Goal: Task Accomplishment & Management: Complete application form

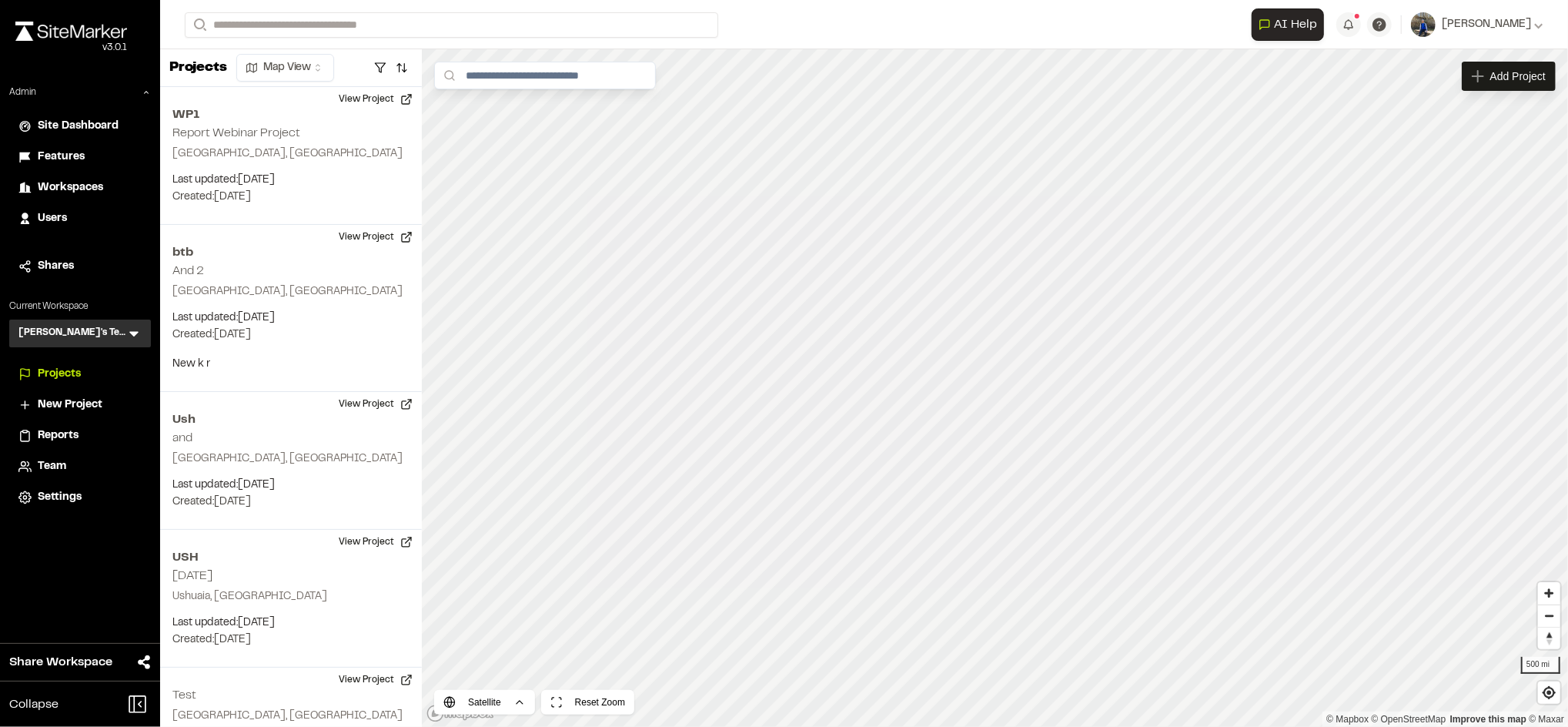
click at [103, 186] on div "Workspaces" at bounding box center [90, 187] width 104 height 17
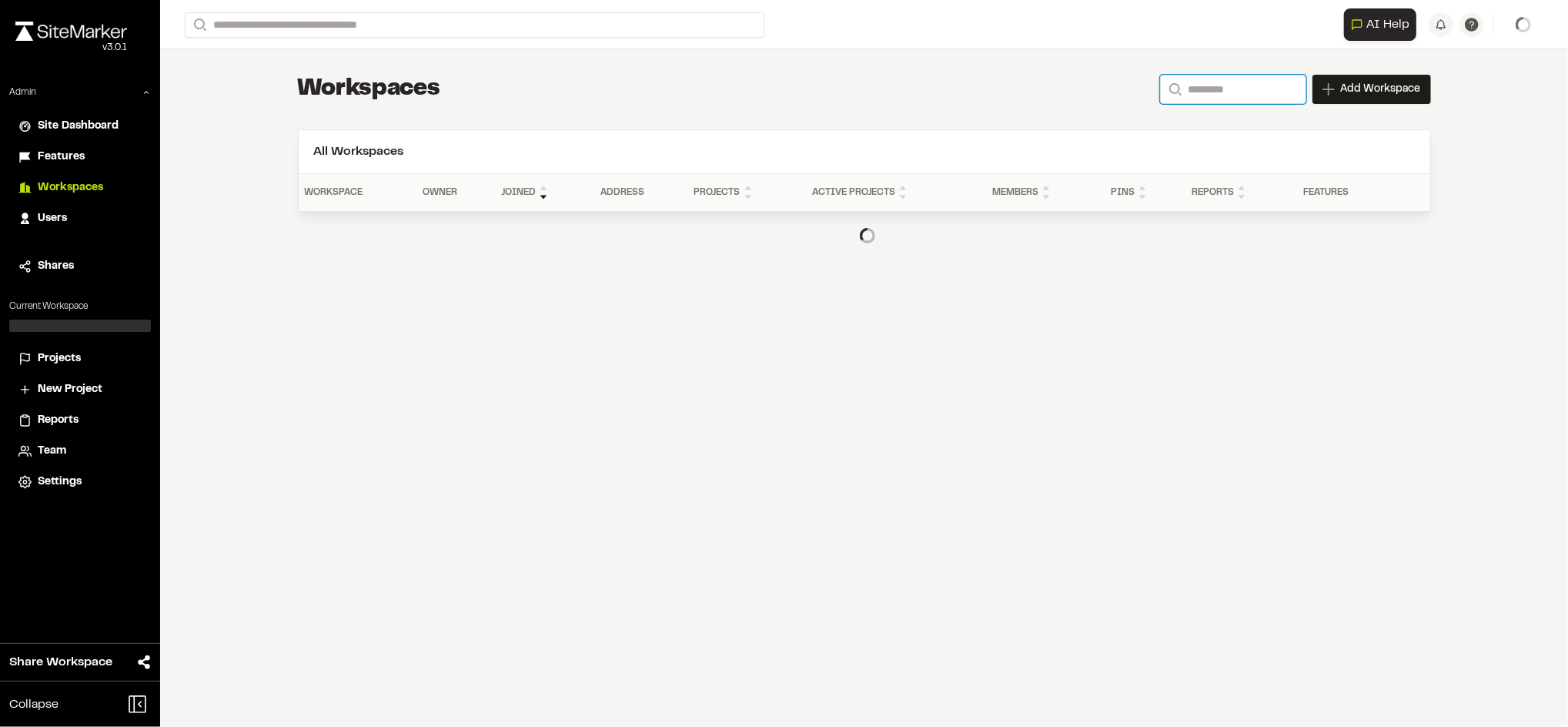
click at [1253, 78] on input "Search" at bounding box center [1233, 90] width 147 height 29
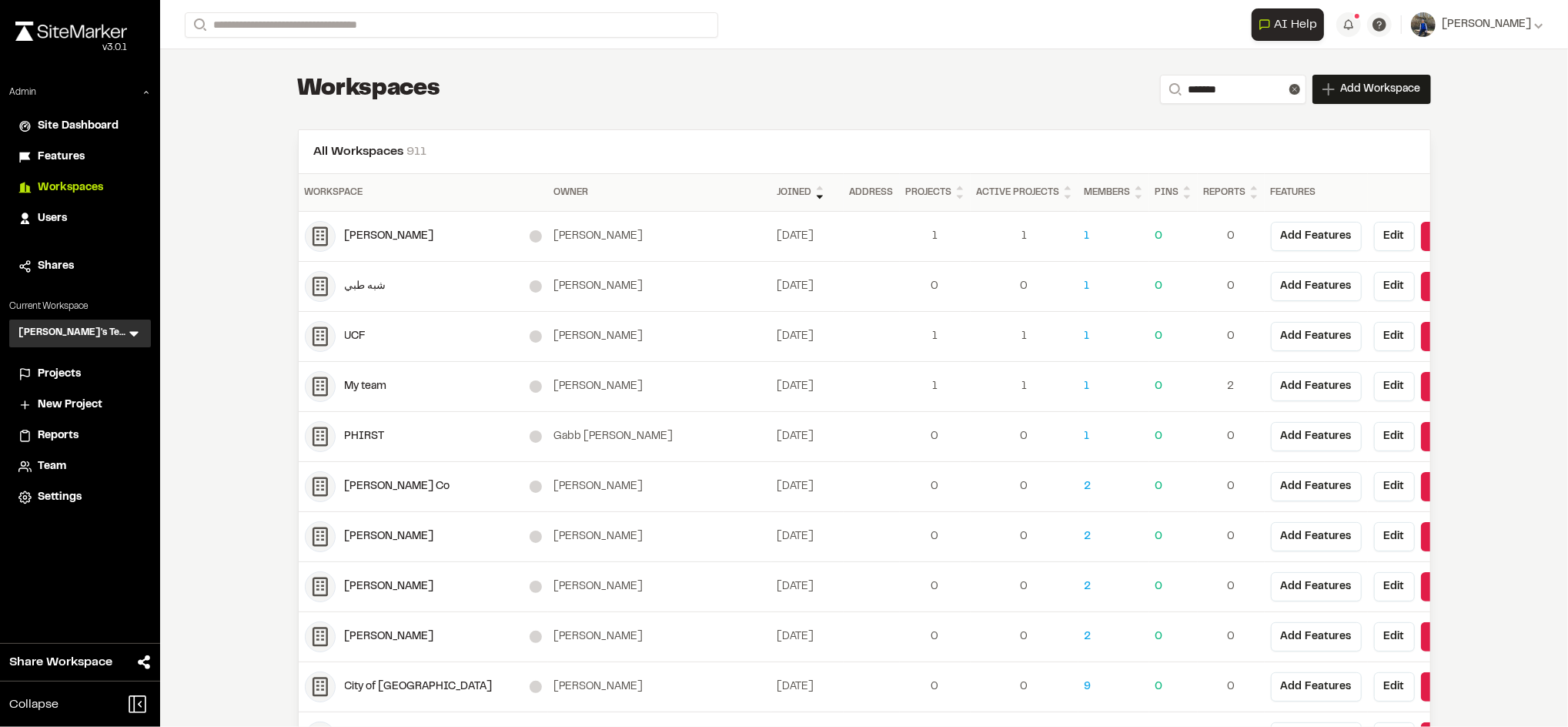
click at [1024, 136] on header "All Workspaces 911" at bounding box center [864, 152] width 1132 height 43
click at [1212, 88] on input "******" at bounding box center [1233, 90] width 147 height 29
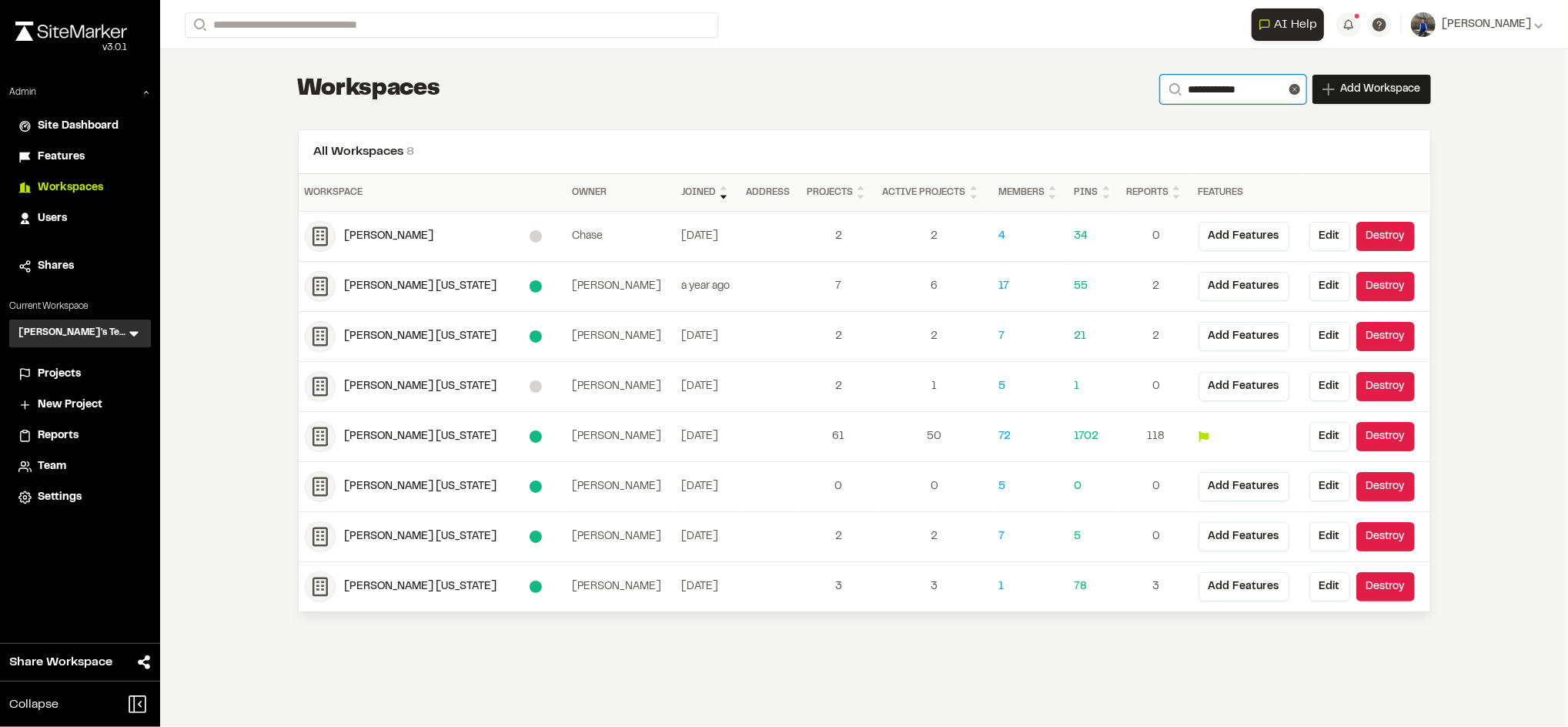
type input "**********"
click at [461, 595] on div "Kimley Horn Pennsylvania" at bounding box center [437, 587] width 185 height 17
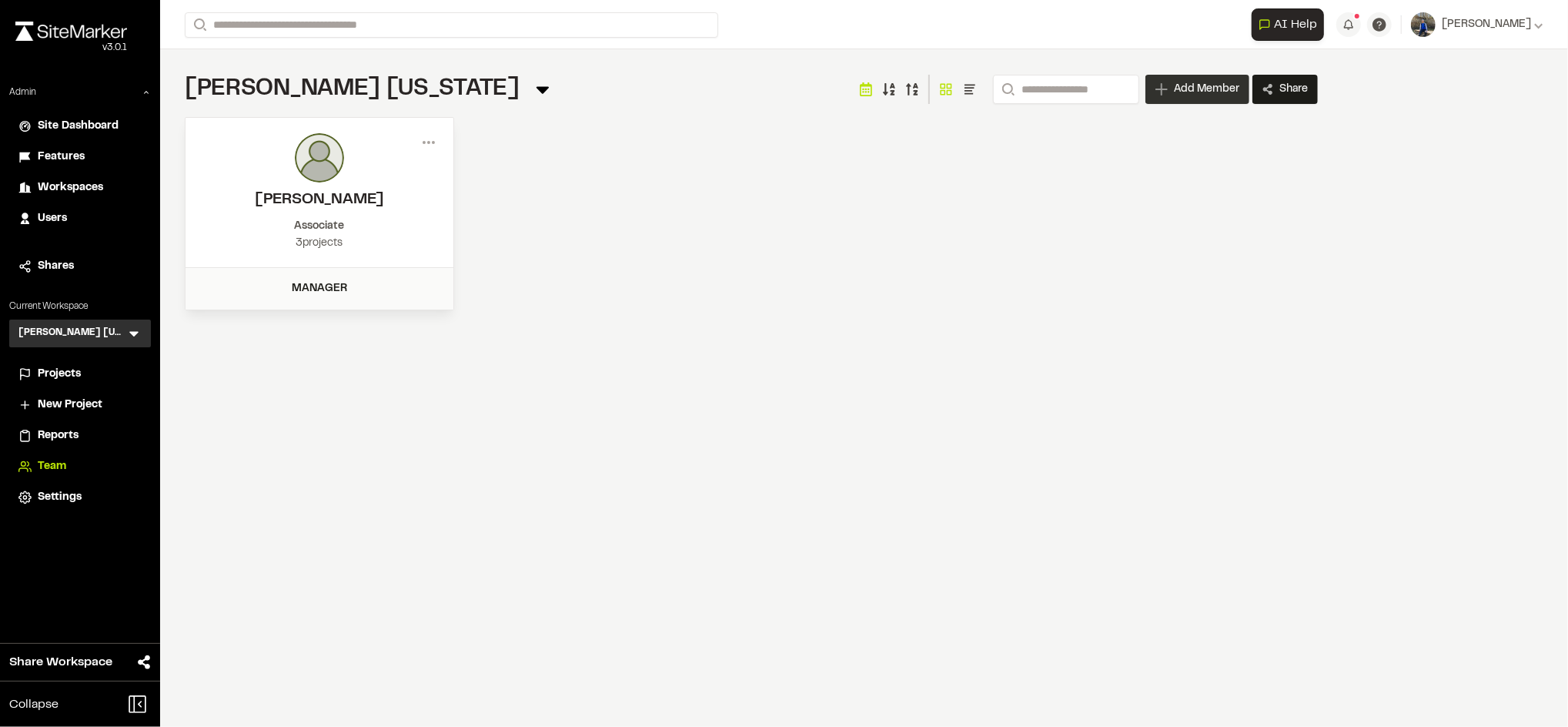
click at [1205, 83] on span "Add Member" at bounding box center [1206, 89] width 65 height 15
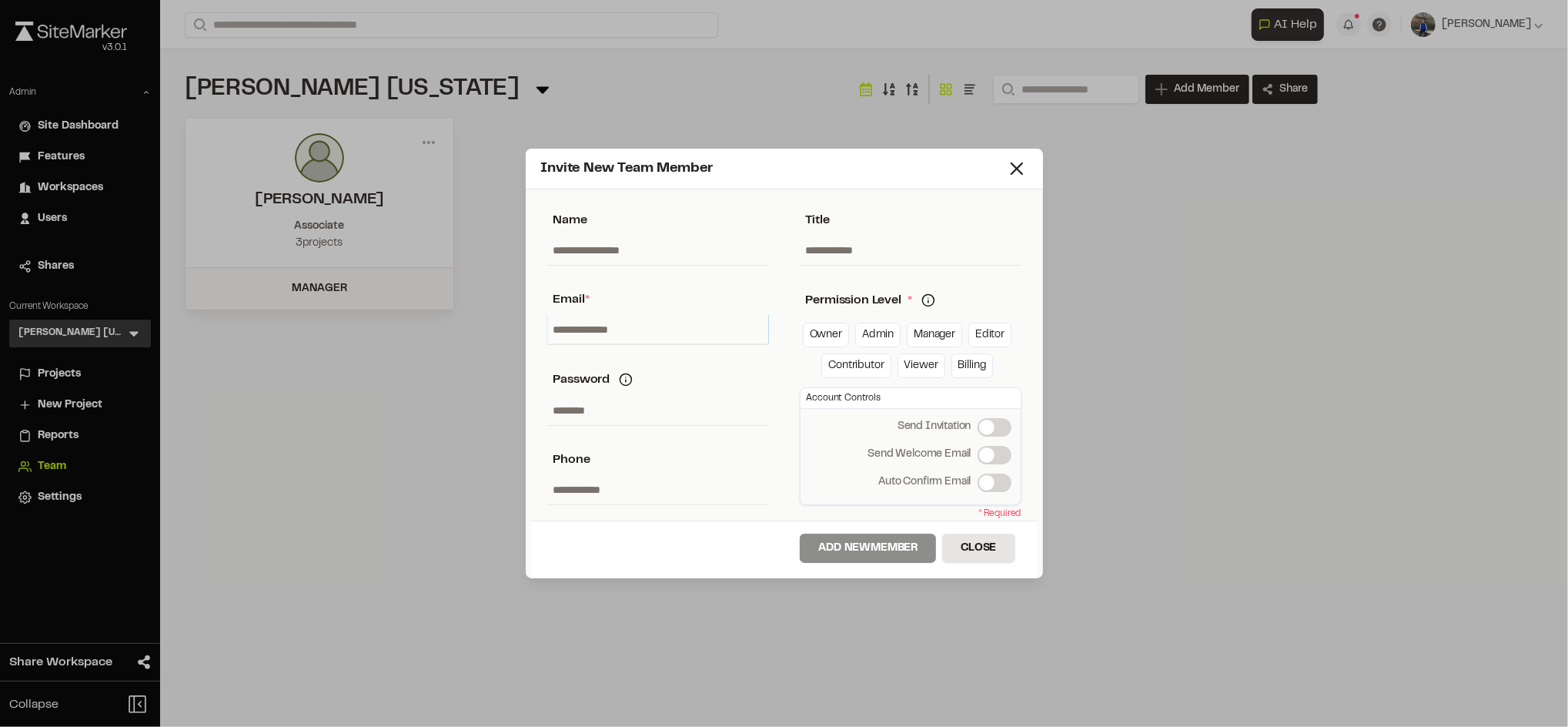
click at [636, 328] on input "text" at bounding box center [658, 330] width 222 height 29
click at [608, 321] on input "text" at bounding box center [658, 330] width 222 height 29
paste input "**********"
click at [555, 329] on input "**********" at bounding box center [658, 330] width 222 height 29
type input "**********"
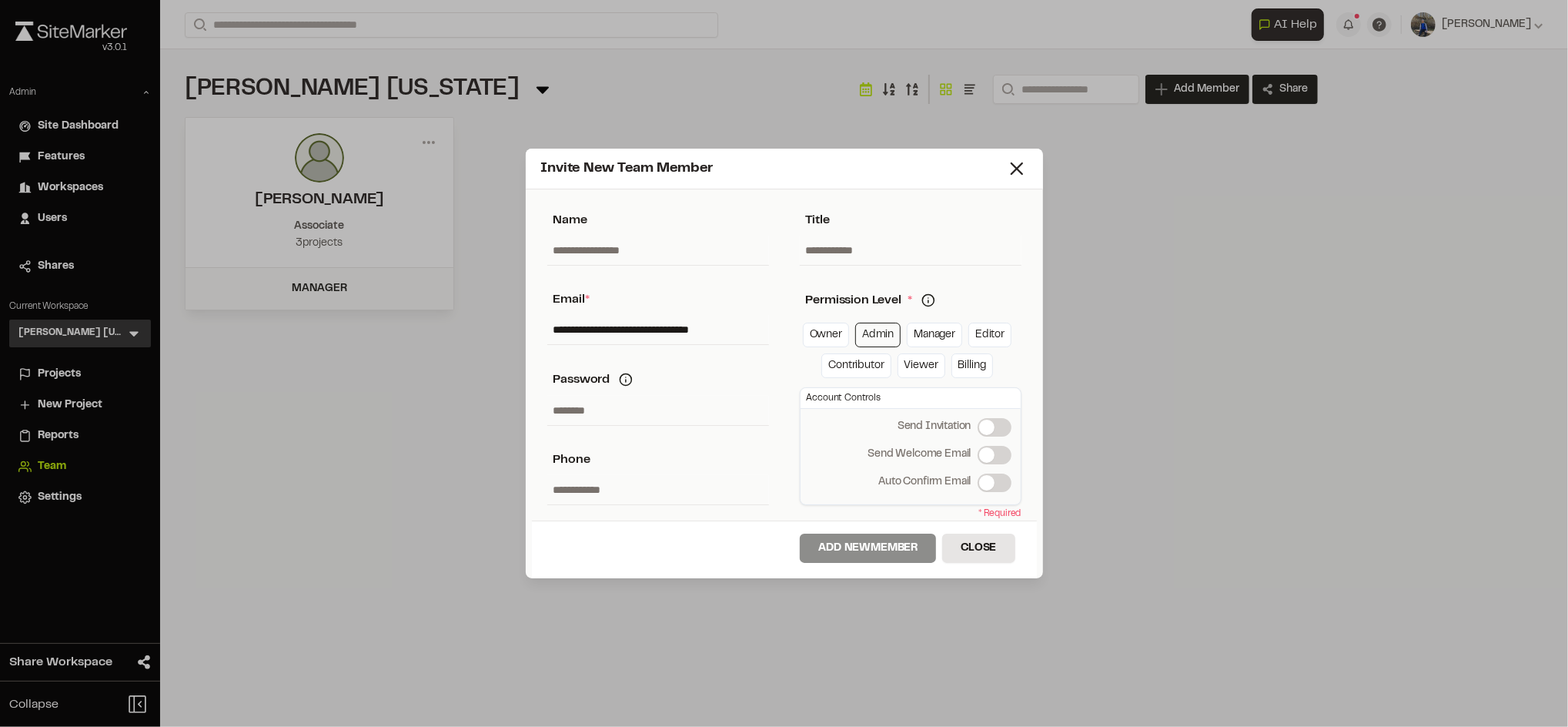
click at [867, 333] on link "Admin" at bounding box center [878, 334] width 45 height 24
click at [993, 452] on label "Send Welcome Email" at bounding box center [994, 455] width 33 height 18
click at [895, 556] on button "Add New Member" at bounding box center [868, 549] width 137 height 29
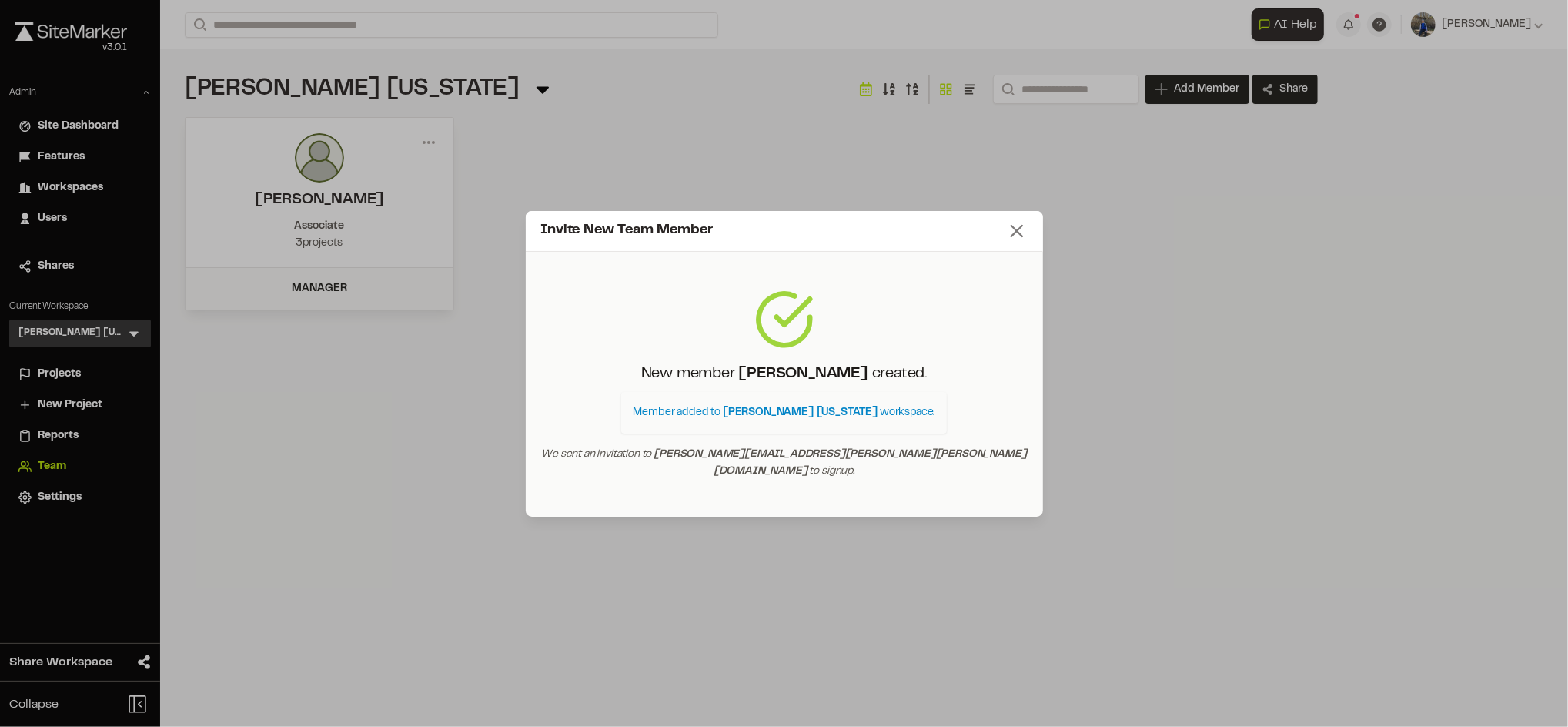
click at [1017, 236] on line at bounding box center [1017, 231] width 11 height 11
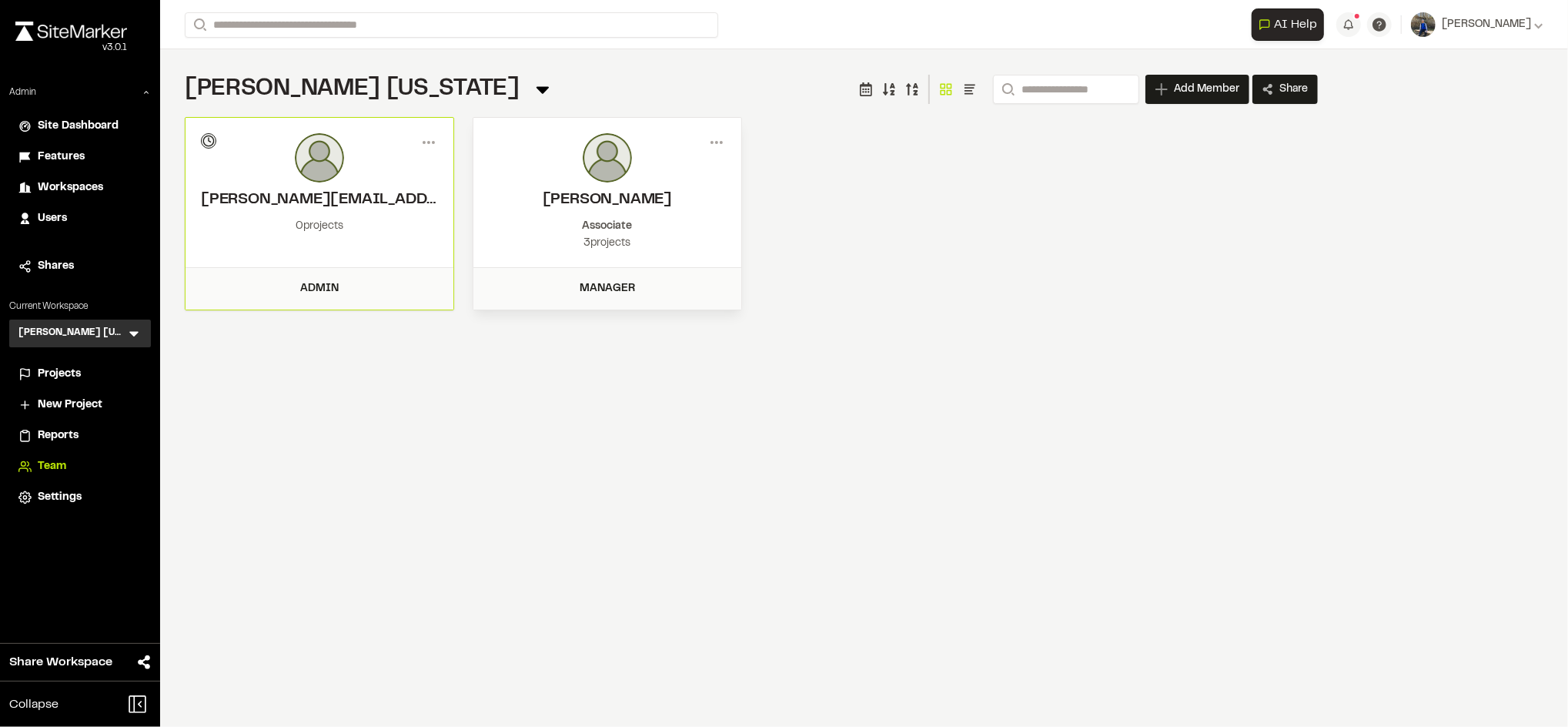
click at [532, 81] on icon at bounding box center [543, 90] width 22 height 22
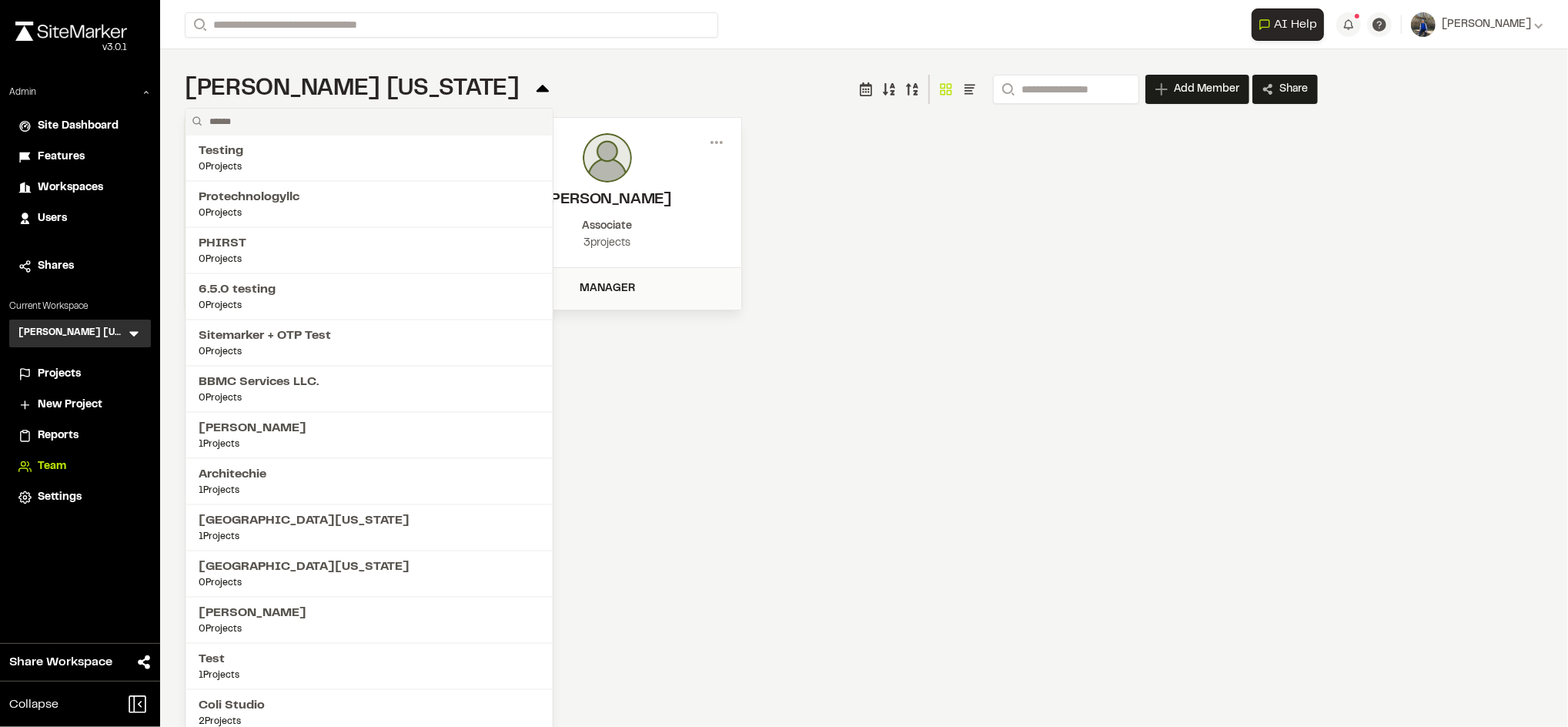
click at [116, 183] on div "Workspaces" at bounding box center [90, 187] width 104 height 17
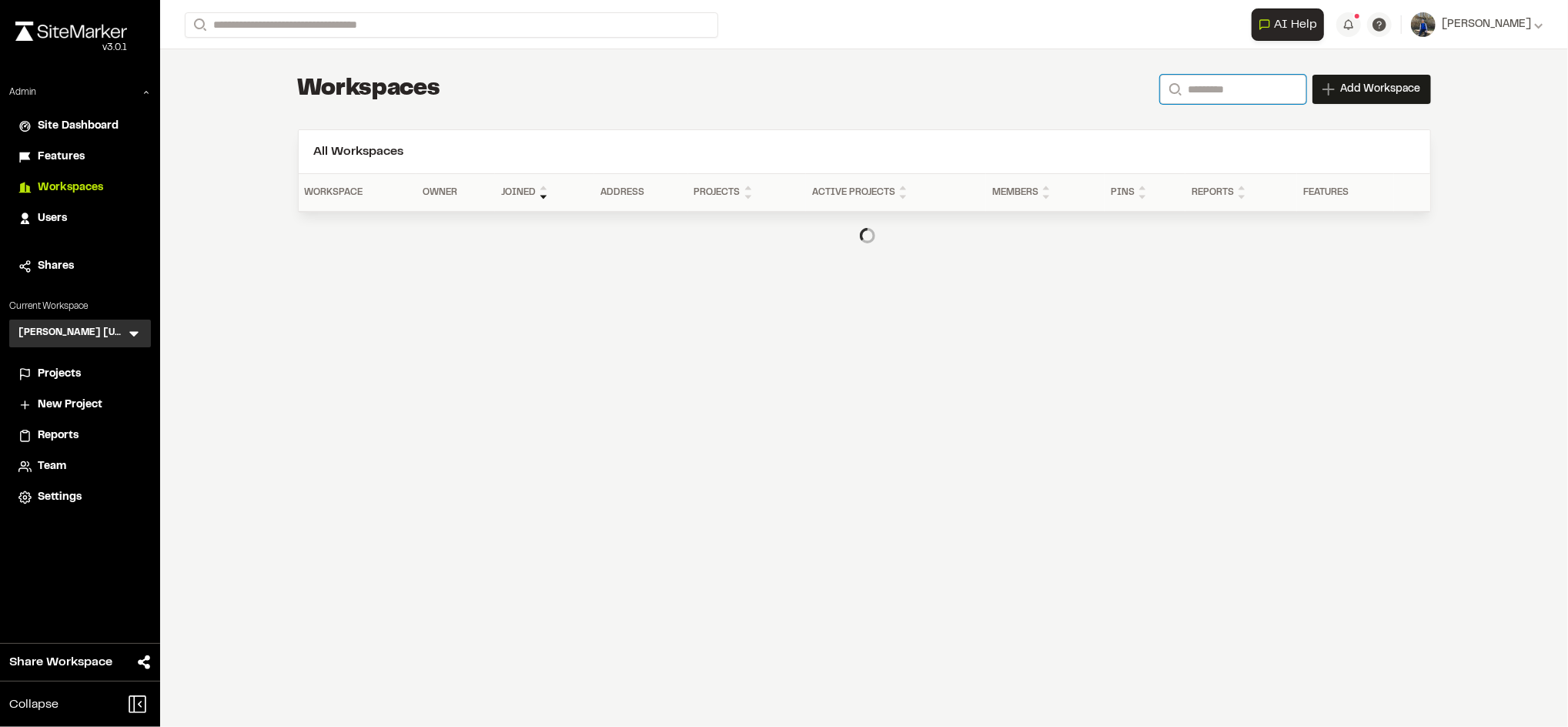
click at [1236, 91] on input "Search" at bounding box center [1233, 90] width 147 height 29
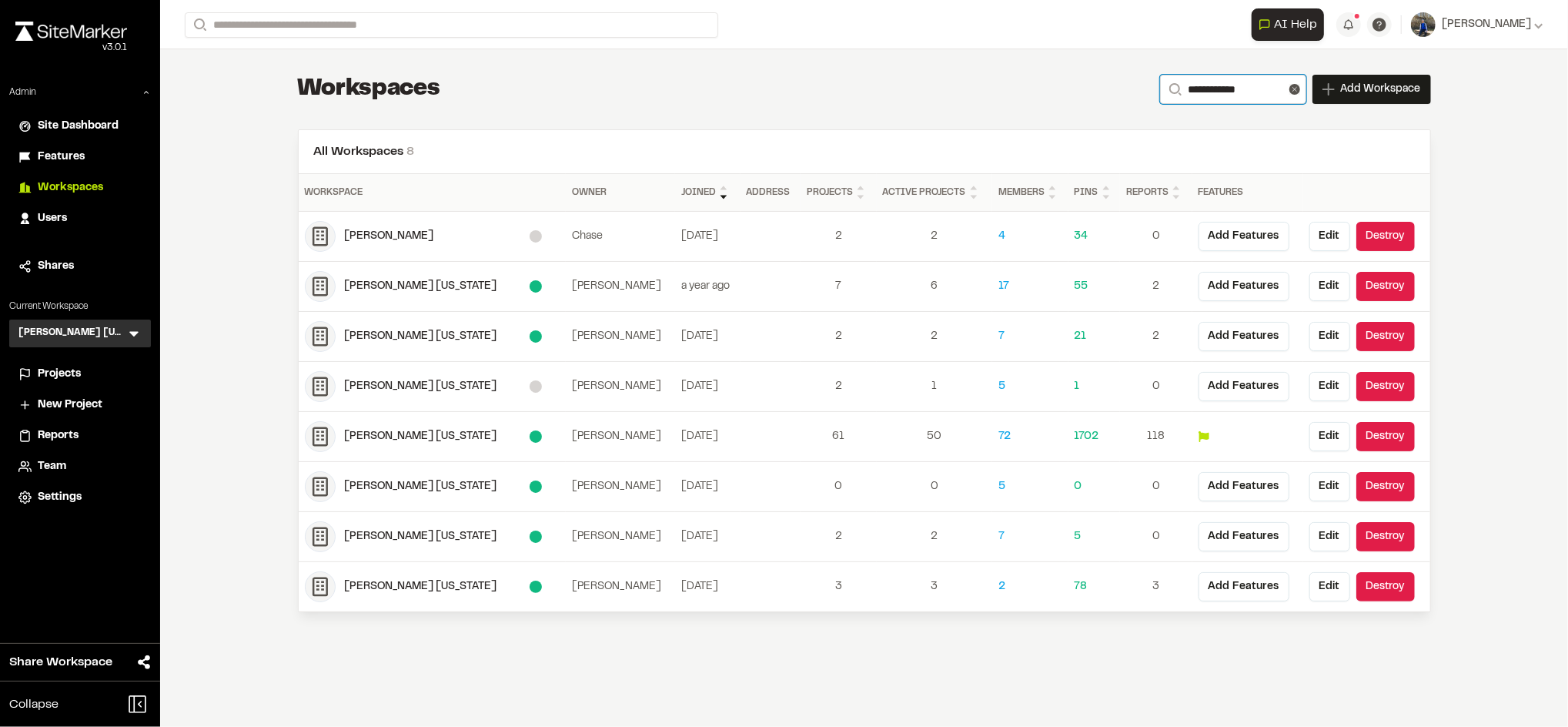
type input "**********"
click at [404, 382] on div "Kimley Horn Georgia" at bounding box center [437, 387] width 185 height 17
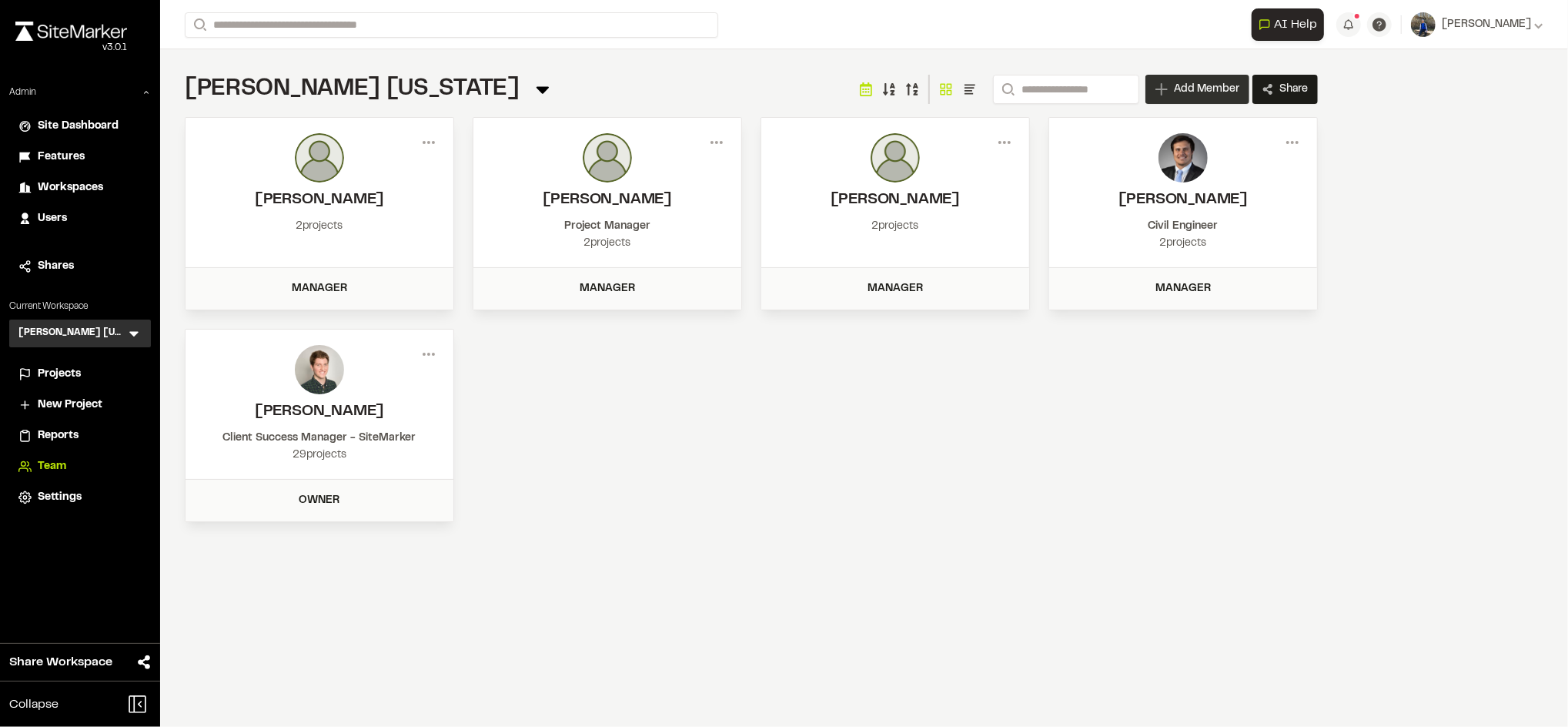
click at [1184, 87] on span "Add Member" at bounding box center [1206, 89] width 65 height 15
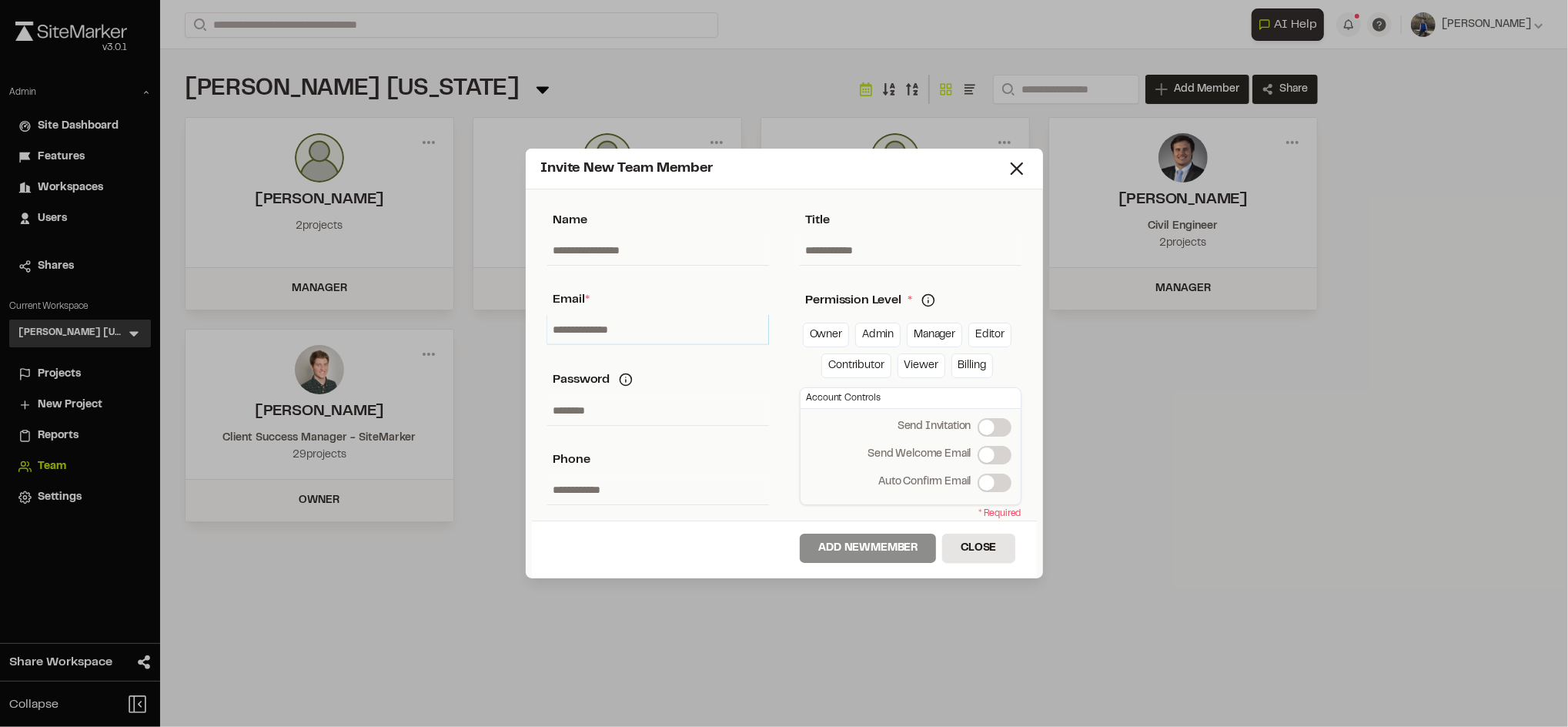
click at [707, 324] on input "text" at bounding box center [658, 330] width 222 height 29
paste input "**********"
type input "**********"
click at [781, 319] on div "**********" at bounding box center [658, 358] width 252 height 325
click at [890, 327] on link "Admin" at bounding box center [878, 334] width 45 height 24
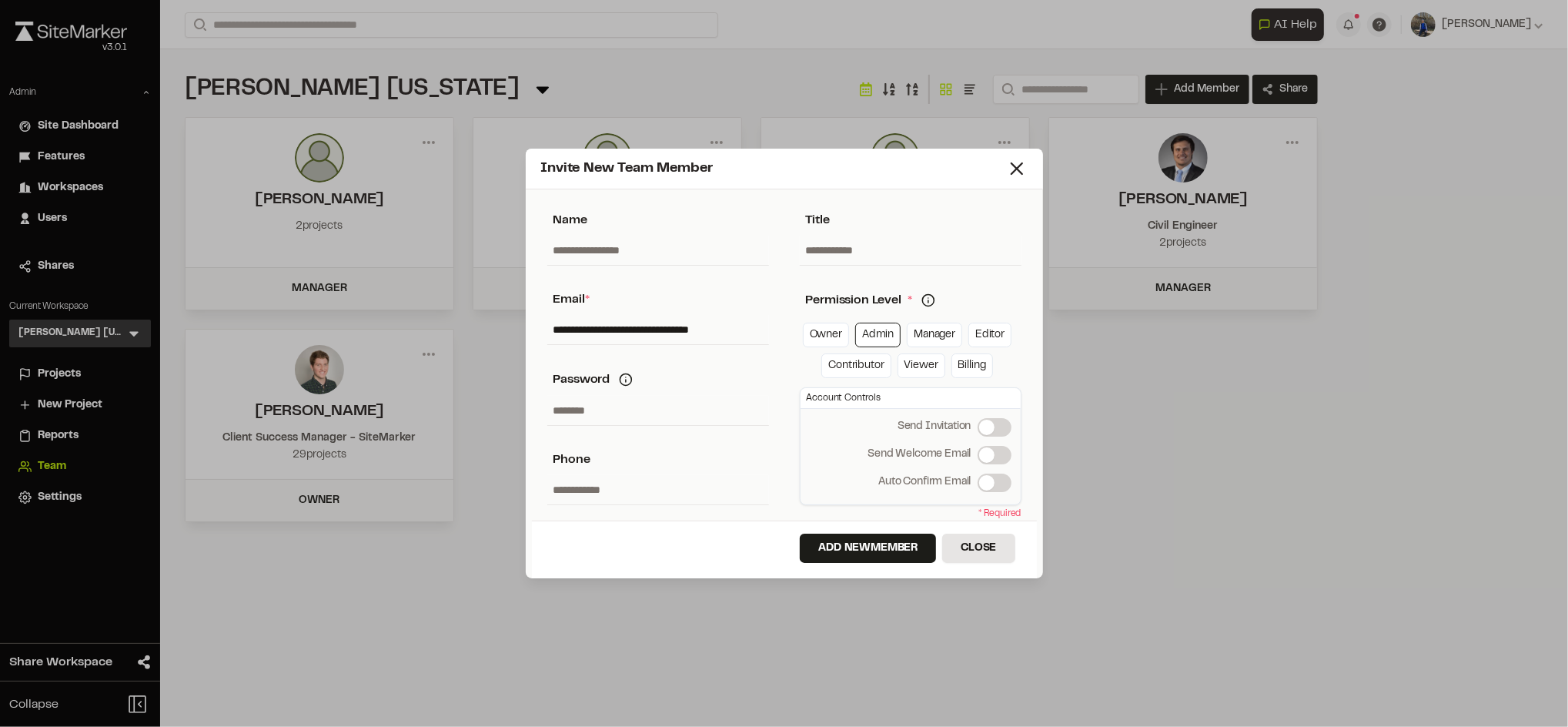
click at [988, 452] on label "Send Welcome Email" at bounding box center [994, 455] width 33 height 18
click at [858, 548] on button "Add New Member" at bounding box center [868, 549] width 137 height 29
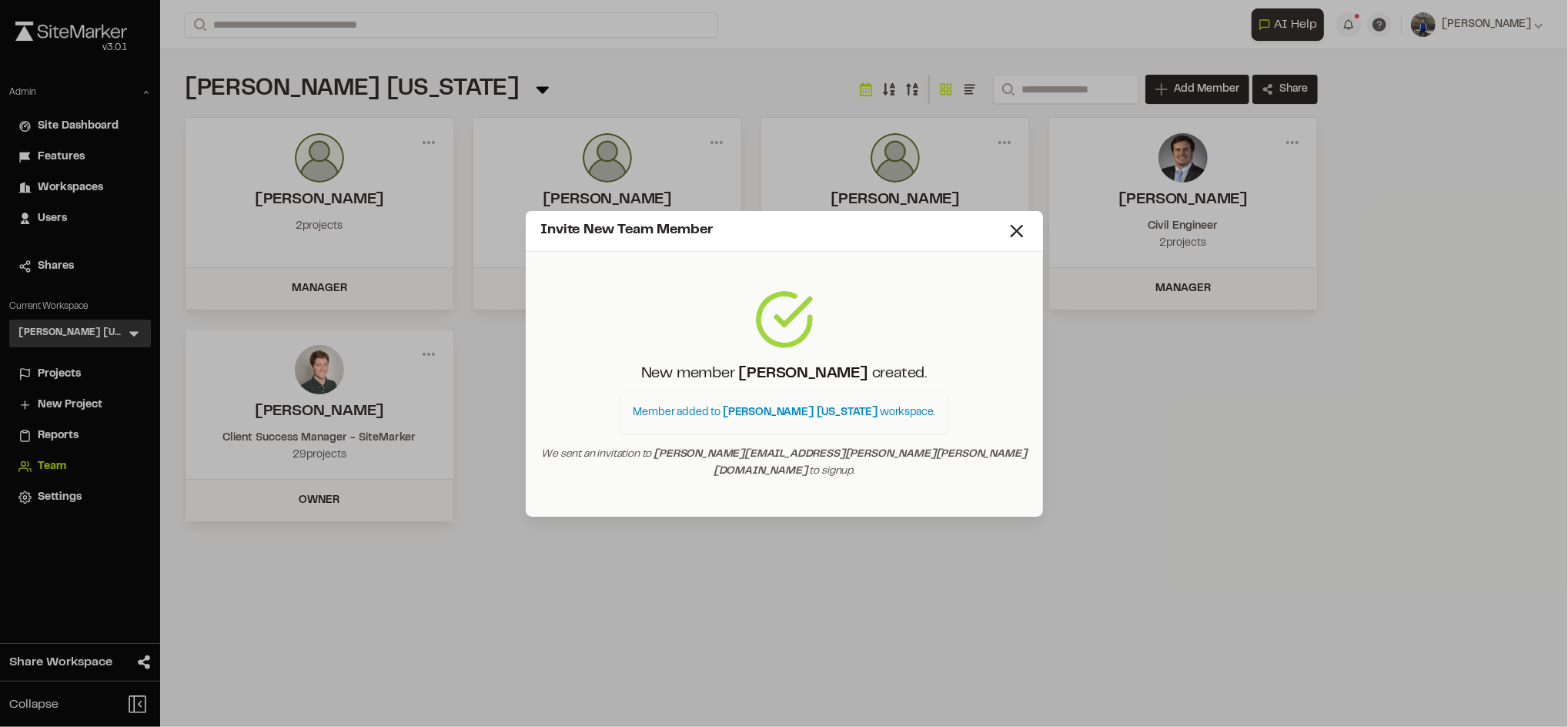
click at [513, 142] on div "Invite New Team Member New member Jennifer Tapia-Rios created. Member added to …" at bounding box center [784, 363] width 1568 height 727
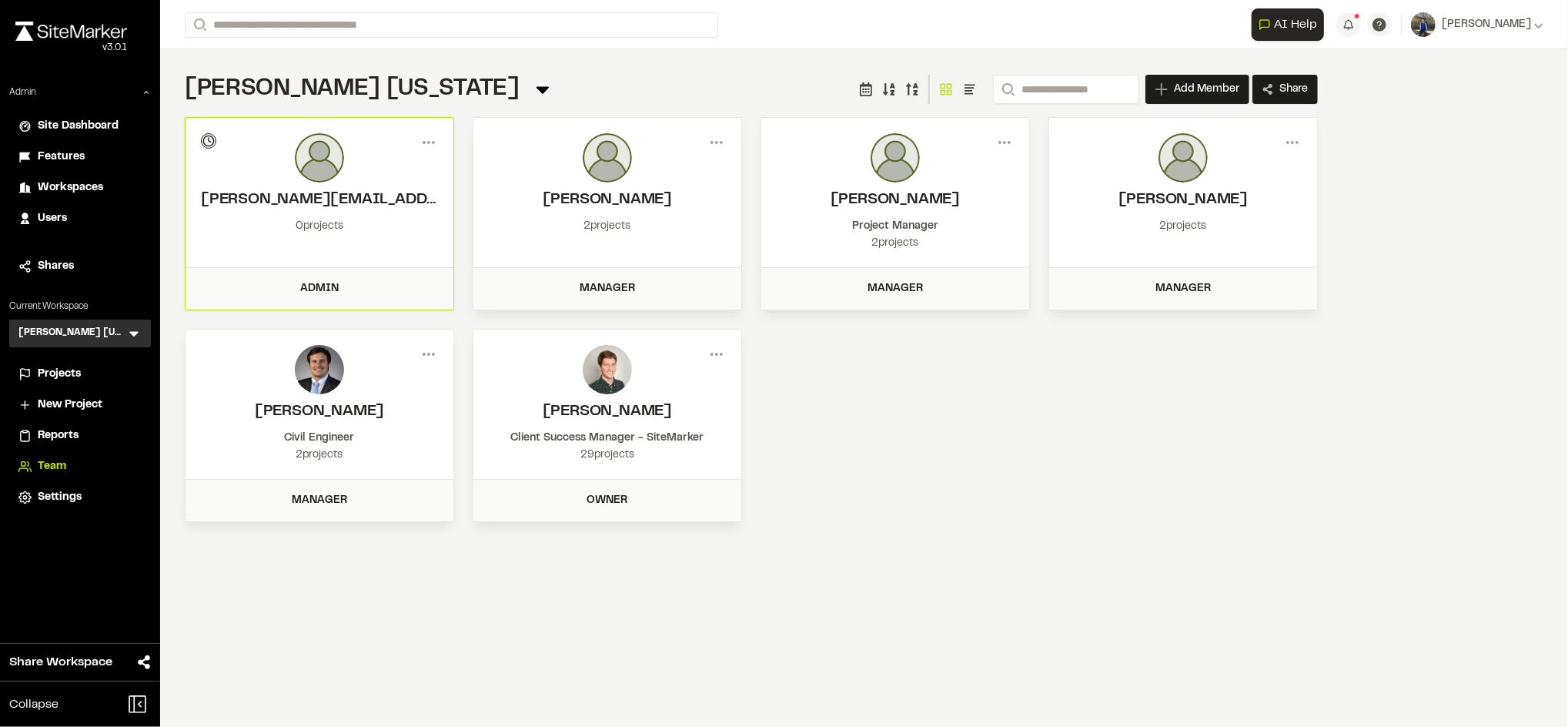
click at [1081, 72] on div "Kimley Horn Georgia Team Menu Search Add Member Invite New Team Member * Requir…" at bounding box center [751, 298] width 1183 height 498
click at [1079, 81] on input "Search" at bounding box center [1067, 90] width 147 height 29
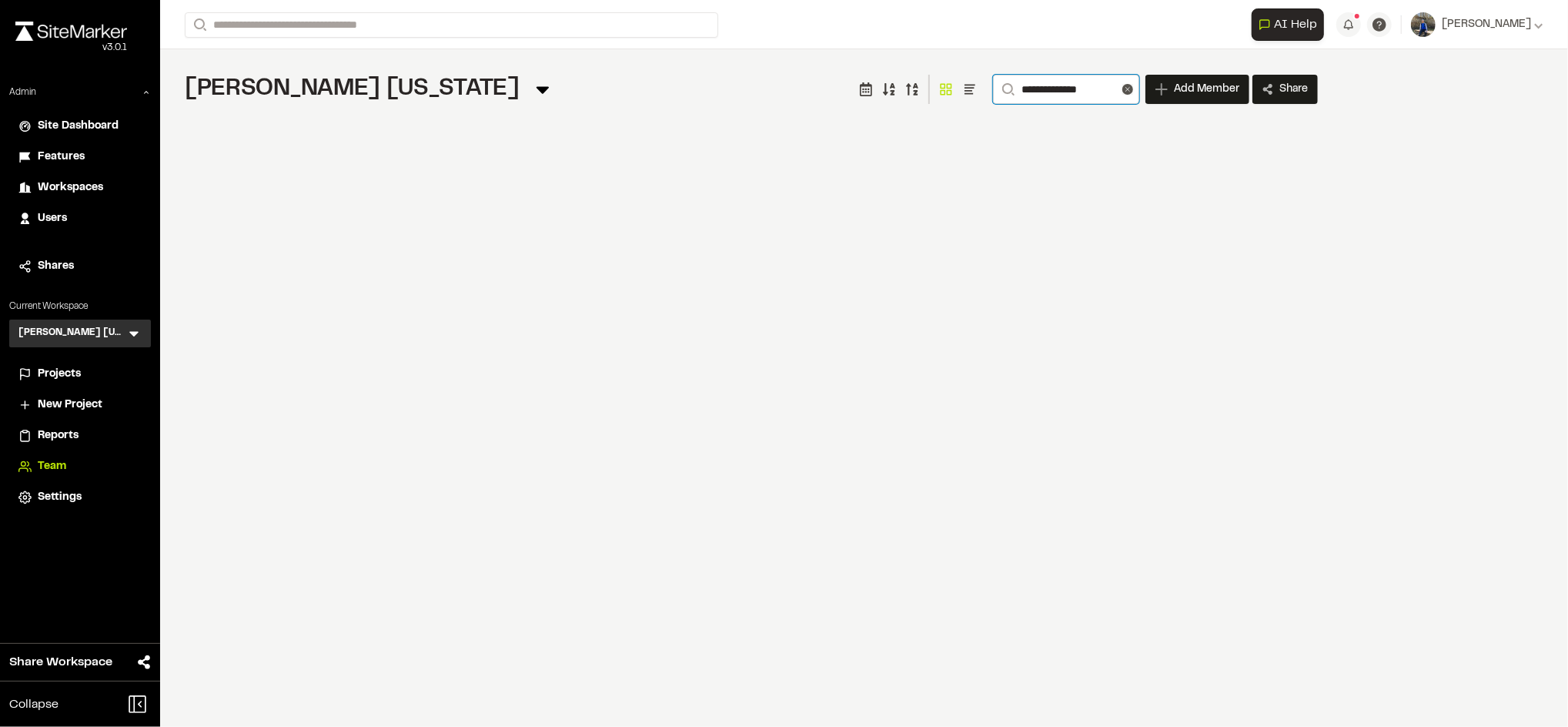
type input "**********"
click at [106, 193] on div "Workspaces" at bounding box center [90, 187] width 104 height 17
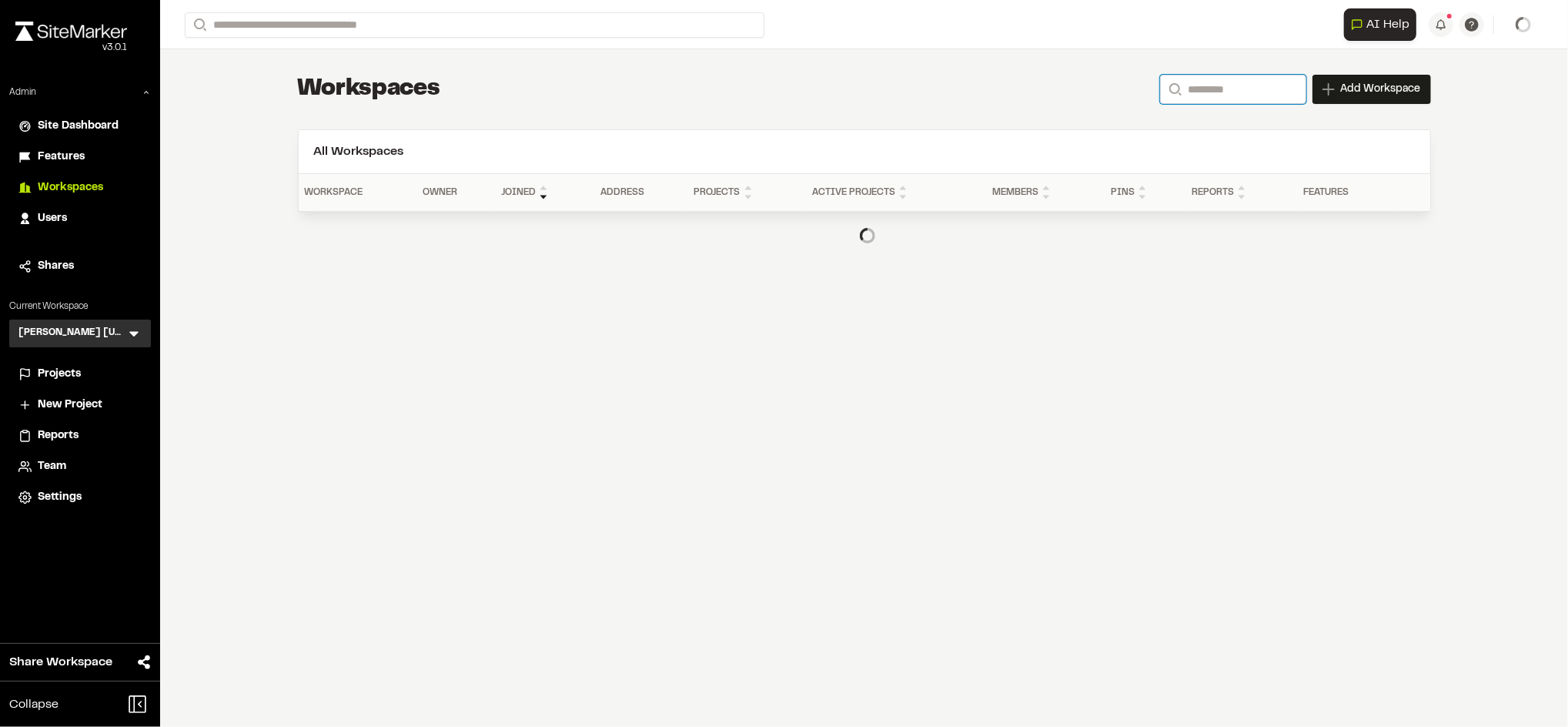
click at [1199, 80] on input "Search" at bounding box center [1233, 90] width 147 height 29
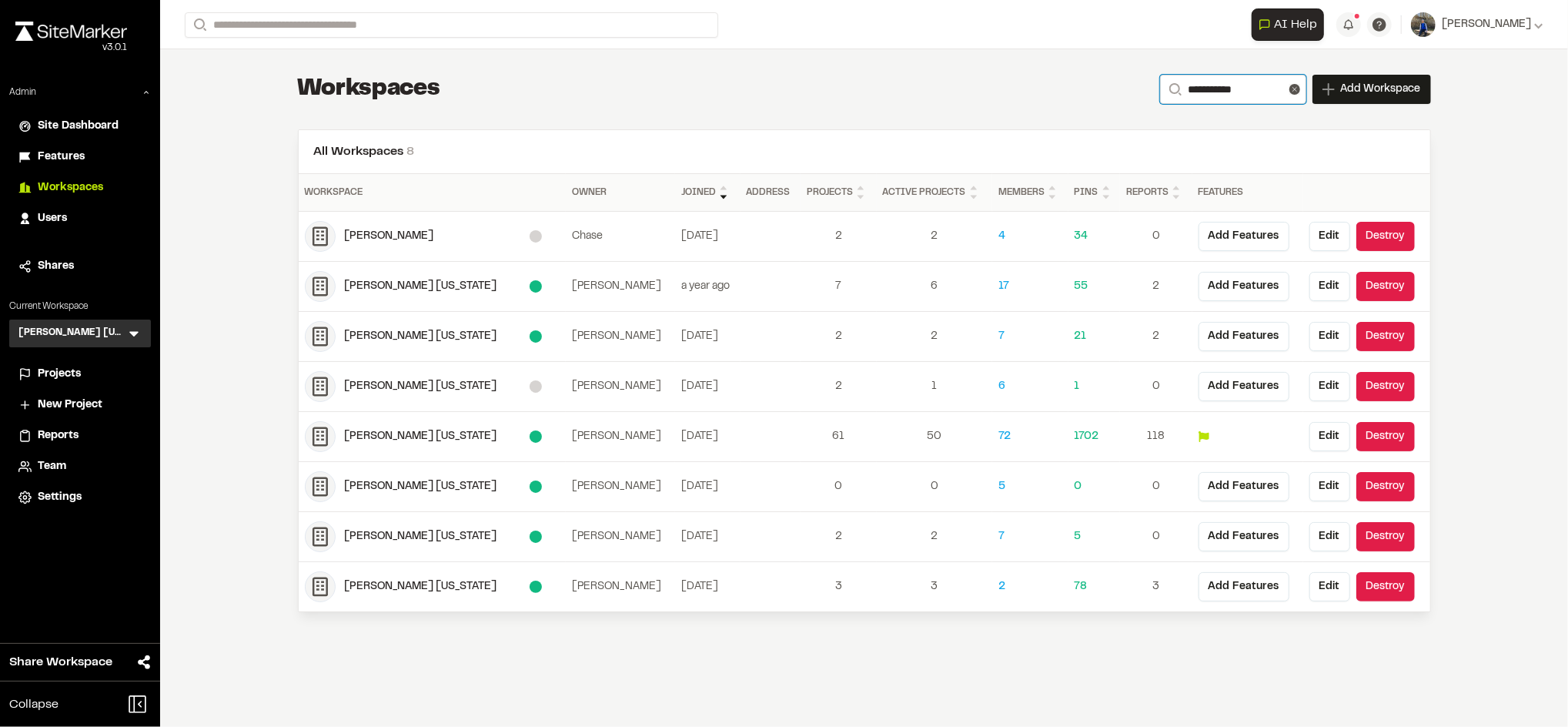
type input "**********"
click at [867, 95] on div "**********" at bounding box center [864, 90] width 1133 height 31
click at [470, 539] on div "Kimley Horn North Carolina" at bounding box center [437, 537] width 185 height 17
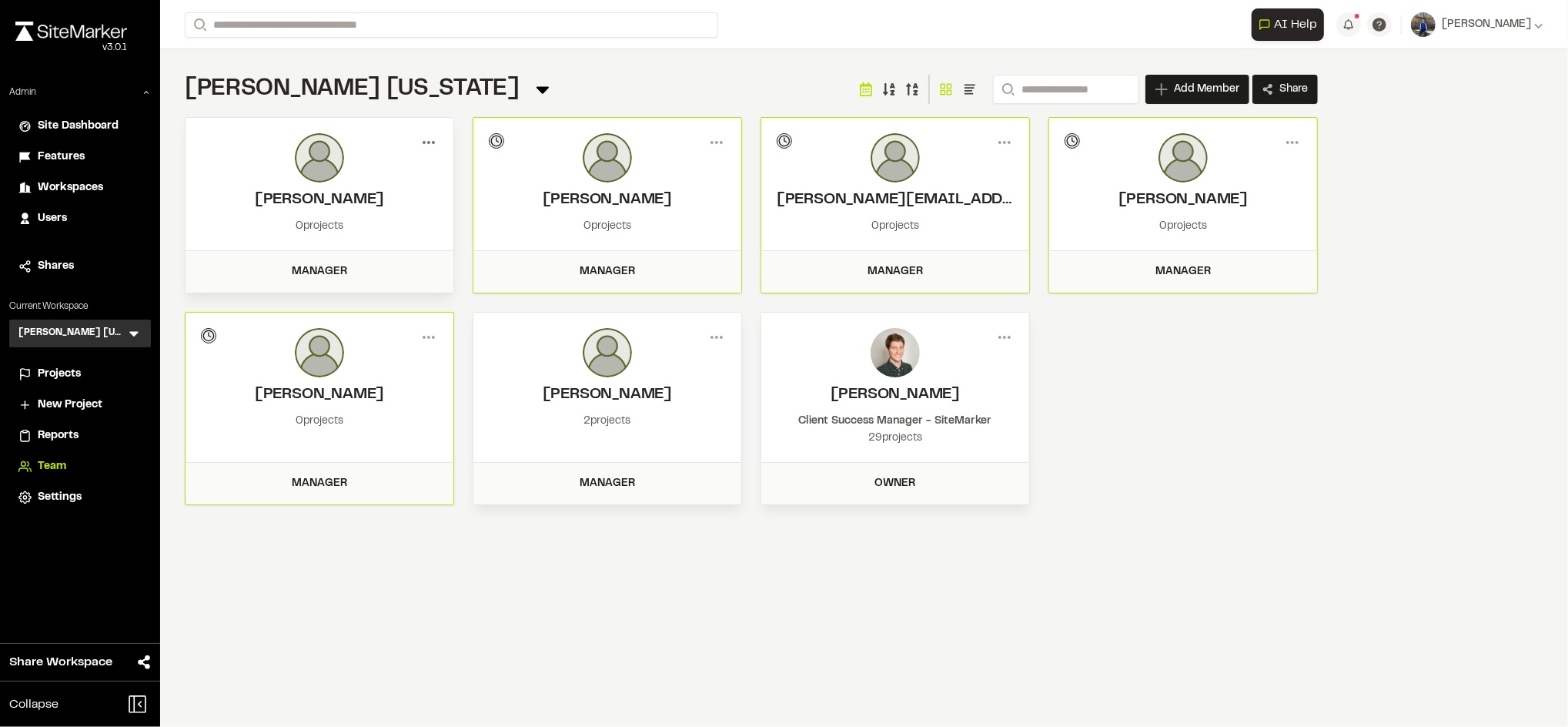
click at [431, 140] on icon at bounding box center [428, 142] width 24 height 24
click at [347, 217] on div "Remove" at bounding box center [374, 221] width 134 height 24
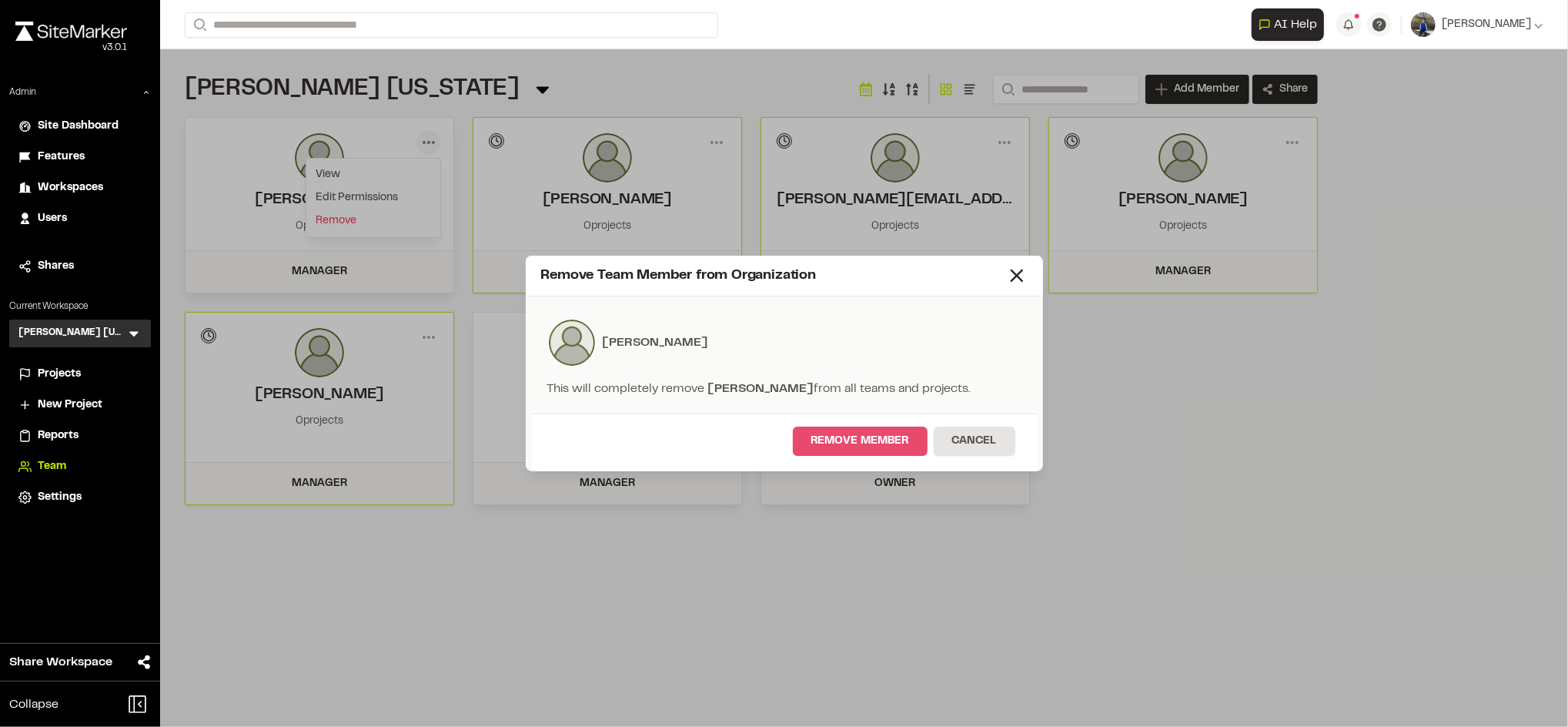
click at [875, 436] on button "Remove Member" at bounding box center [860, 441] width 135 height 29
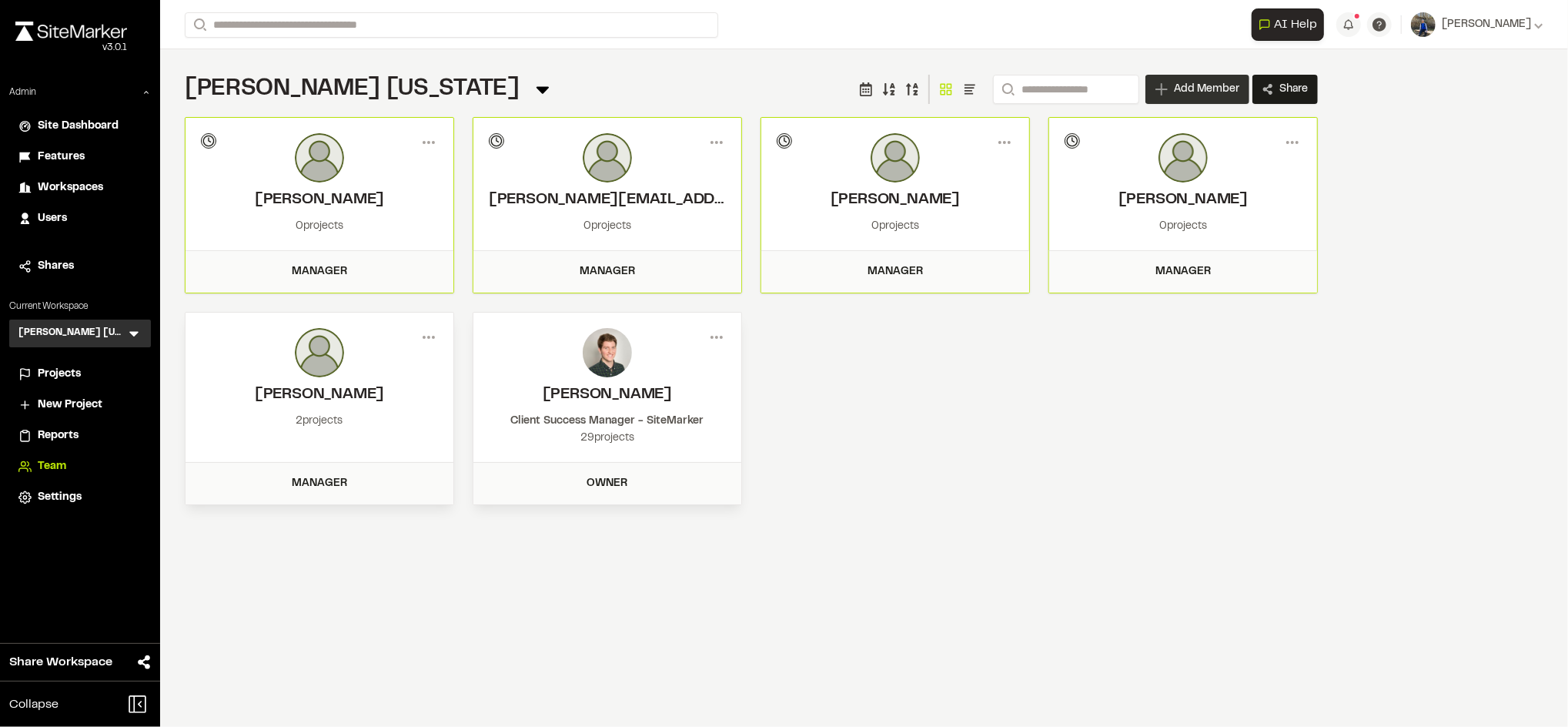
click at [1195, 89] on span "Add Member" at bounding box center [1206, 89] width 65 height 15
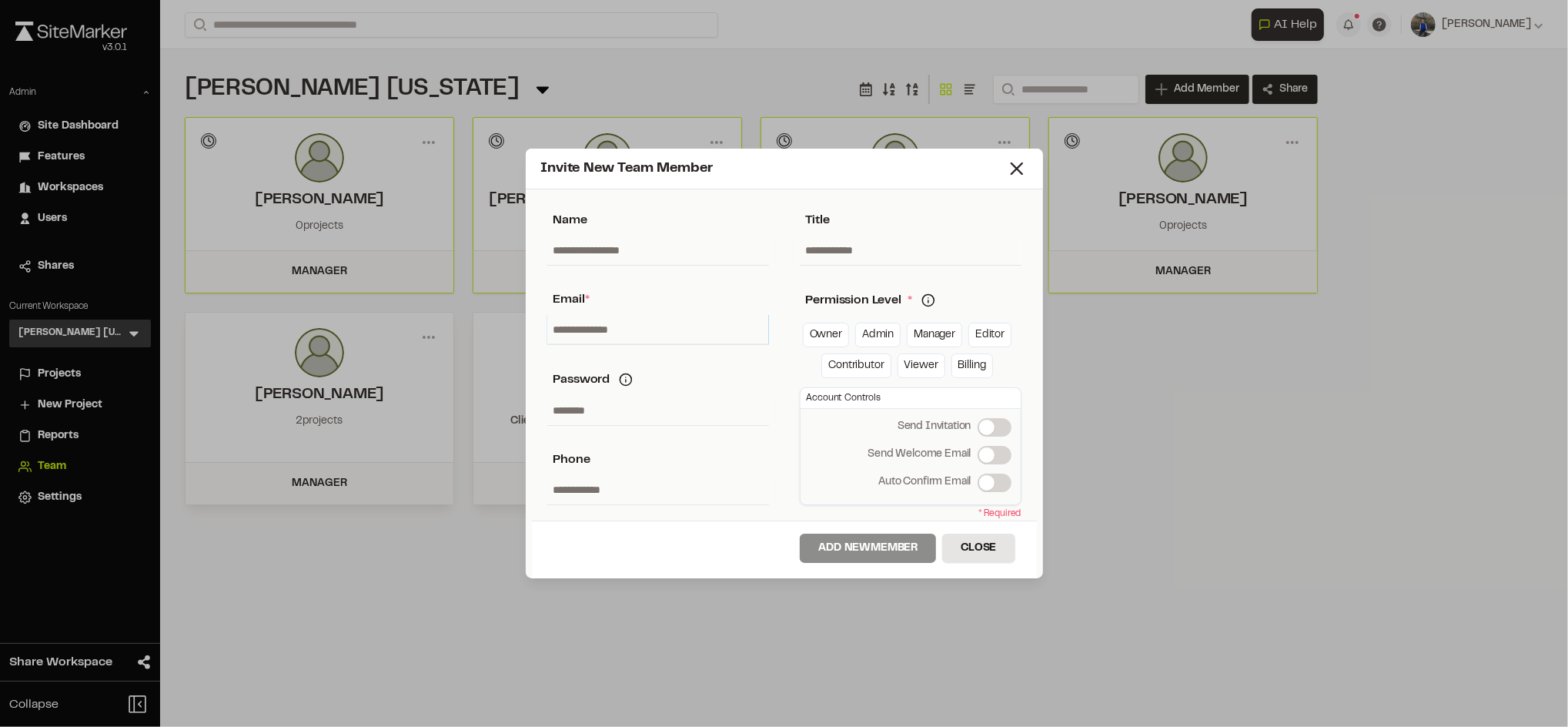
paste input "**********"
click at [662, 317] on input "**********" at bounding box center [658, 330] width 222 height 29
type input "**********"
click at [766, 297] on div "Email *" at bounding box center [658, 300] width 222 height 18
click at [871, 340] on link "Admin" at bounding box center [878, 334] width 45 height 24
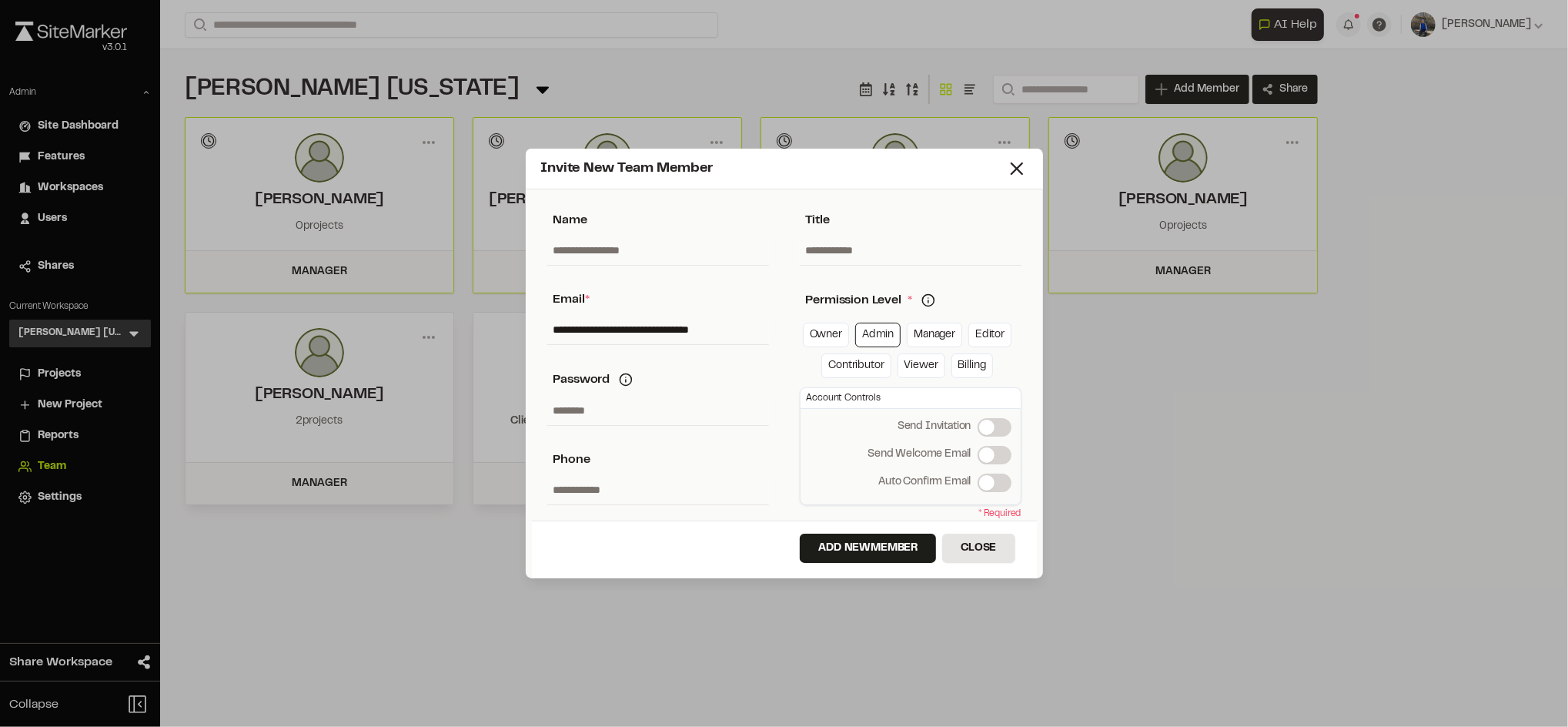
click at [994, 457] on span at bounding box center [986, 454] width 15 height 15
click at [842, 550] on button "Add New Member" at bounding box center [868, 549] width 137 height 29
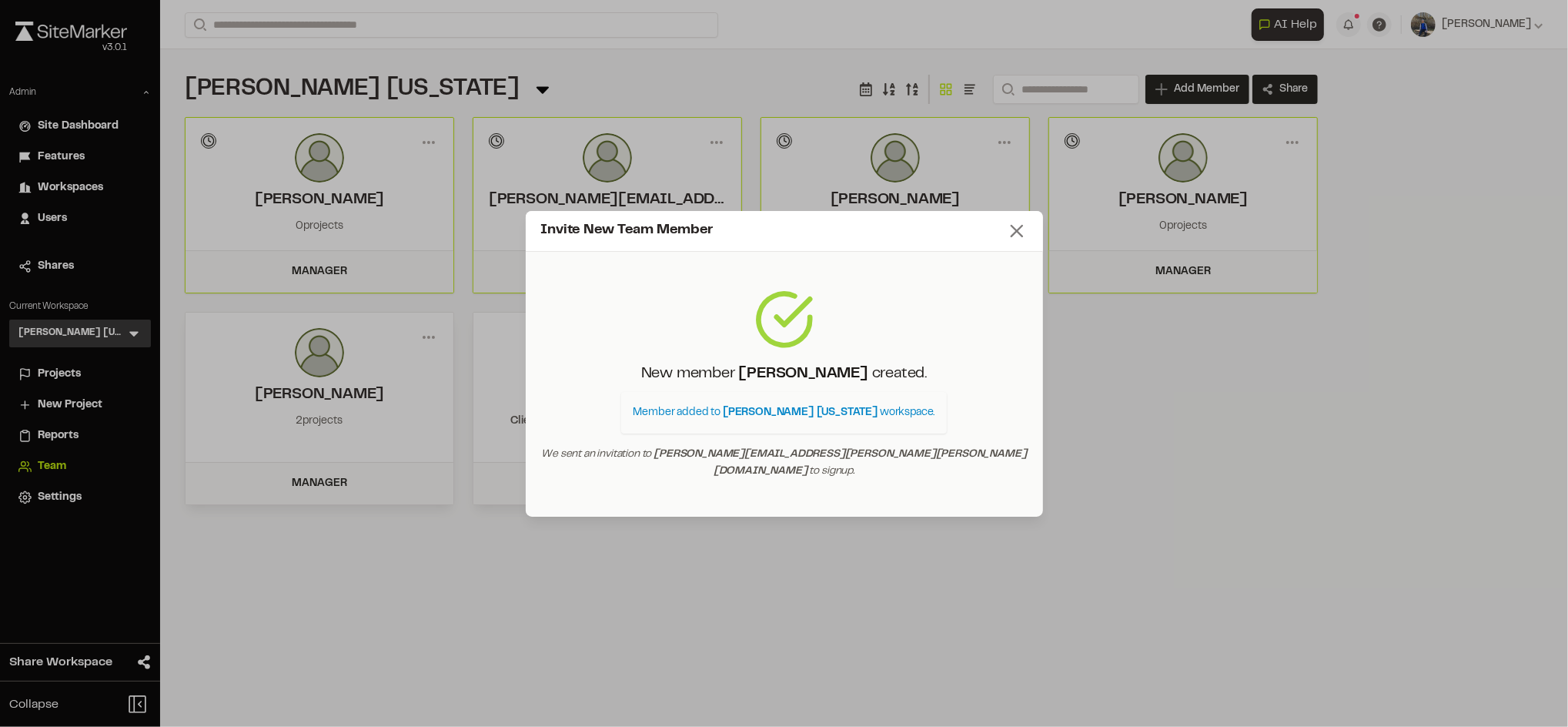
click at [1019, 239] on icon at bounding box center [1017, 231] width 22 height 22
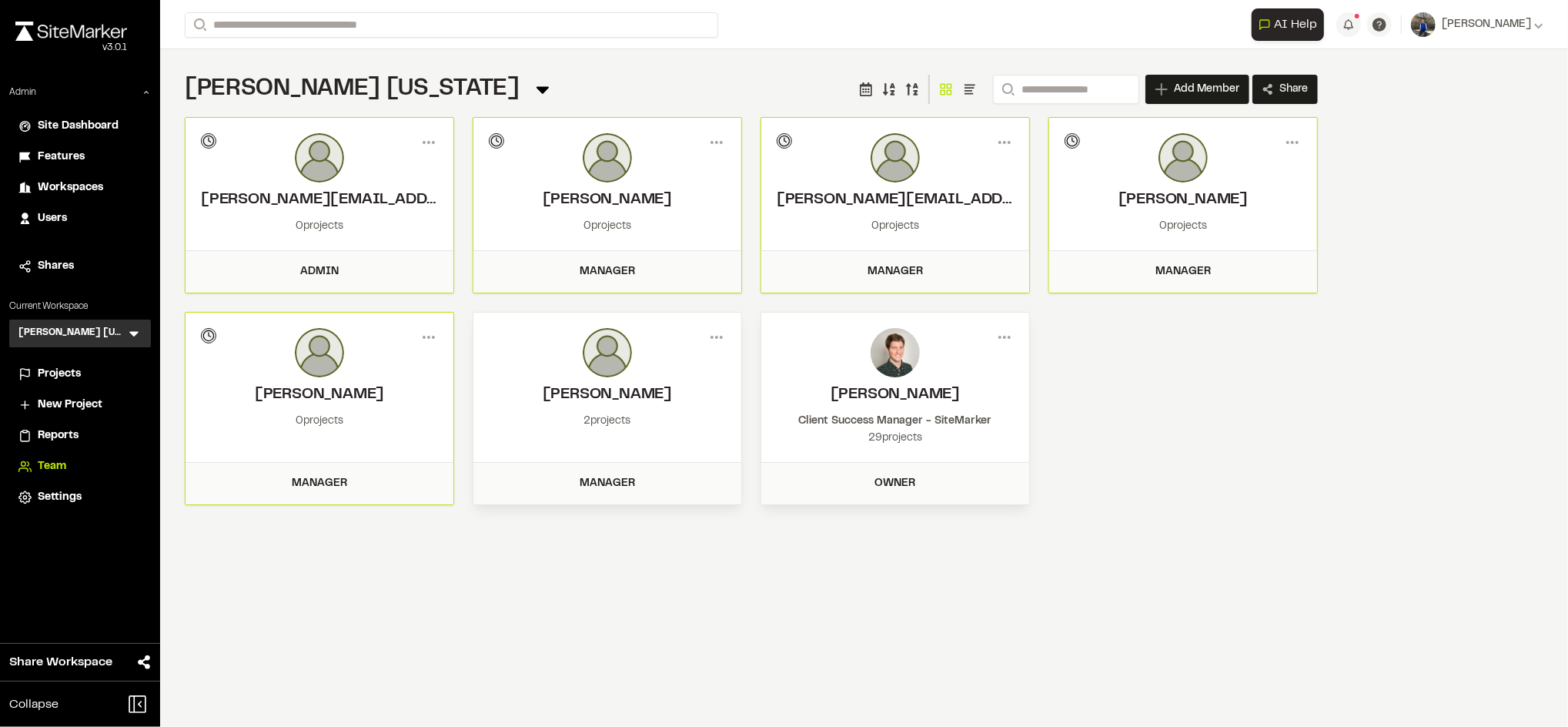
click at [1251, 427] on div "Menu jennifer.tapia-rios@kimley-horn.com Invitation pending 0 projects Admin Me…" at bounding box center [751, 311] width 1133 height 388
click at [87, 376] on div "Projects" at bounding box center [90, 374] width 104 height 17
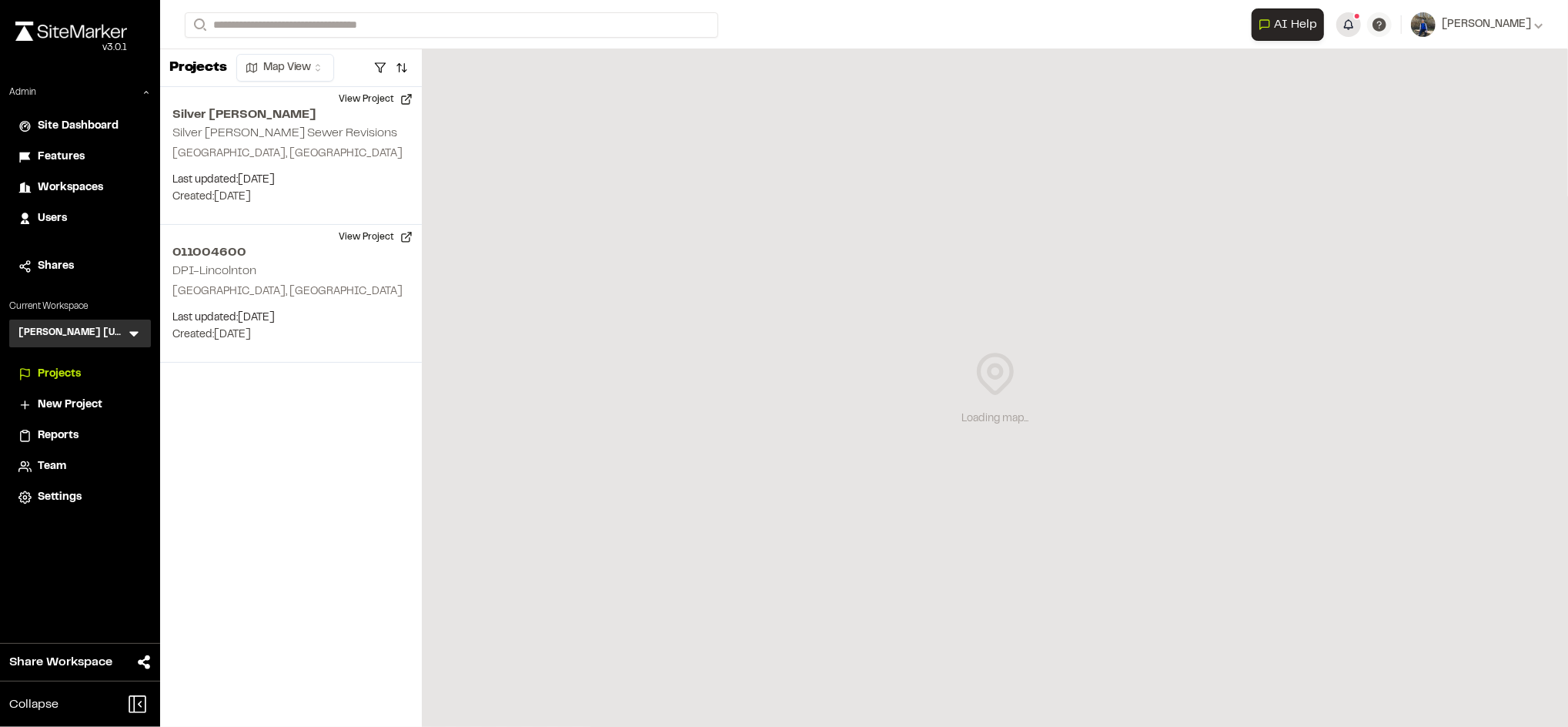
click at [1361, 17] on button "button" at bounding box center [1348, 24] width 24 height 24
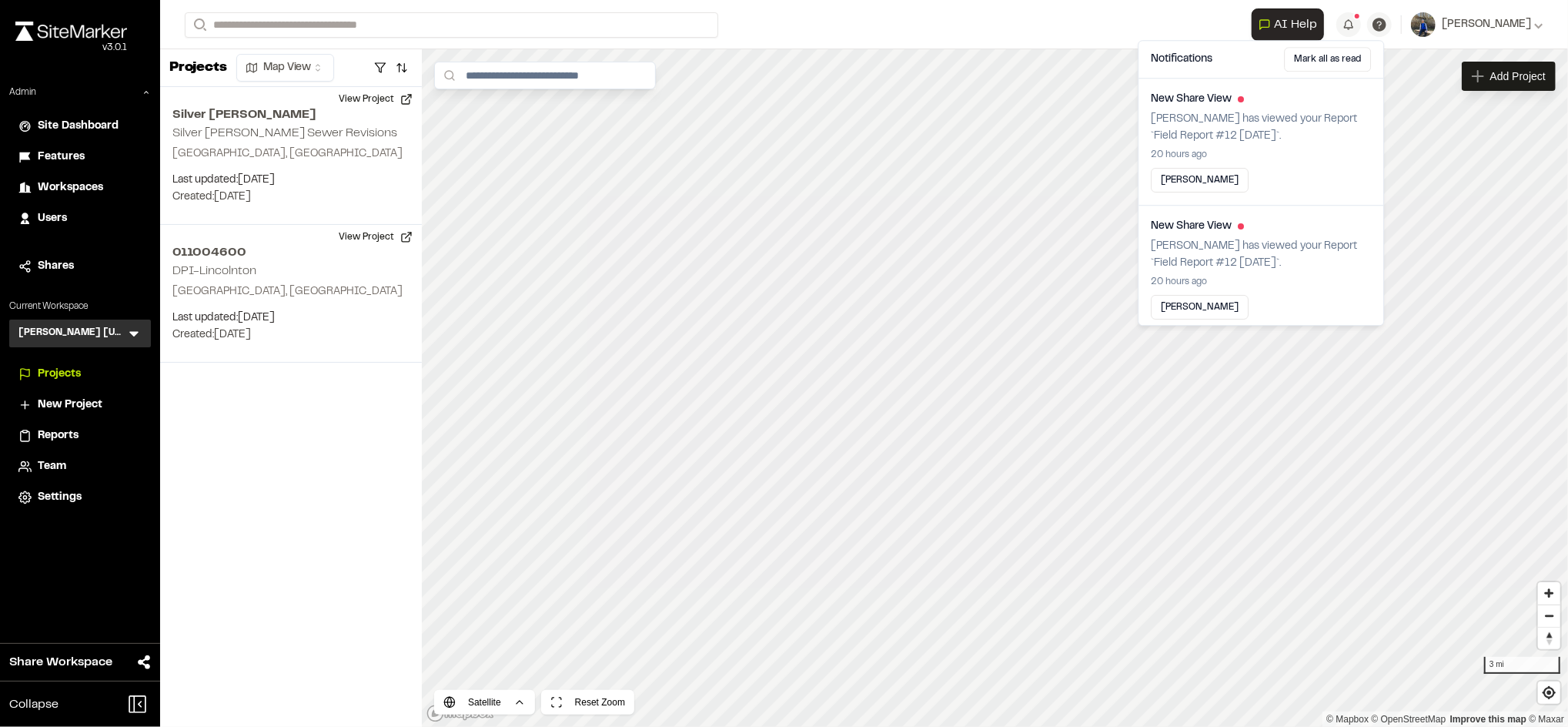
click at [895, 28] on form "Search" at bounding box center [717, 25] width 1067 height 25
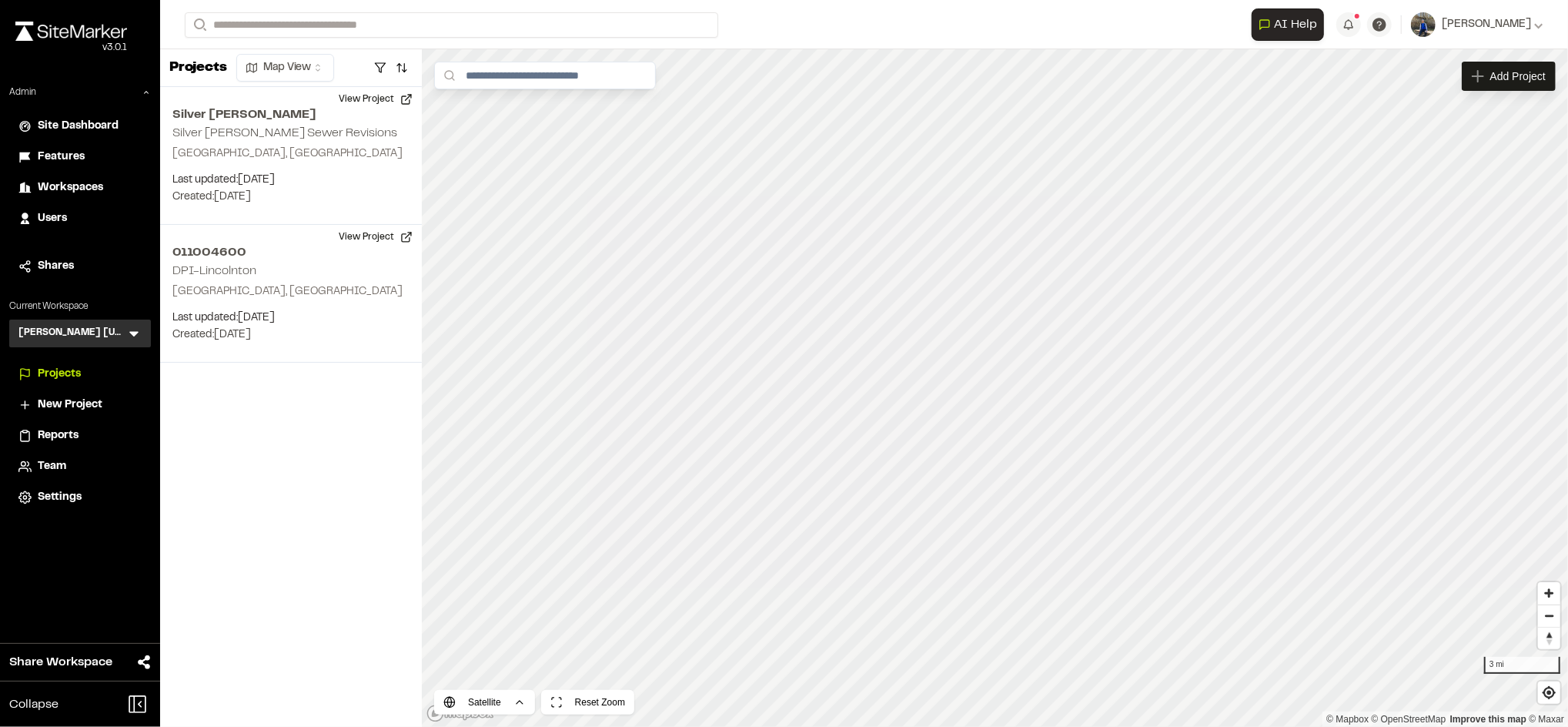
click at [137, 335] on icon at bounding box center [134, 333] width 15 height 15
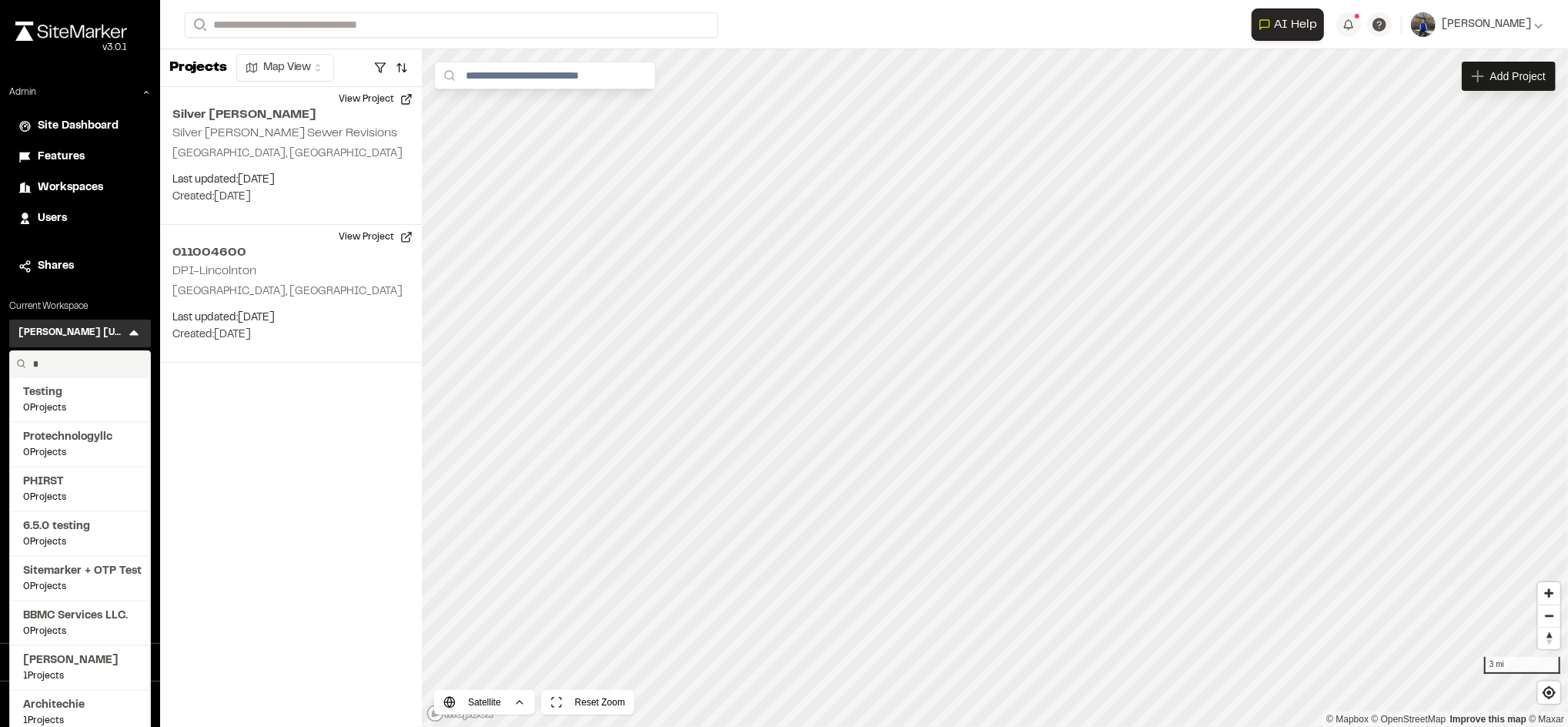
click at [106, 359] on input "*" at bounding box center [85, 364] width 117 height 26
type input "****"
click at [54, 542] on span "159 Projects" at bounding box center [81, 541] width 114 height 14
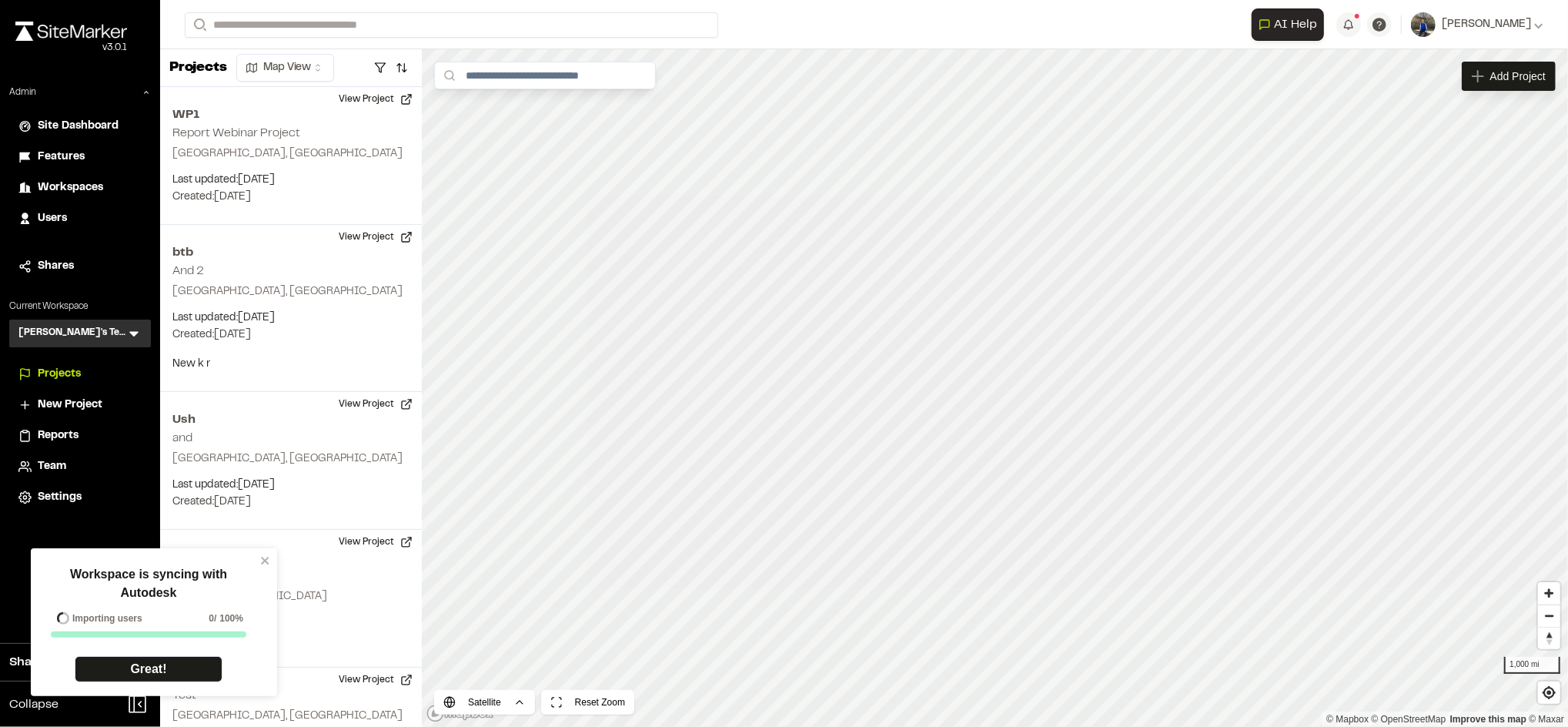
click at [259, 565] on div "Workspace is syncing with Autodesk Importing users 0 / 100% Great!" at bounding box center [148, 624] width 223 height 139
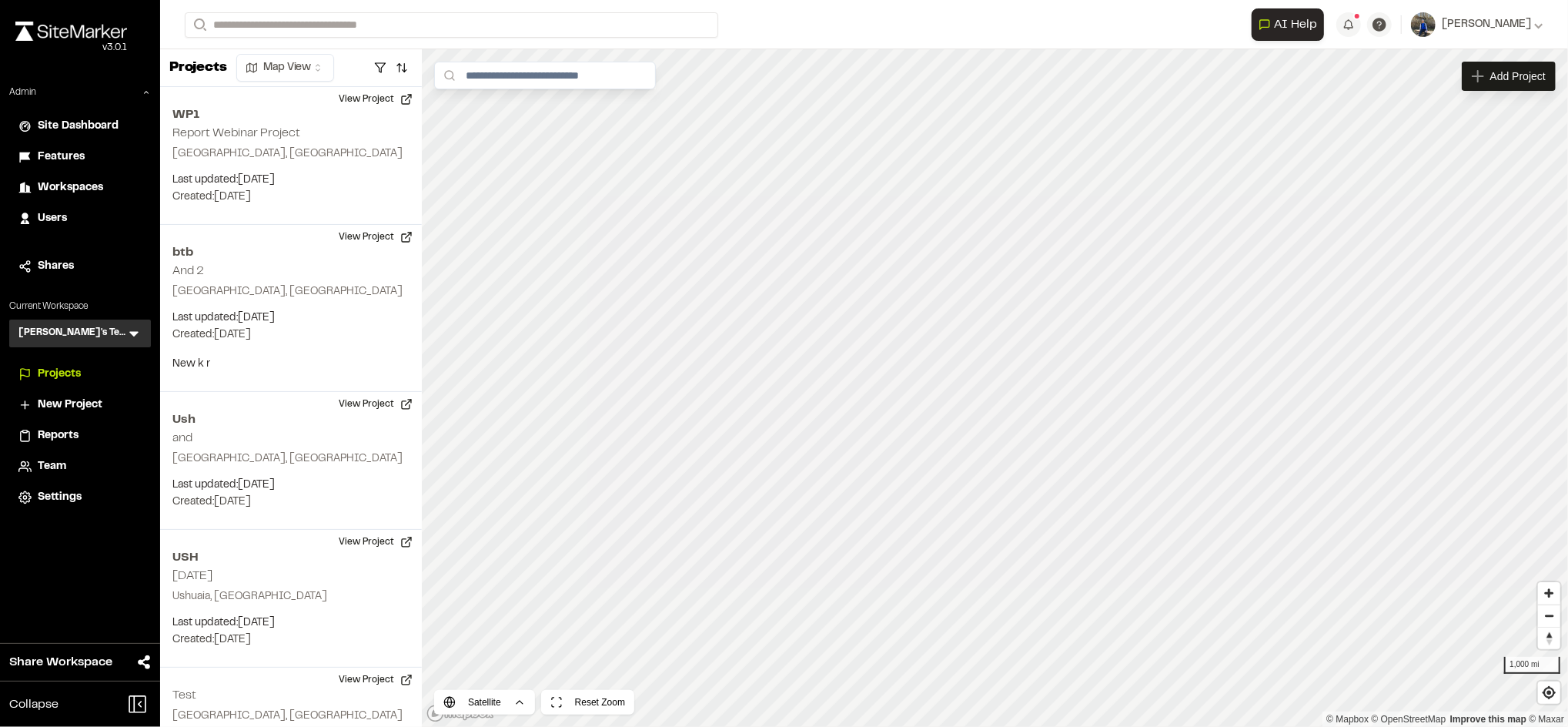
click at [123, 330] on div "Troy's Test TT Menu" at bounding box center [80, 333] width 142 height 28
click at [128, 330] on icon at bounding box center [134, 333] width 15 height 15
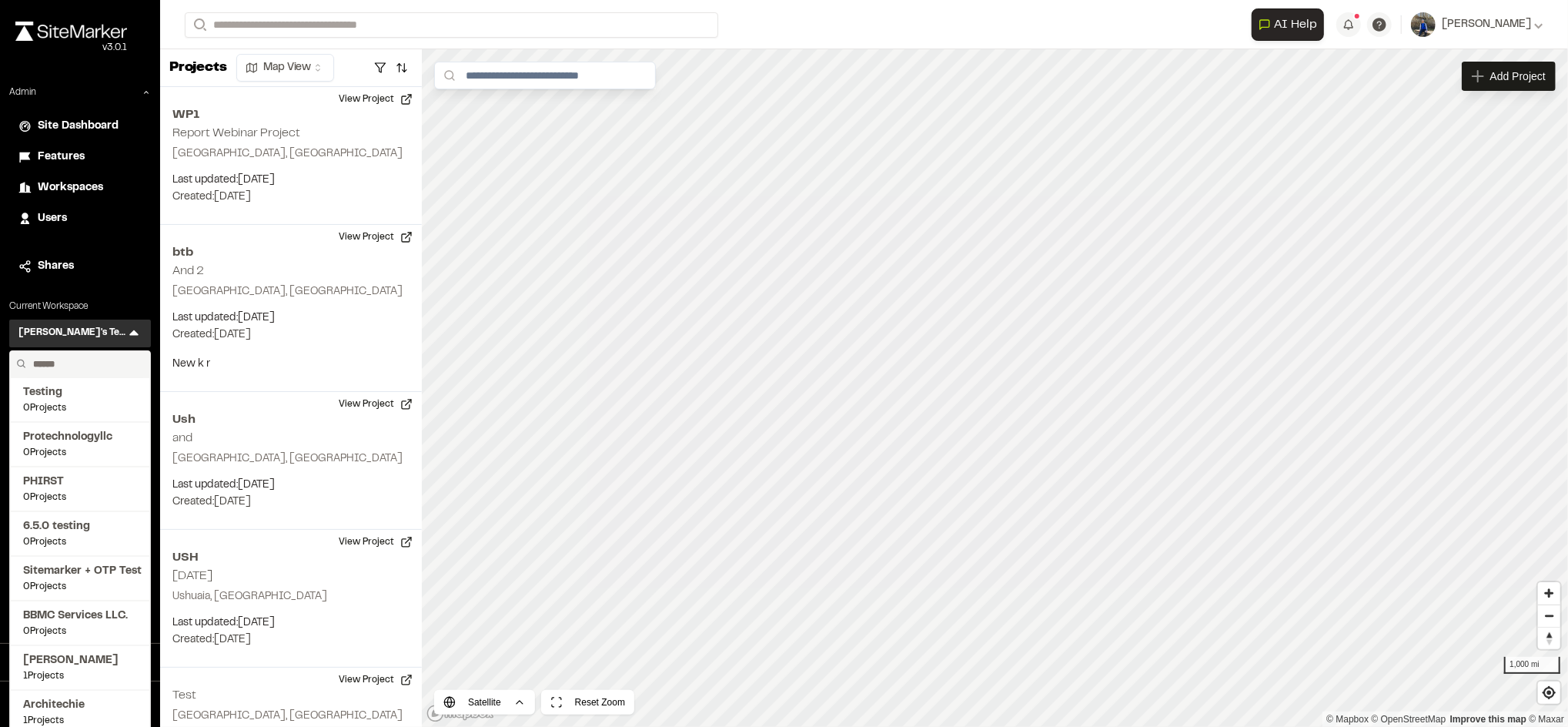
click at [68, 355] on input "text" at bounding box center [85, 364] width 117 height 26
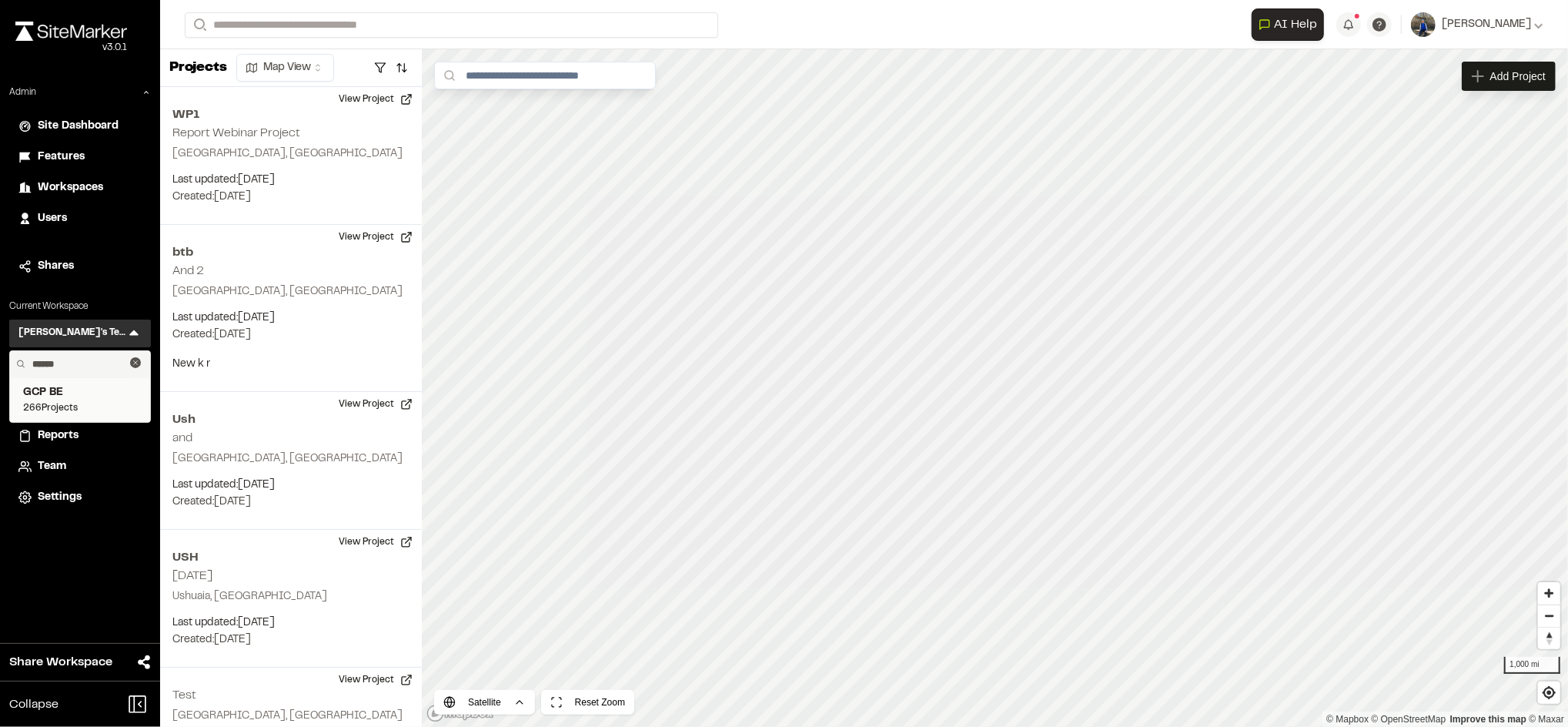
type input "******"
click at [62, 393] on span "GCP BE" at bounding box center [81, 393] width 114 height 17
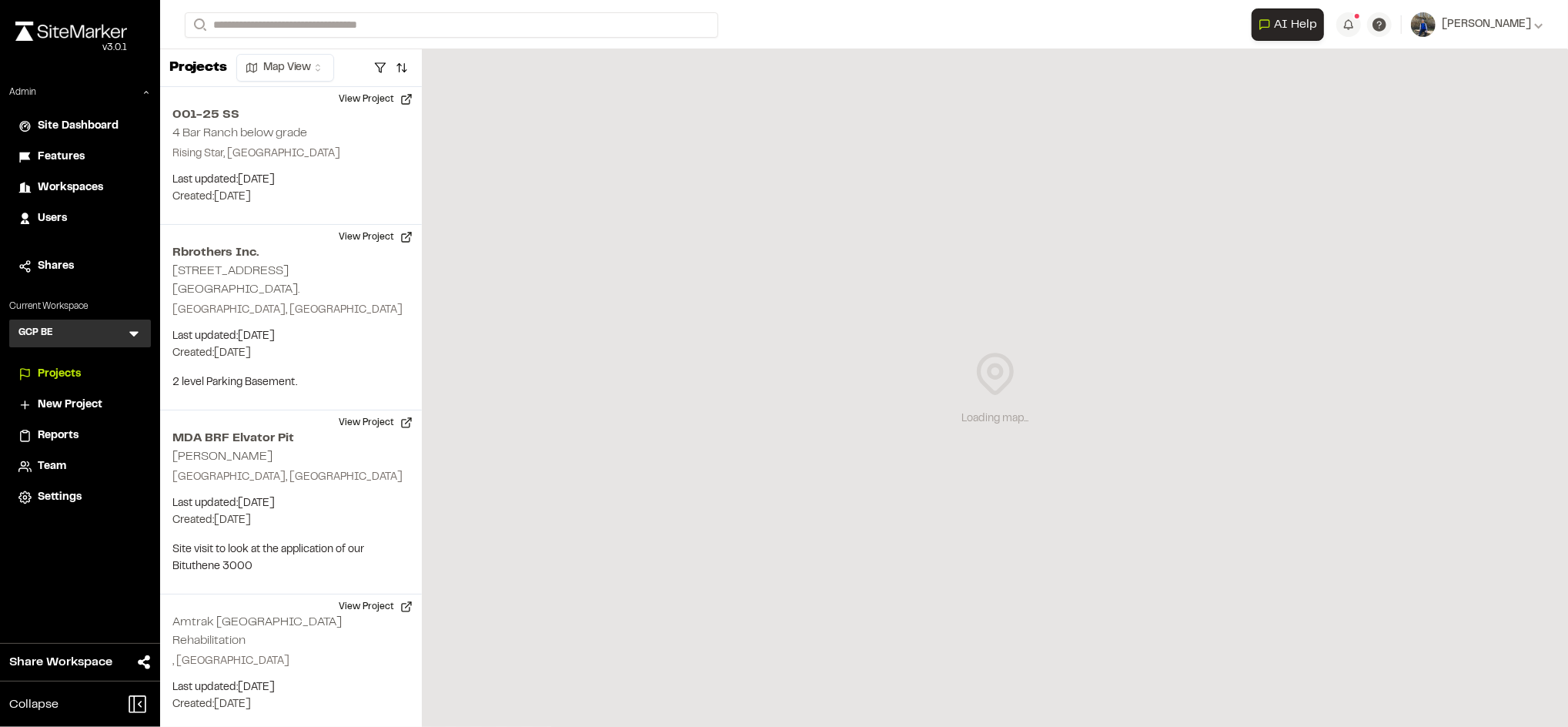
click at [71, 435] on span "Reports" at bounding box center [58, 435] width 41 height 17
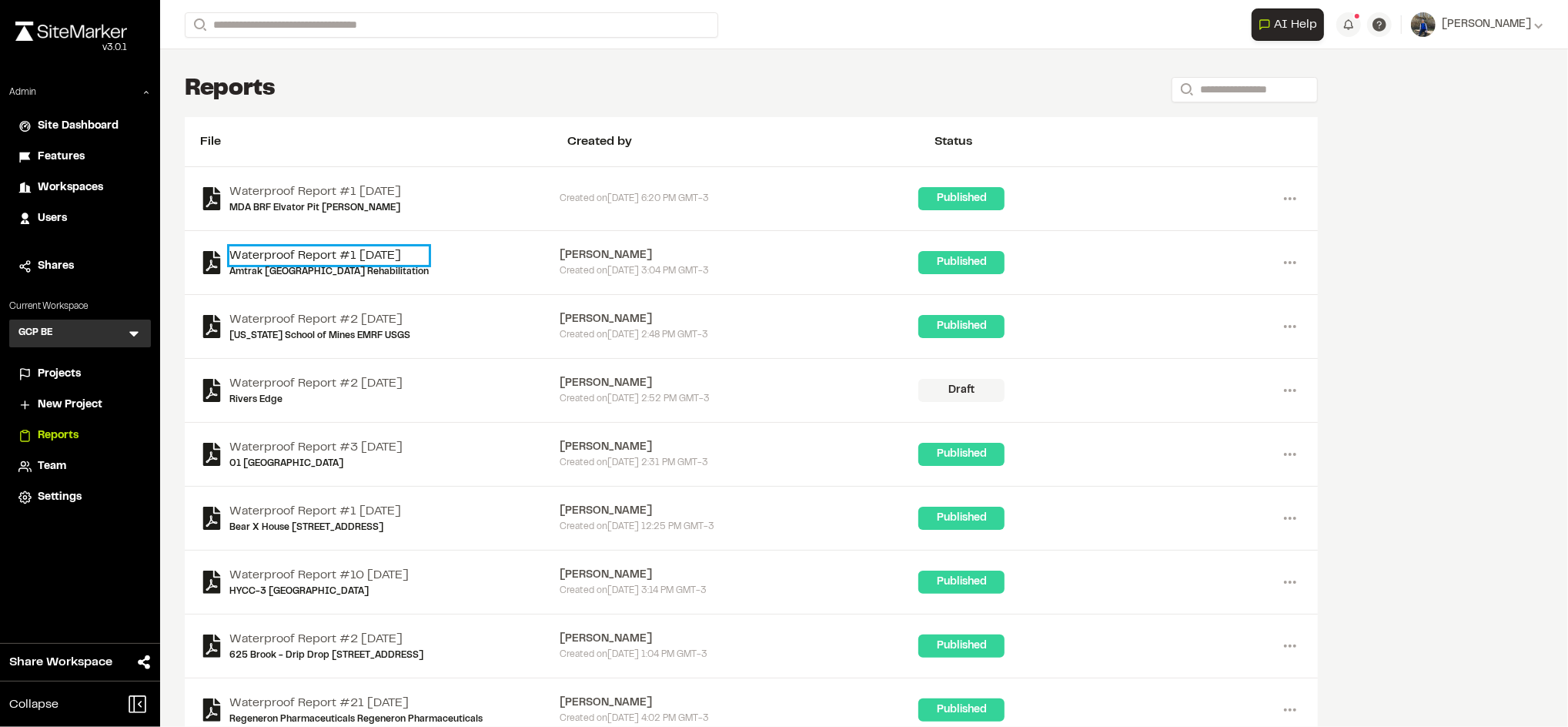
click at [391, 249] on link "Waterproof Report #1 2025-09-12" at bounding box center [329, 255] width 199 height 18
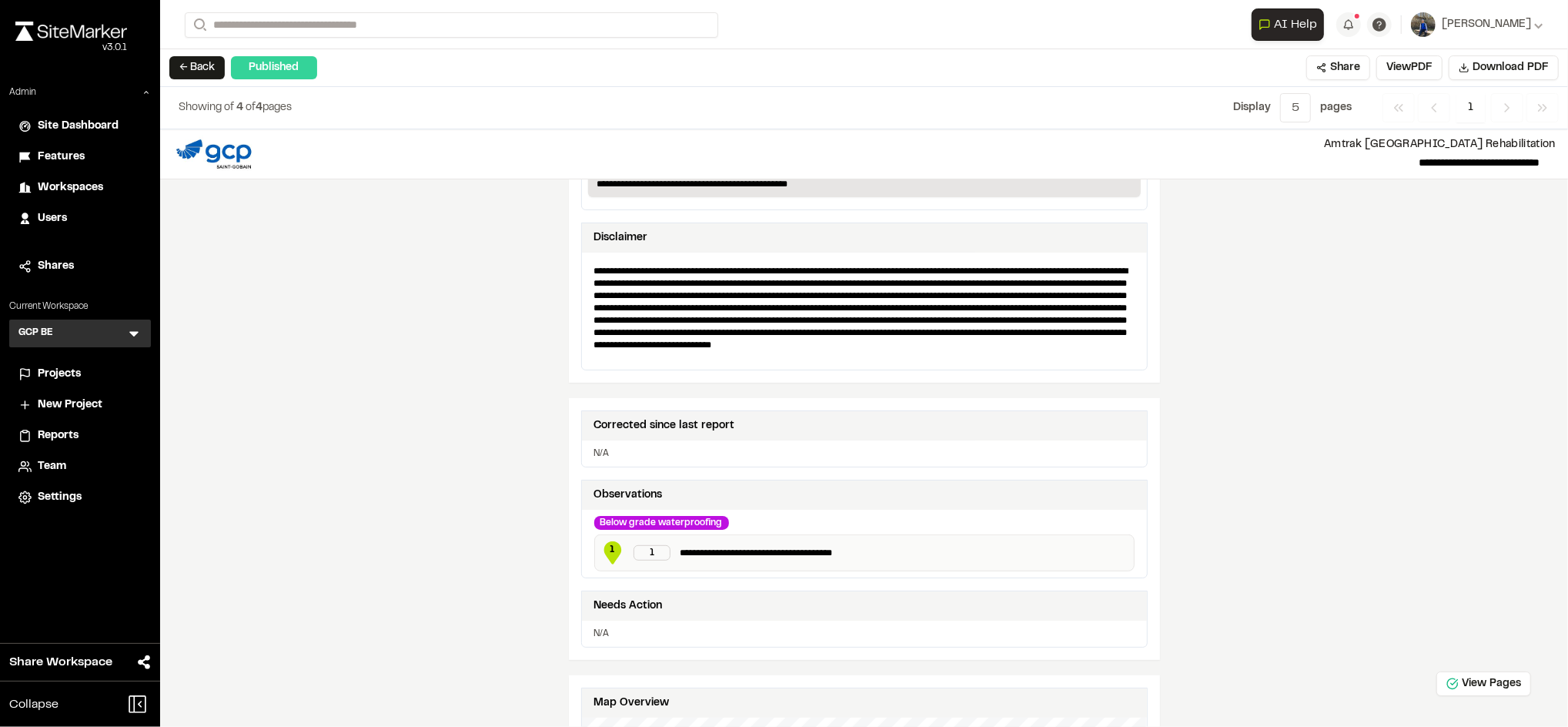
scroll to position [542, 0]
click at [725, 449] on p "N/A" at bounding box center [864, 454] width 540 height 14
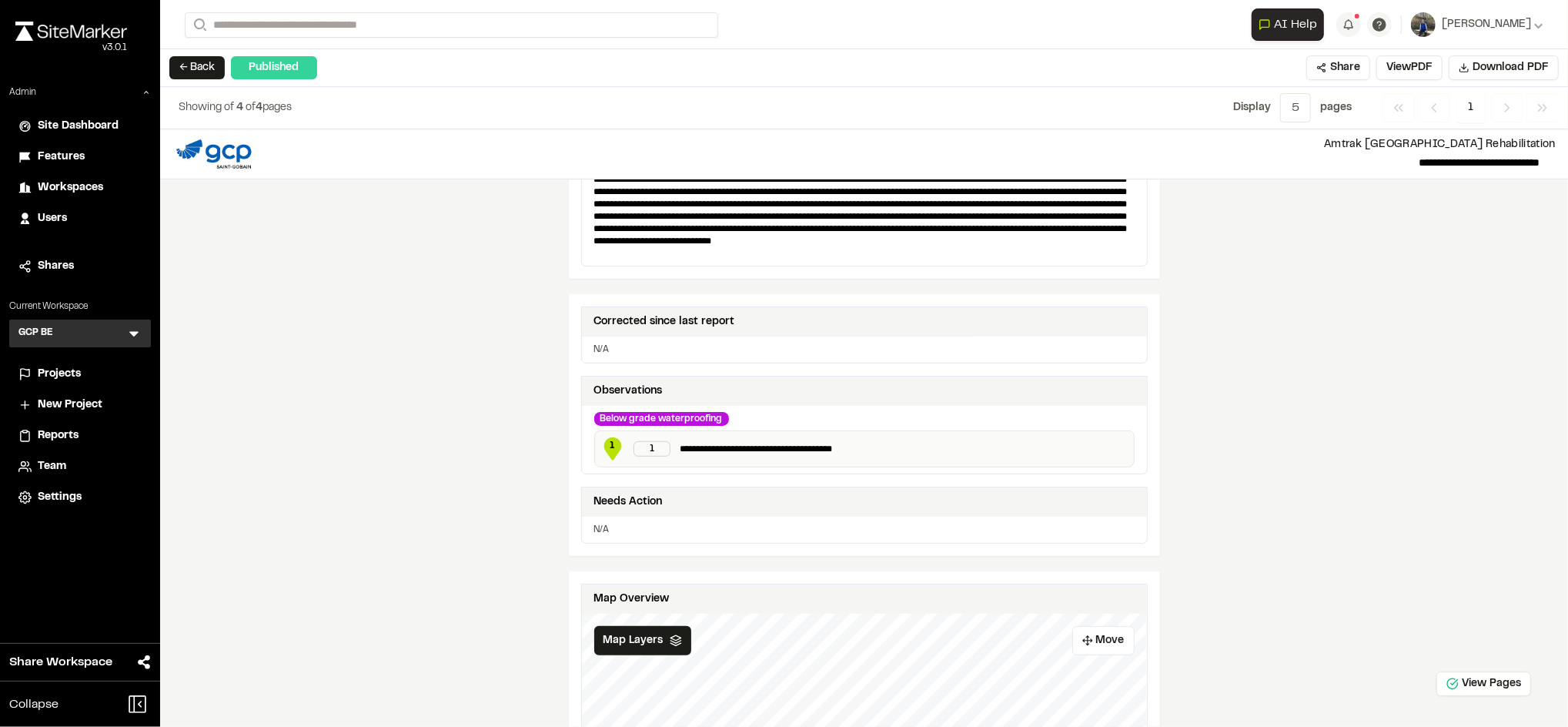
scroll to position [646, 0]
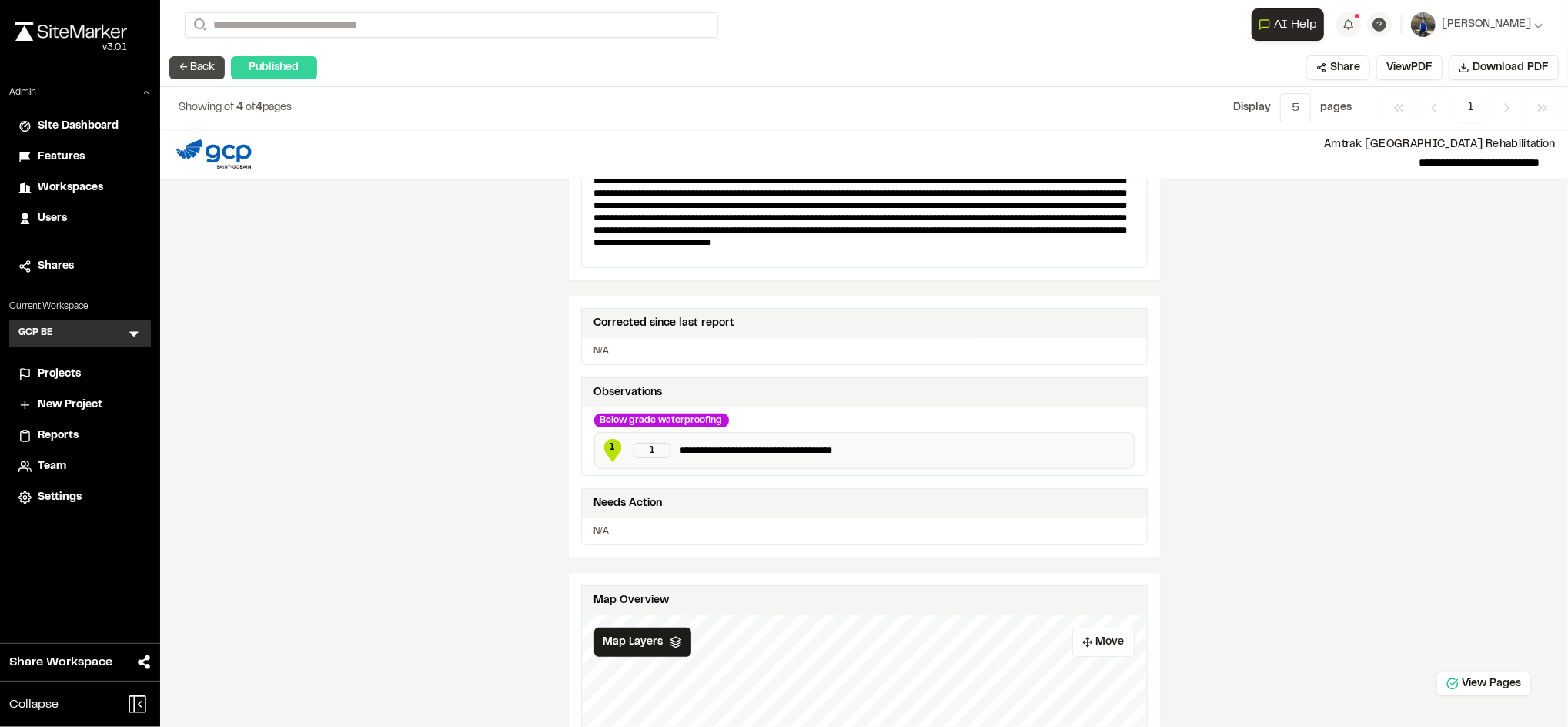
click at [202, 71] on button "← Back" at bounding box center [196, 68] width 55 height 24
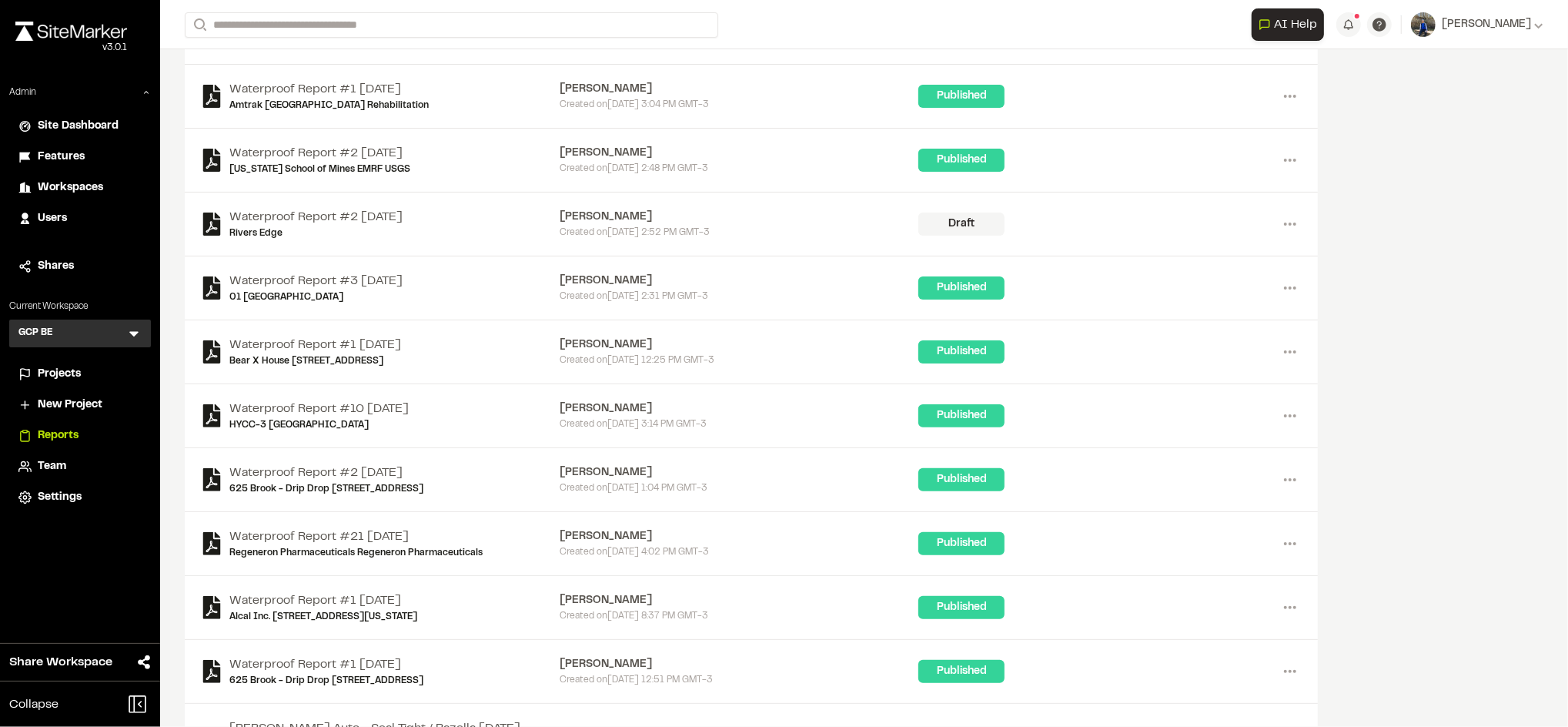
scroll to position [167, 0]
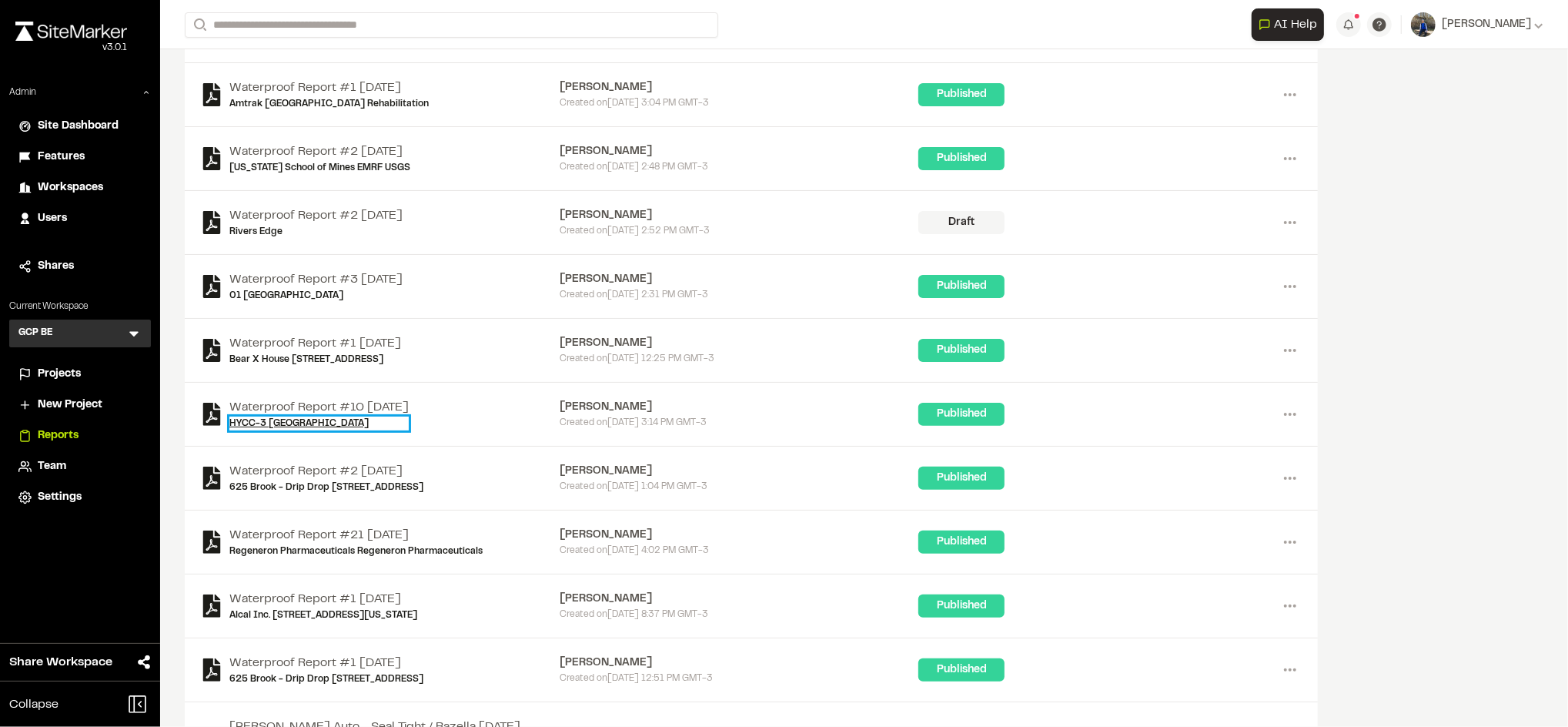
click at [316, 425] on link "HYCC-3 Gateway Tunnel" at bounding box center [319, 423] width 179 height 14
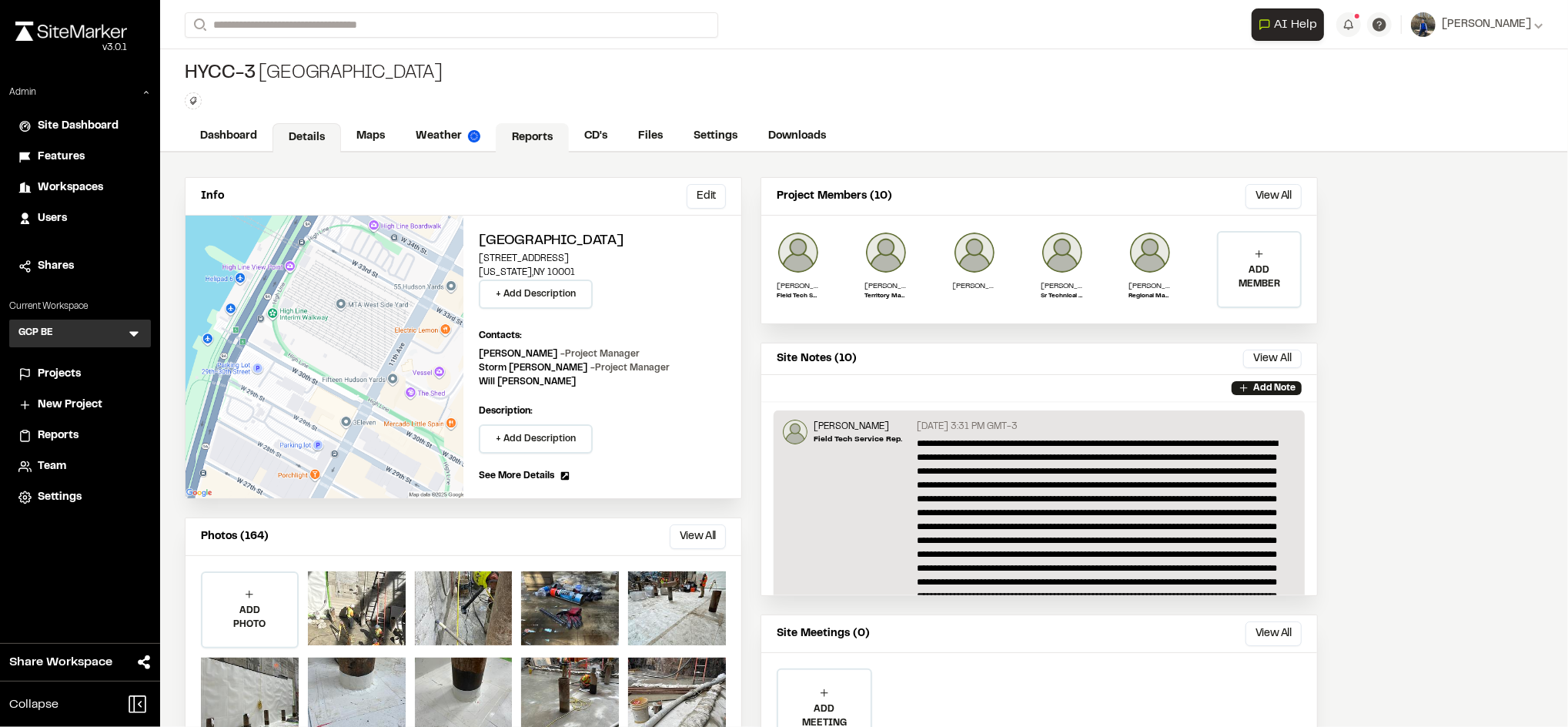
click at [523, 127] on link "Reports" at bounding box center [532, 138] width 73 height 29
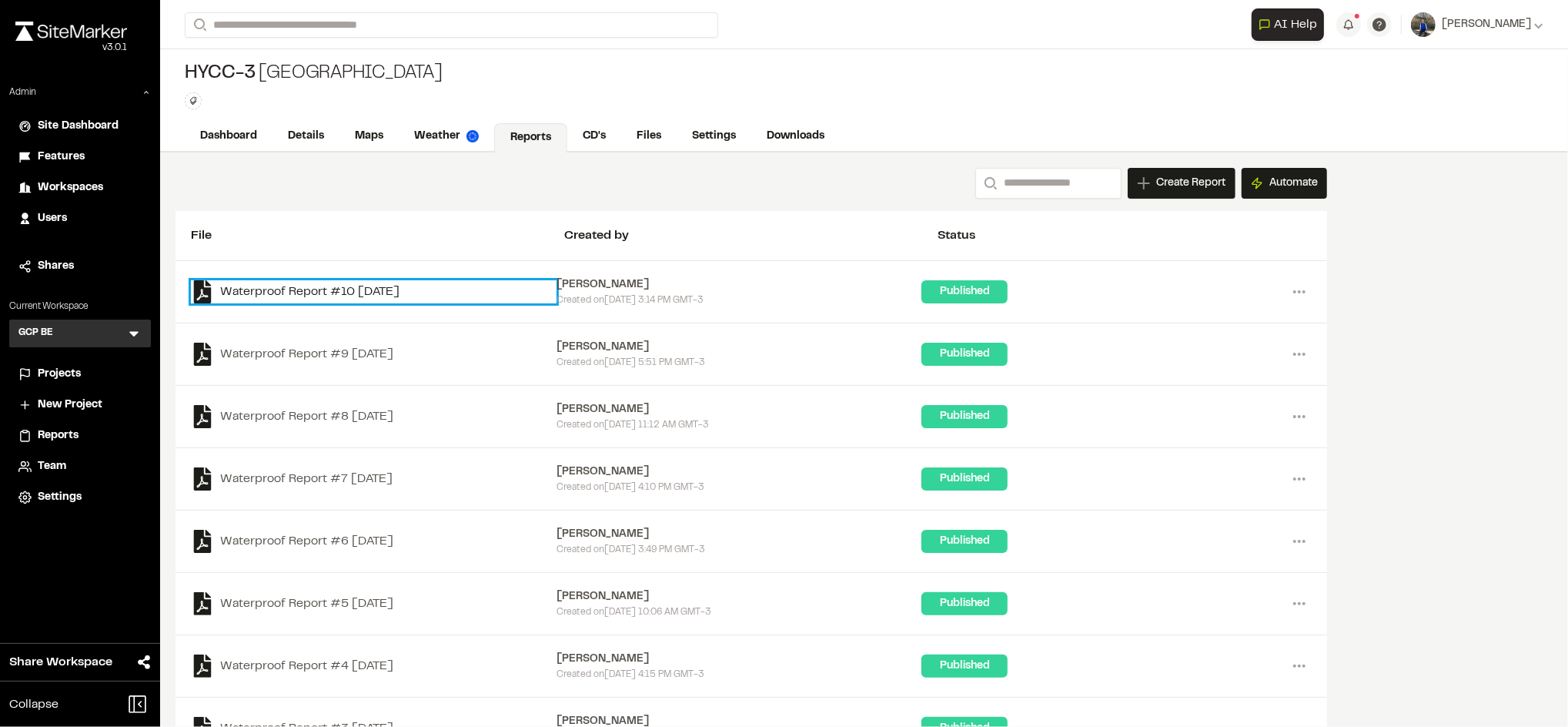
click at [360, 296] on link "Waterproof Report #10 2025-09-12" at bounding box center [374, 292] width 366 height 24
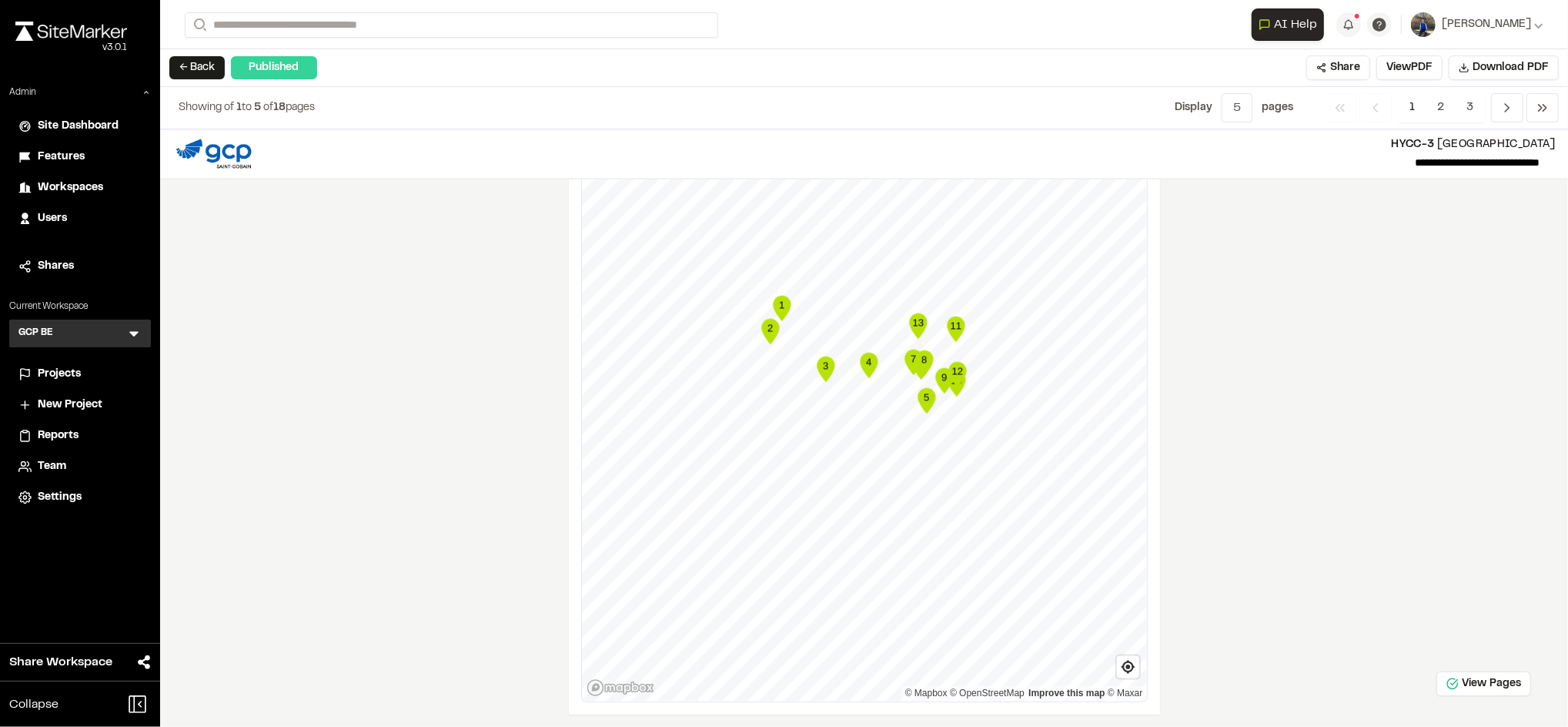
scroll to position [2226, 0]
click at [767, 334] on text "2" at bounding box center [770, 328] width 5 height 12
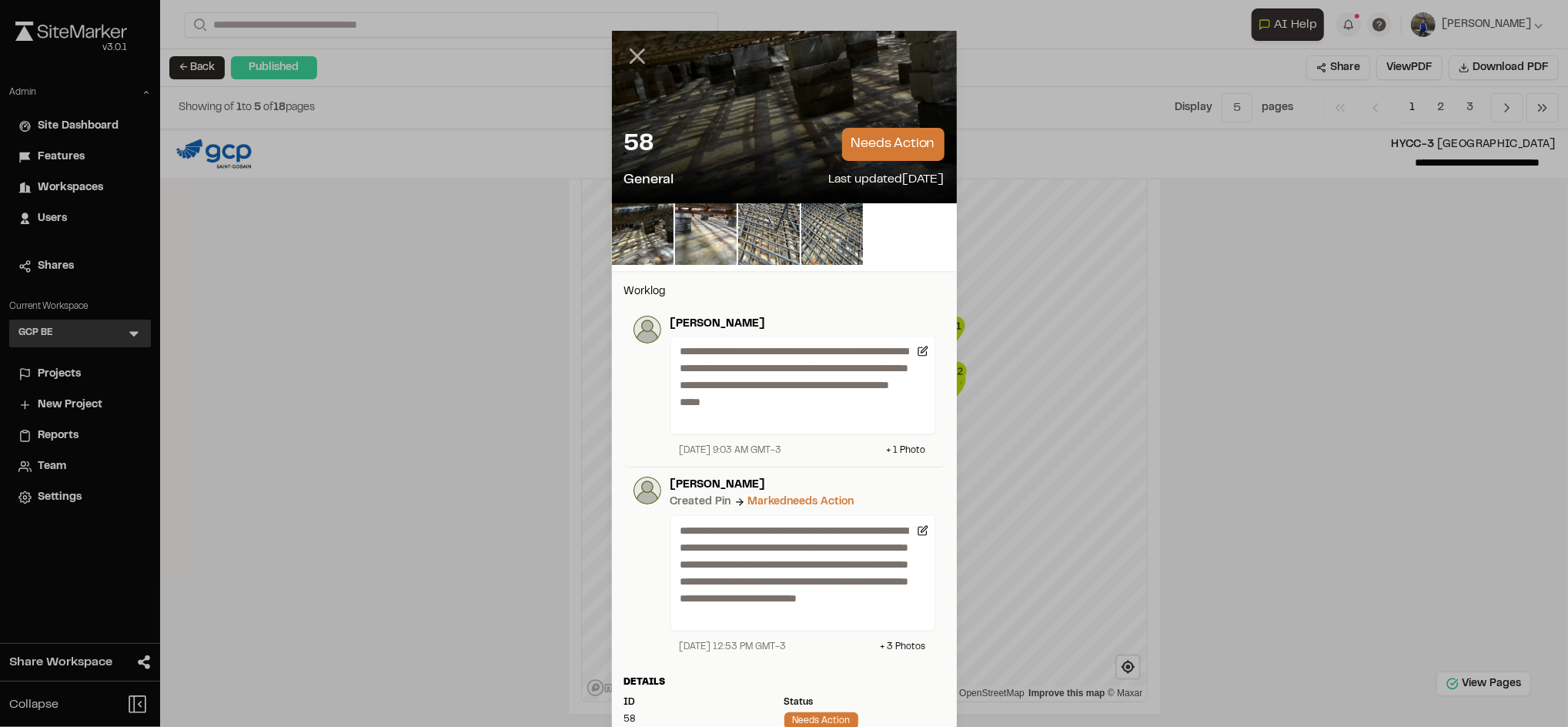
click at [624, 57] on icon at bounding box center [637, 56] width 26 height 26
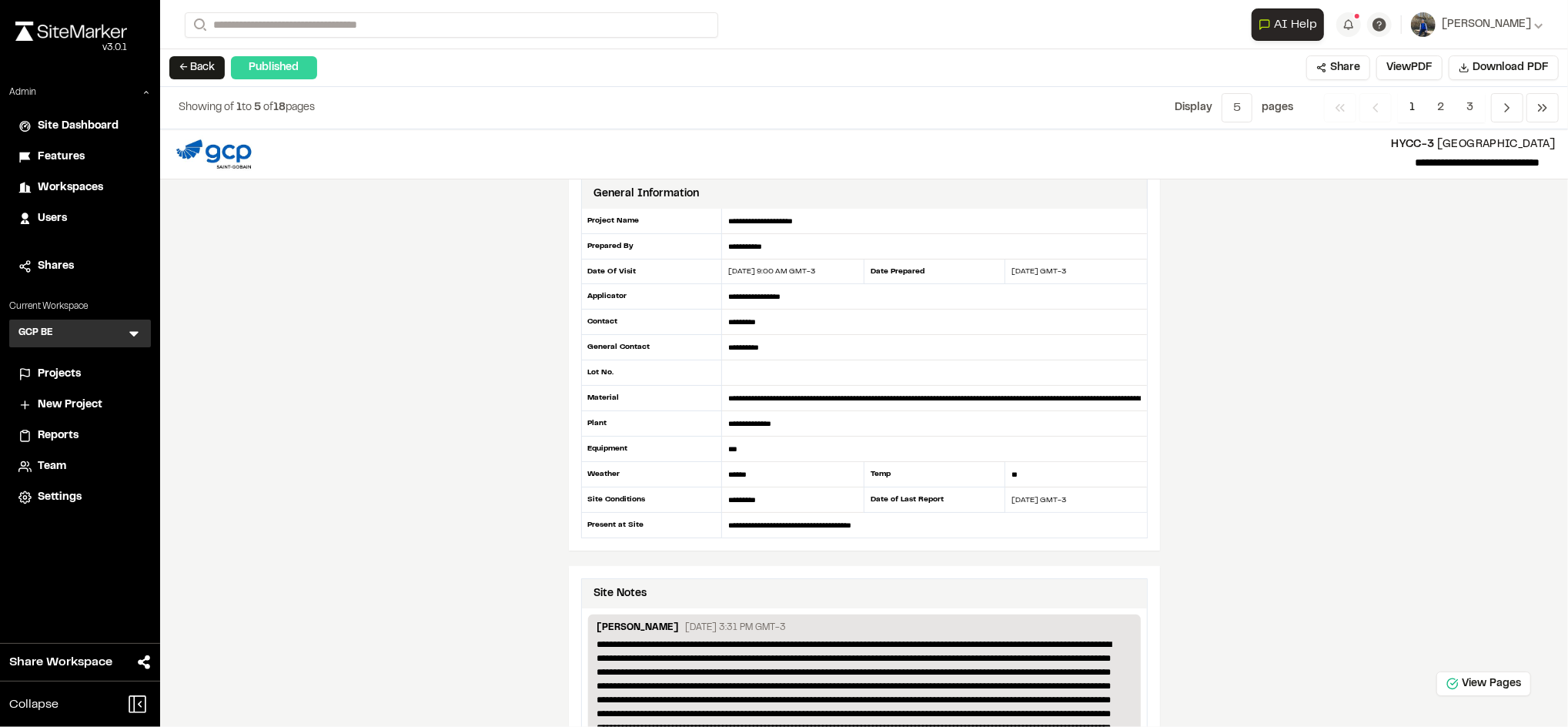
scroll to position [0, 0]
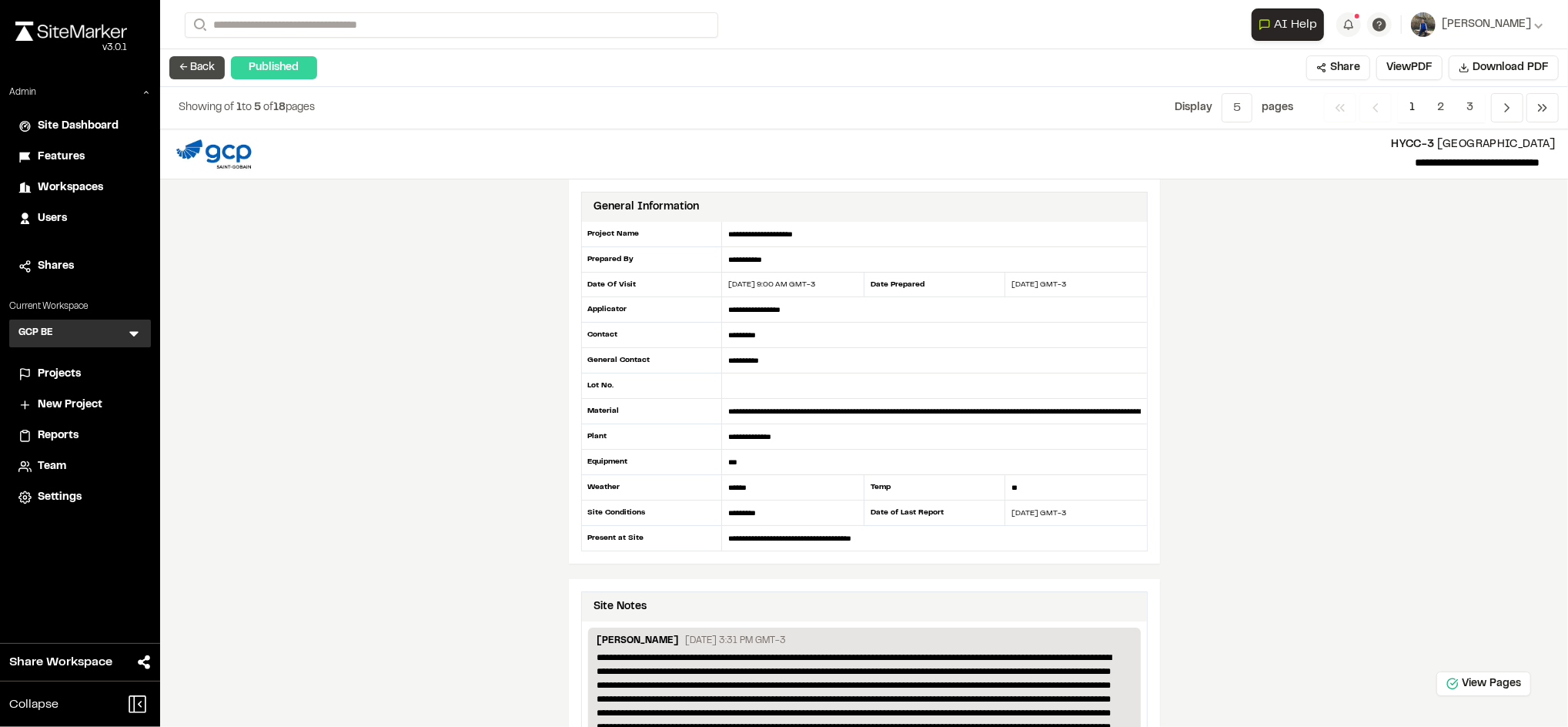
click at [201, 63] on button "← Back" at bounding box center [196, 68] width 55 height 24
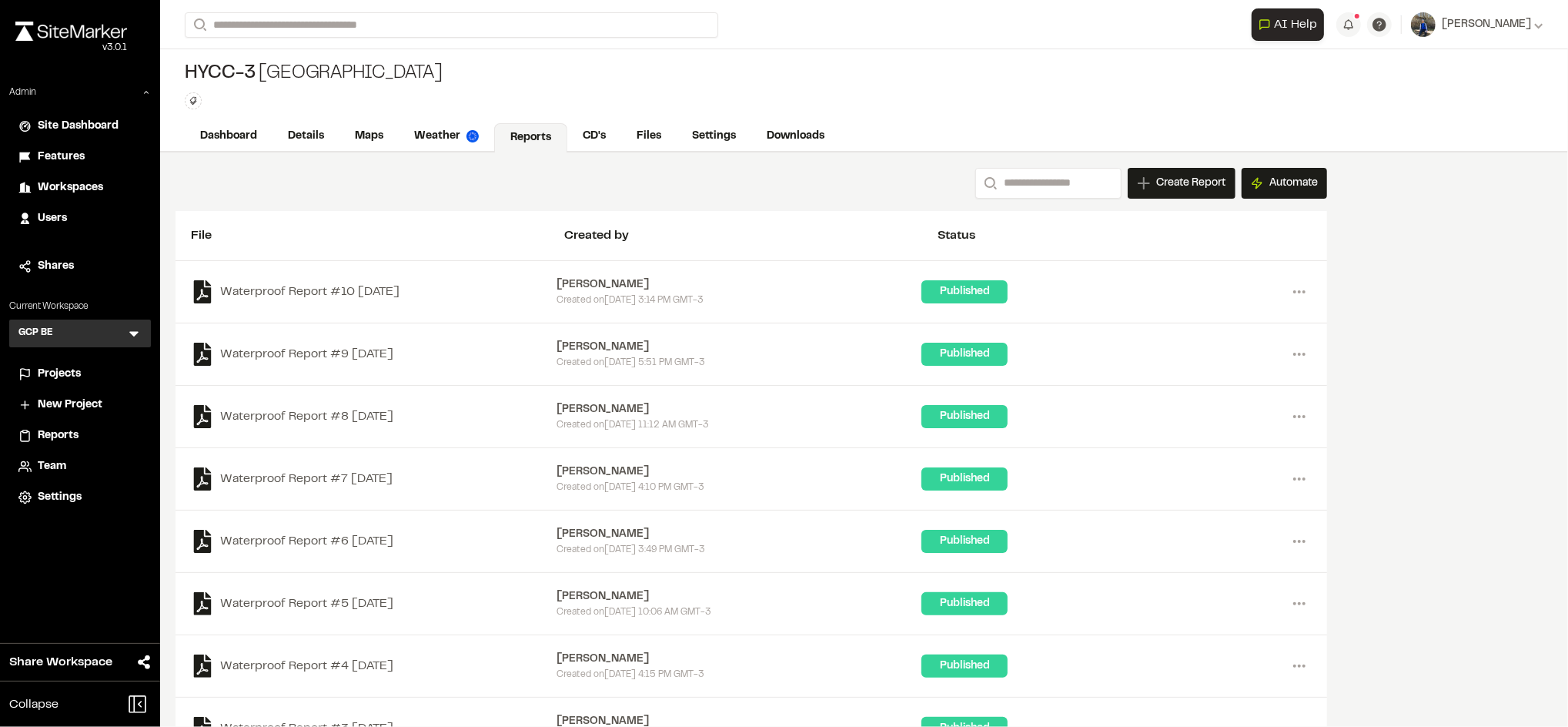
click at [326, 403] on div "Waterproof Report #8 2025-09-05 James Rosso Created on Fri, Sep 5, 2025 11:12 A…" at bounding box center [751, 416] width 1121 height 31
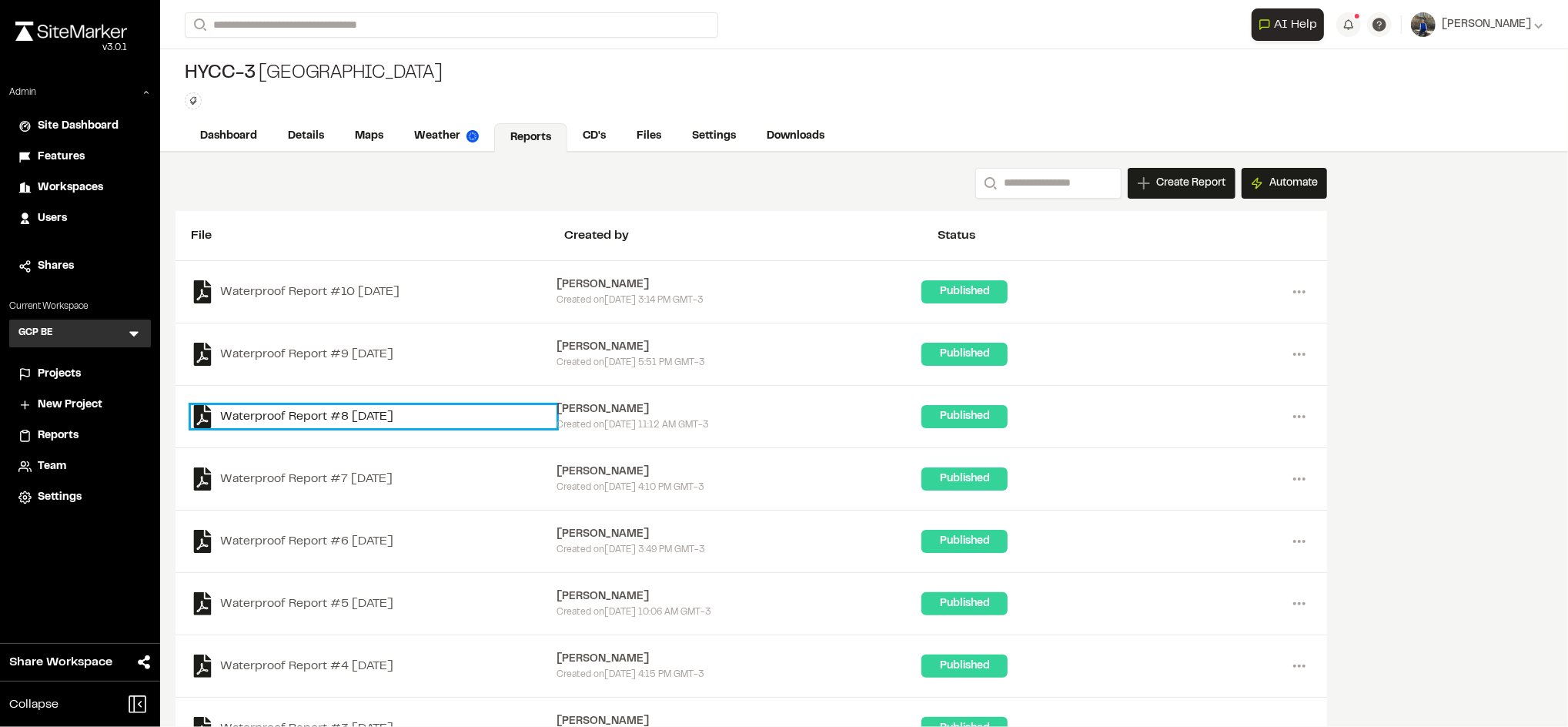
click at [328, 410] on link "Waterproof Report #8 2025-09-05" at bounding box center [374, 417] width 366 height 24
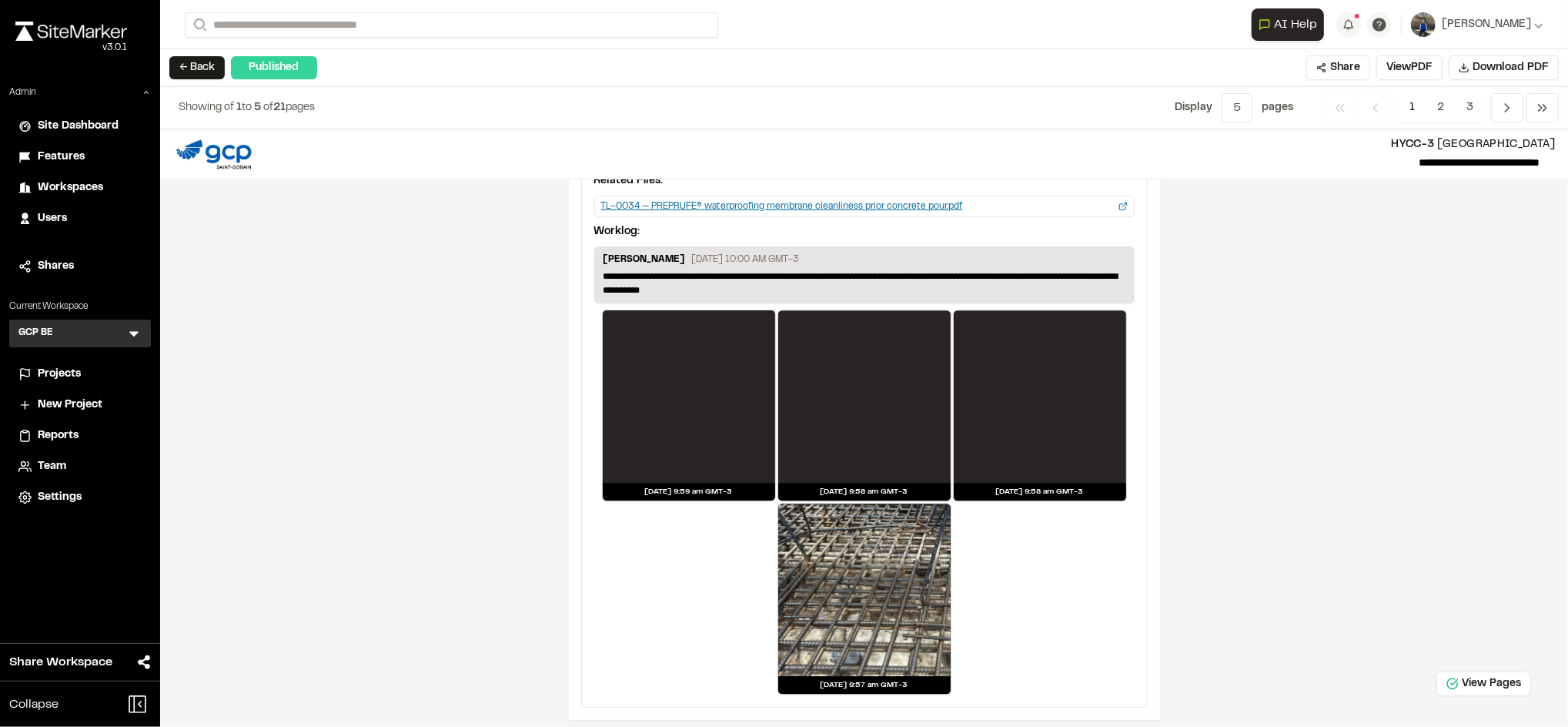
scroll to position [2897, 0]
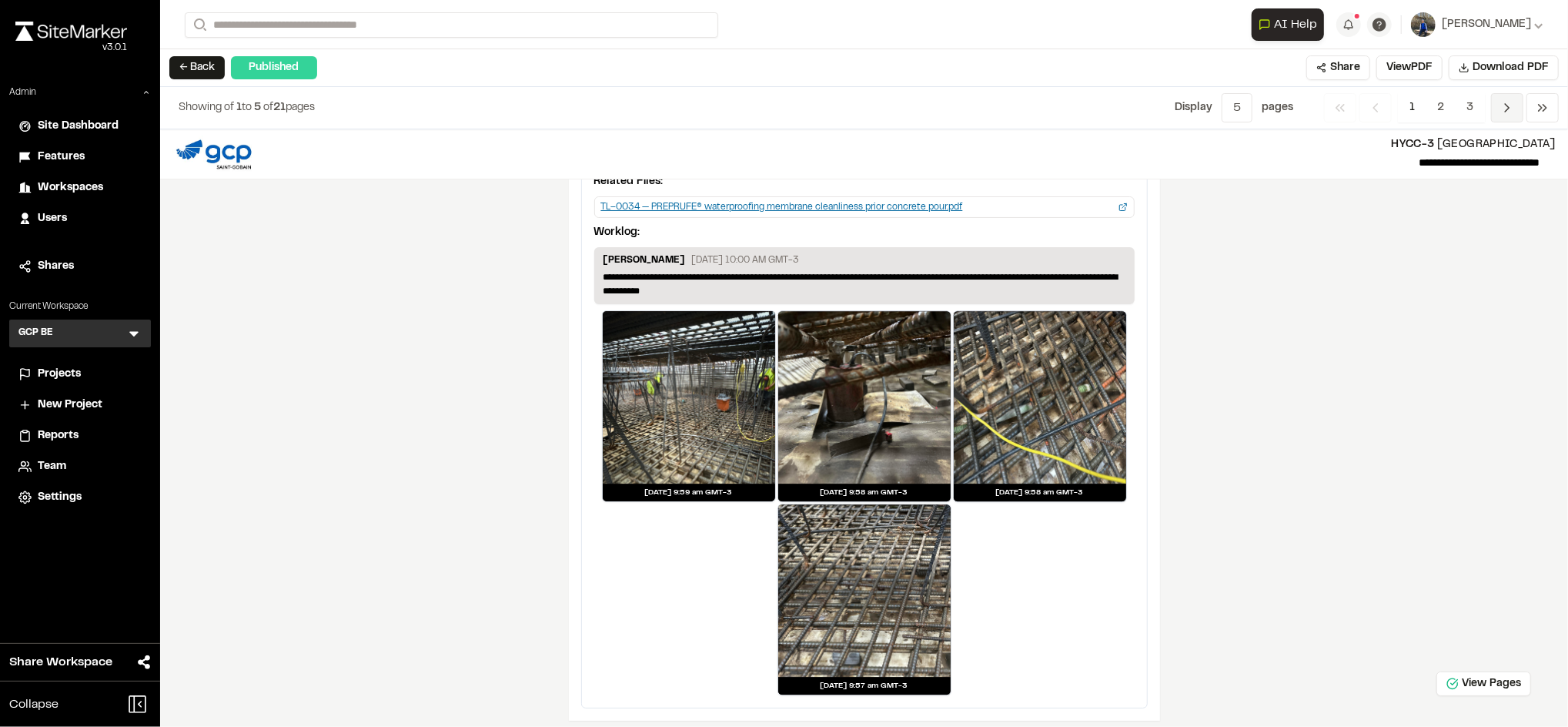
click at [1514, 115] on icon "Navigation" at bounding box center [1506, 108] width 15 height 15
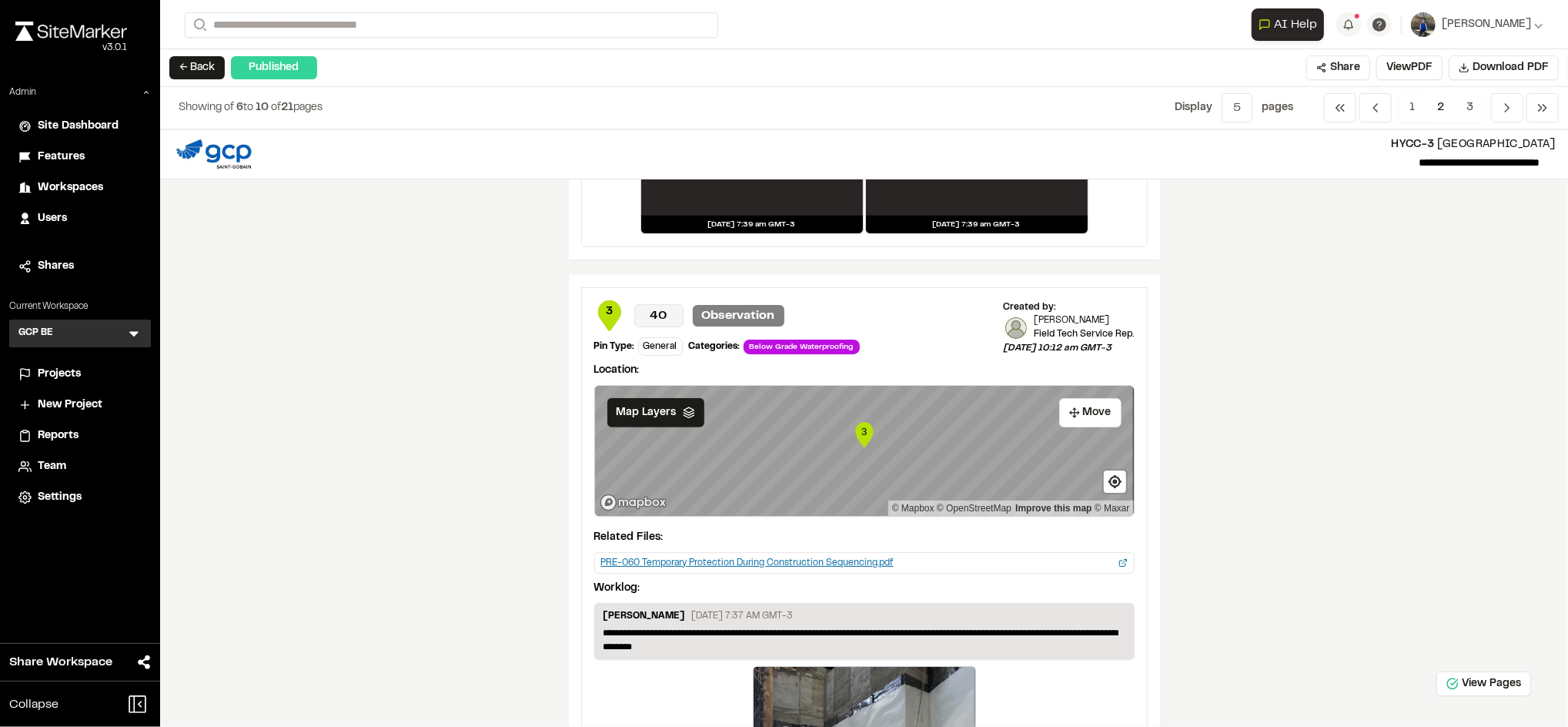
scroll to position [0, 0]
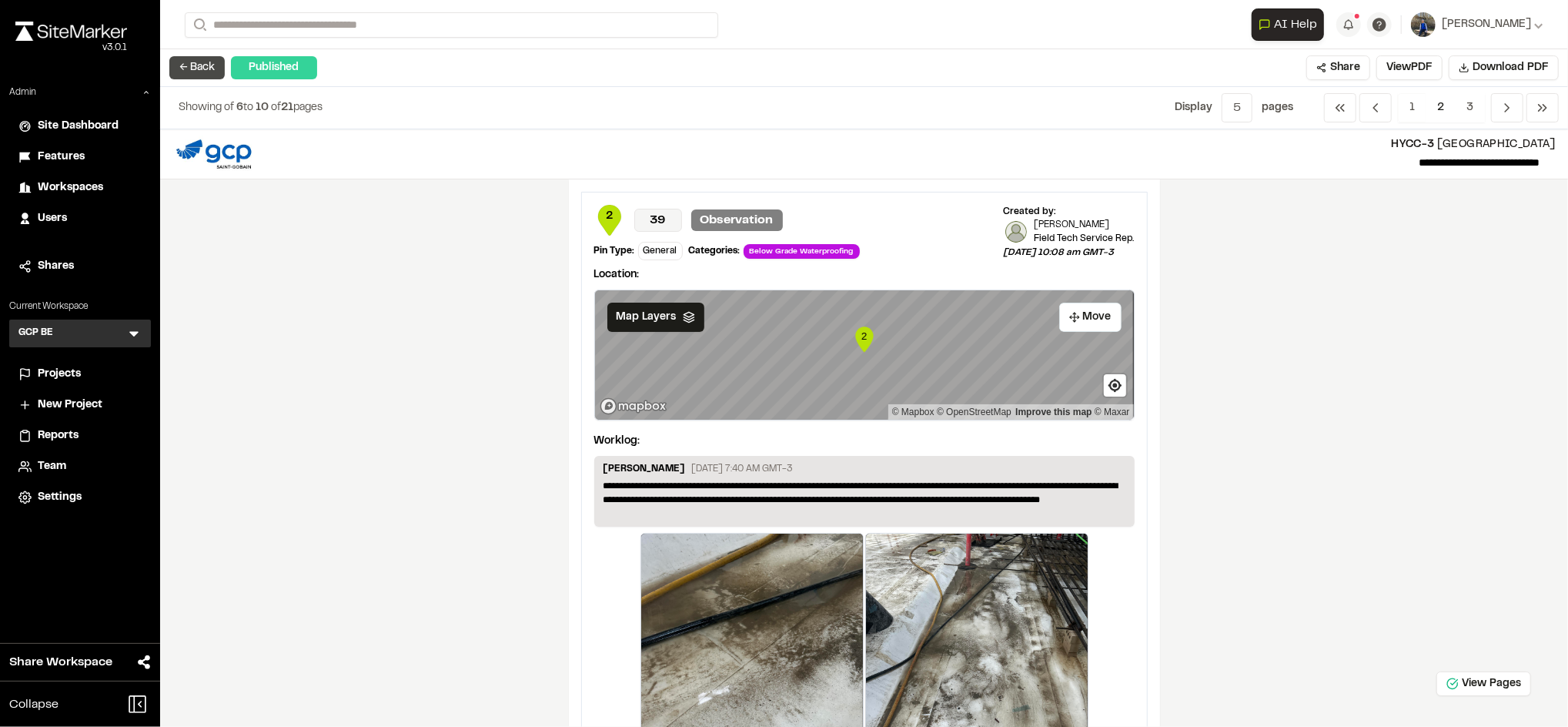
click at [199, 74] on button "← Back" at bounding box center [196, 68] width 55 height 24
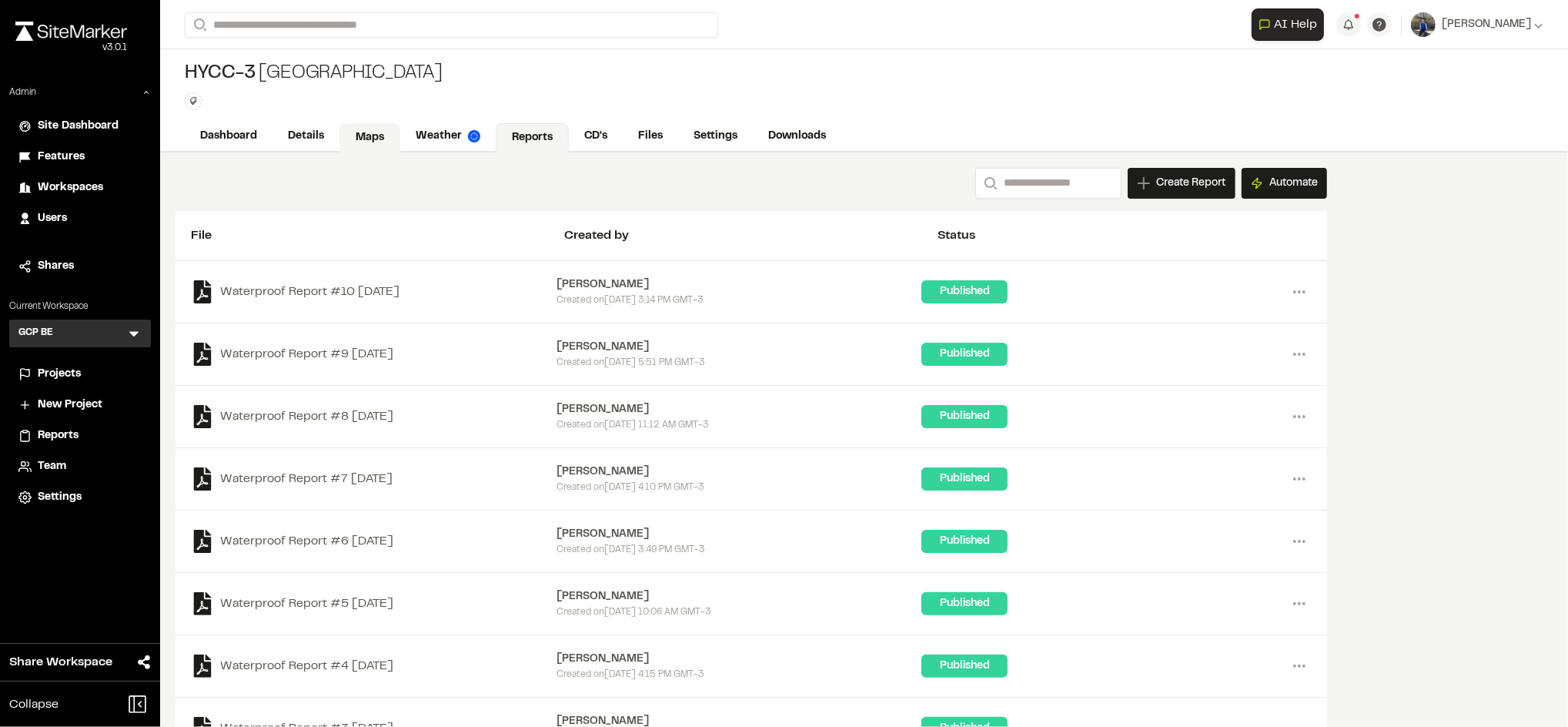
click at [366, 133] on link "Maps" at bounding box center [369, 138] width 61 height 29
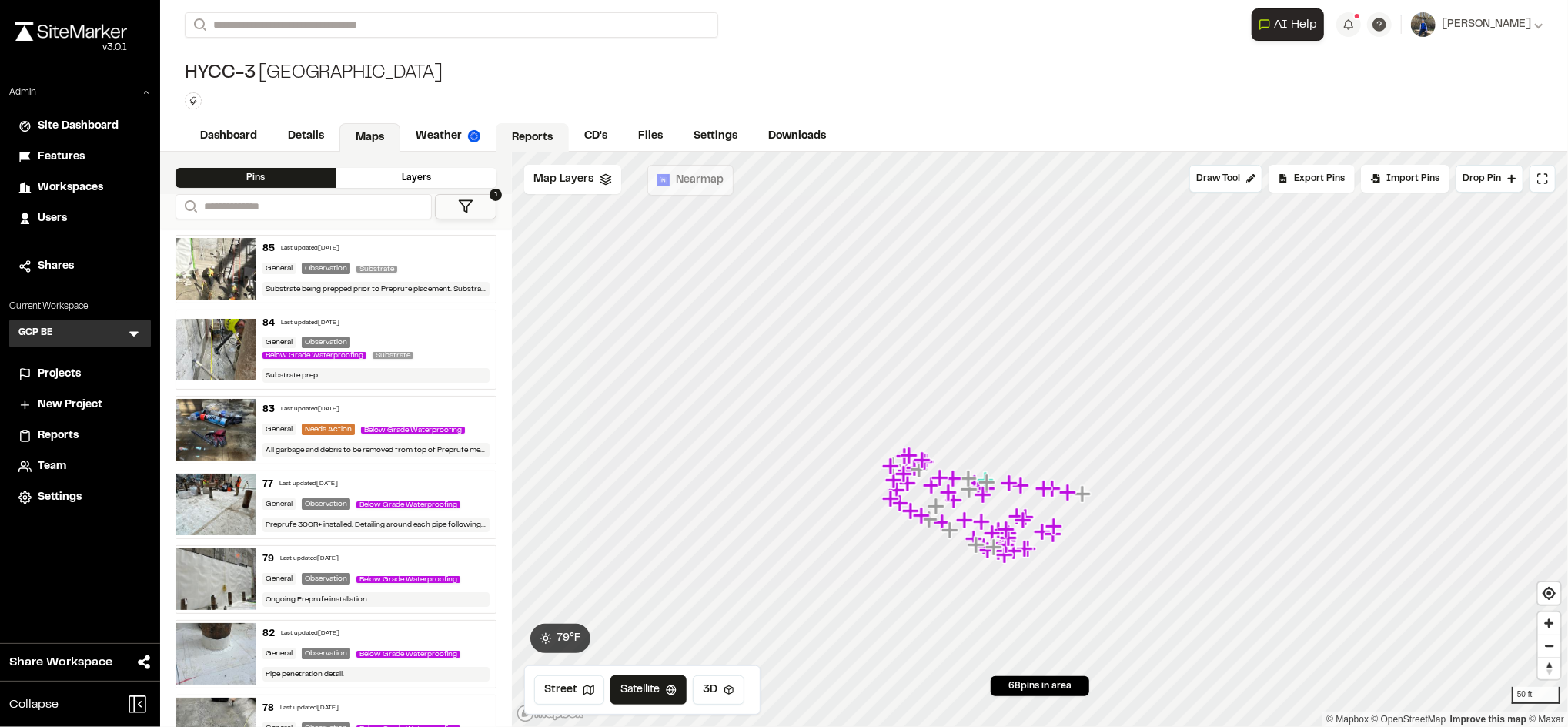
click at [525, 131] on link "Reports" at bounding box center [532, 138] width 73 height 29
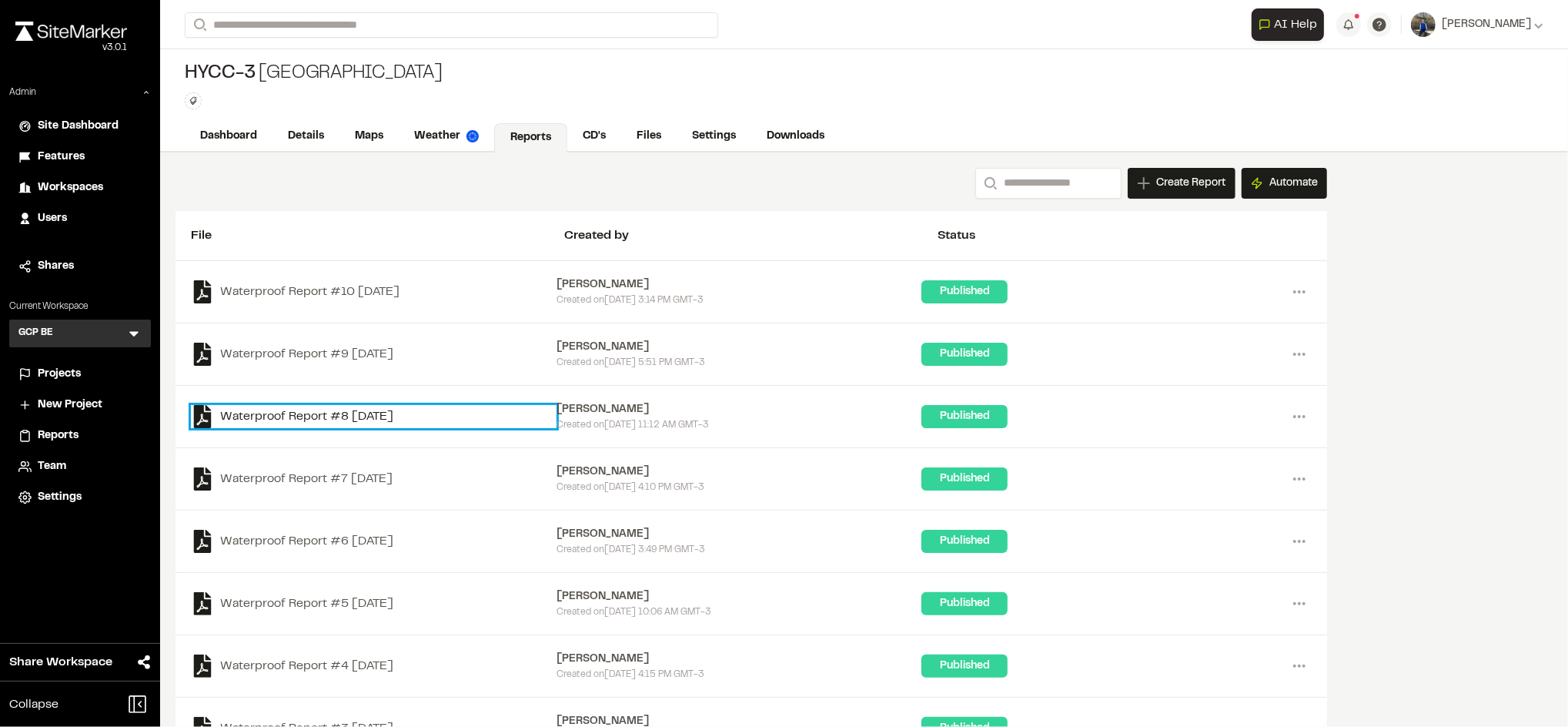
click at [346, 419] on link "Waterproof Report #8 2025-09-05" at bounding box center [374, 417] width 366 height 24
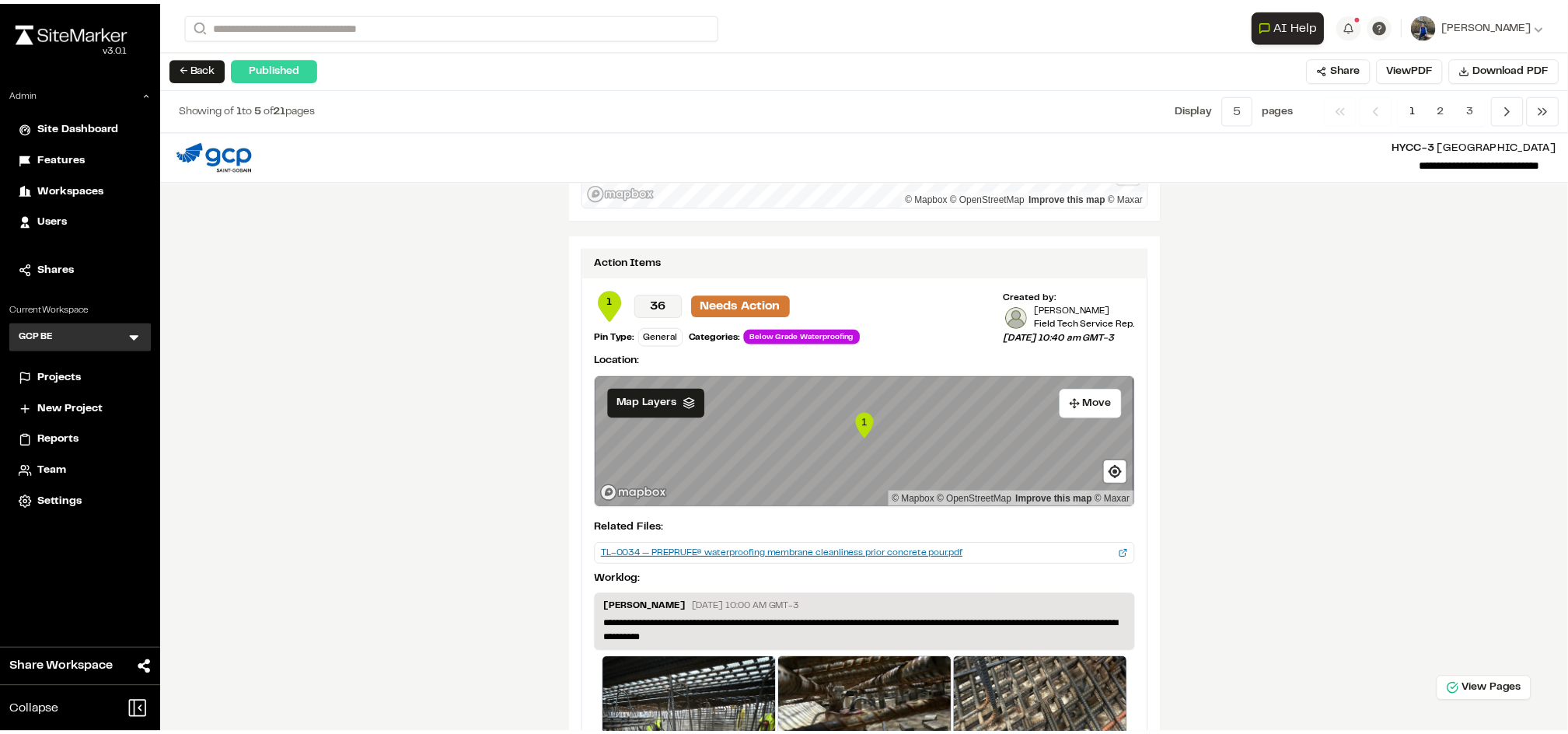
scroll to position [2938, 0]
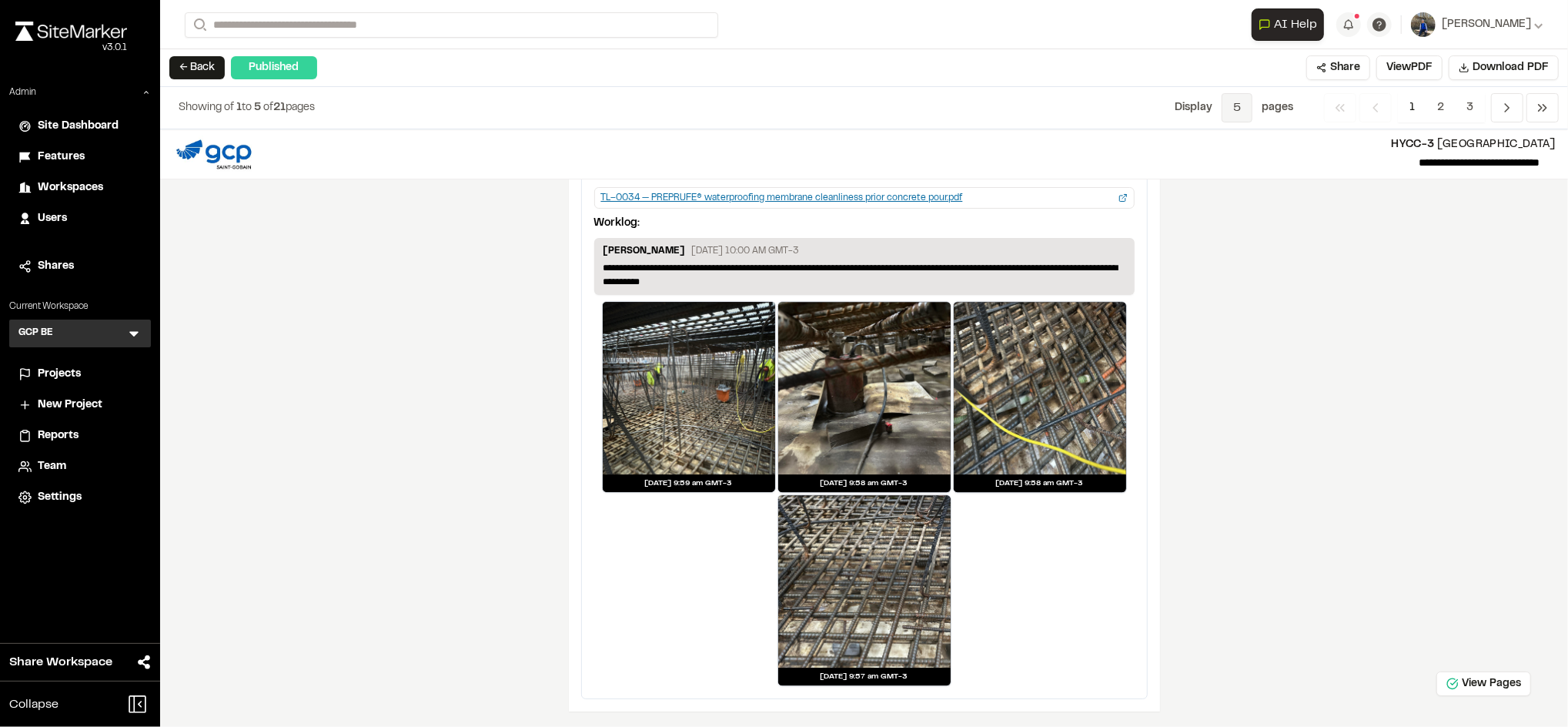
click at [1245, 104] on span "5" at bounding box center [1237, 108] width 31 height 29
click at [1214, 217] on span "All" at bounding box center [1225, 212] width 134 height 24
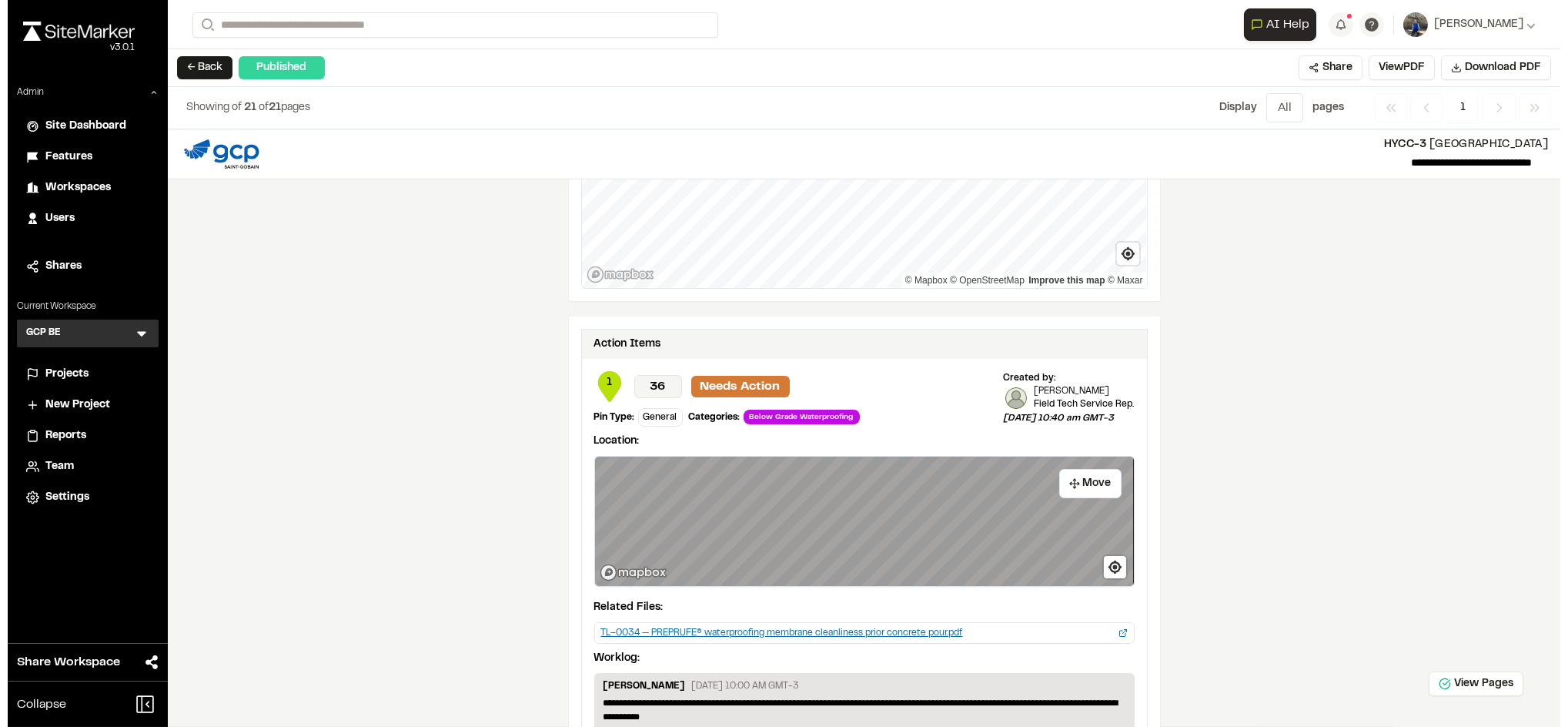
scroll to position [4687, 0]
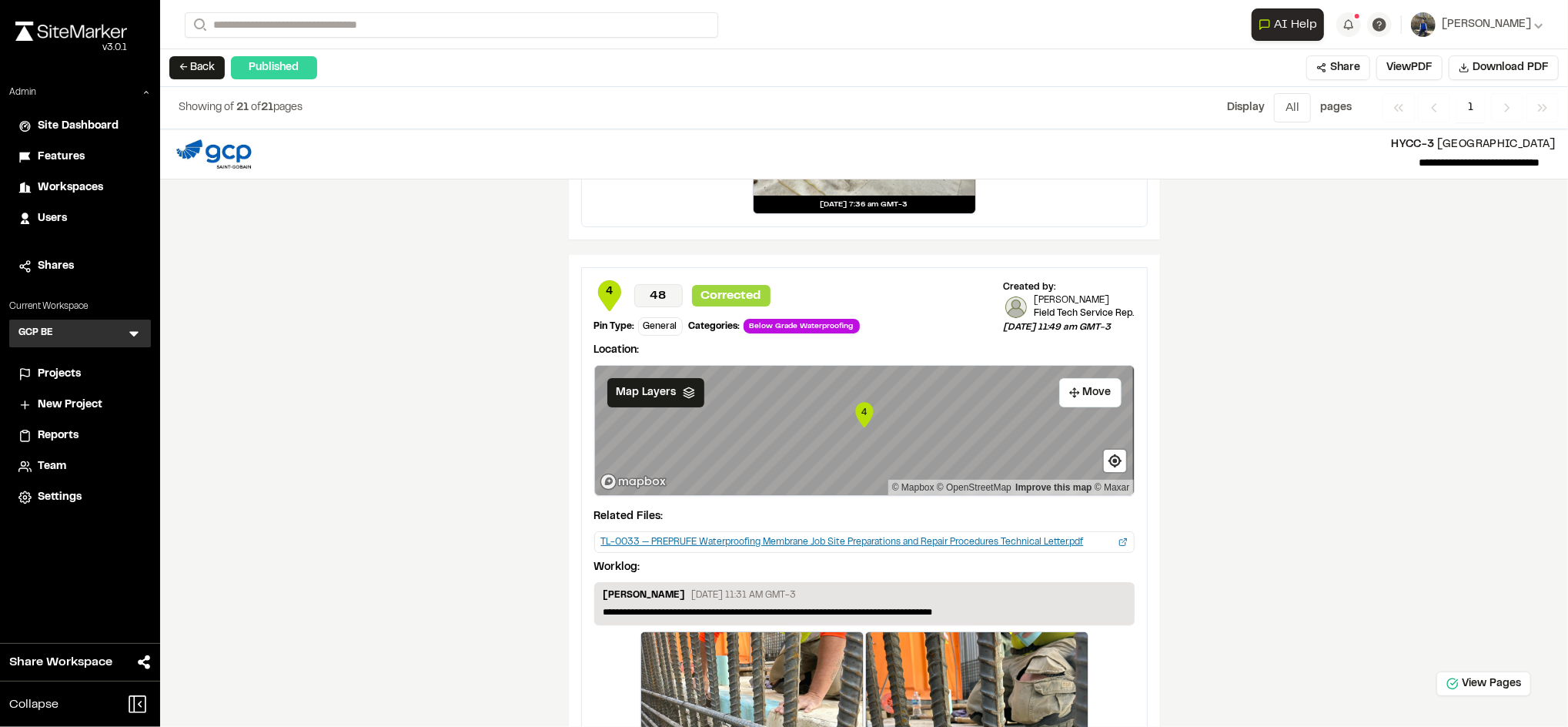
click at [855, 423] on icon "Map marker" at bounding box center [864, 415] width 18 height 25
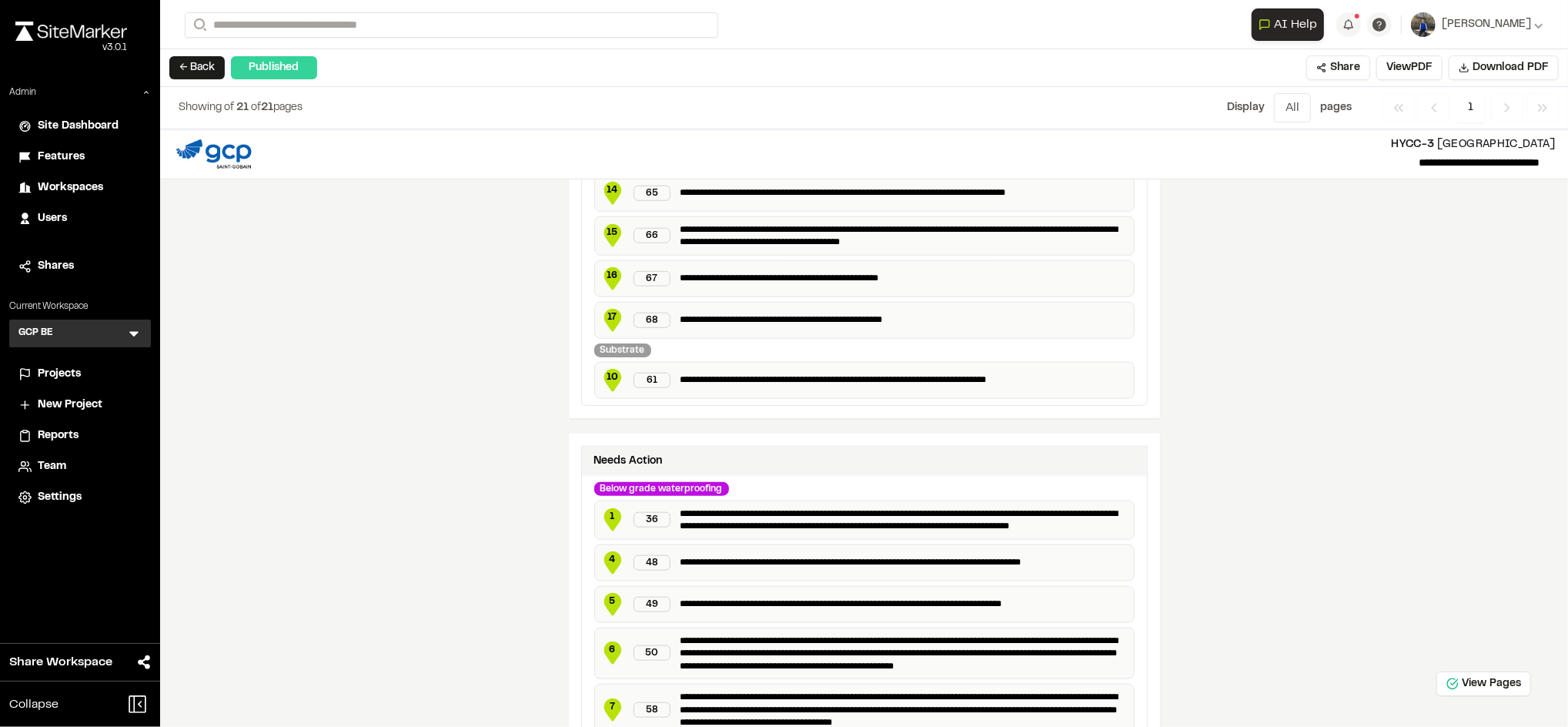
scroll to position [1277, 0]
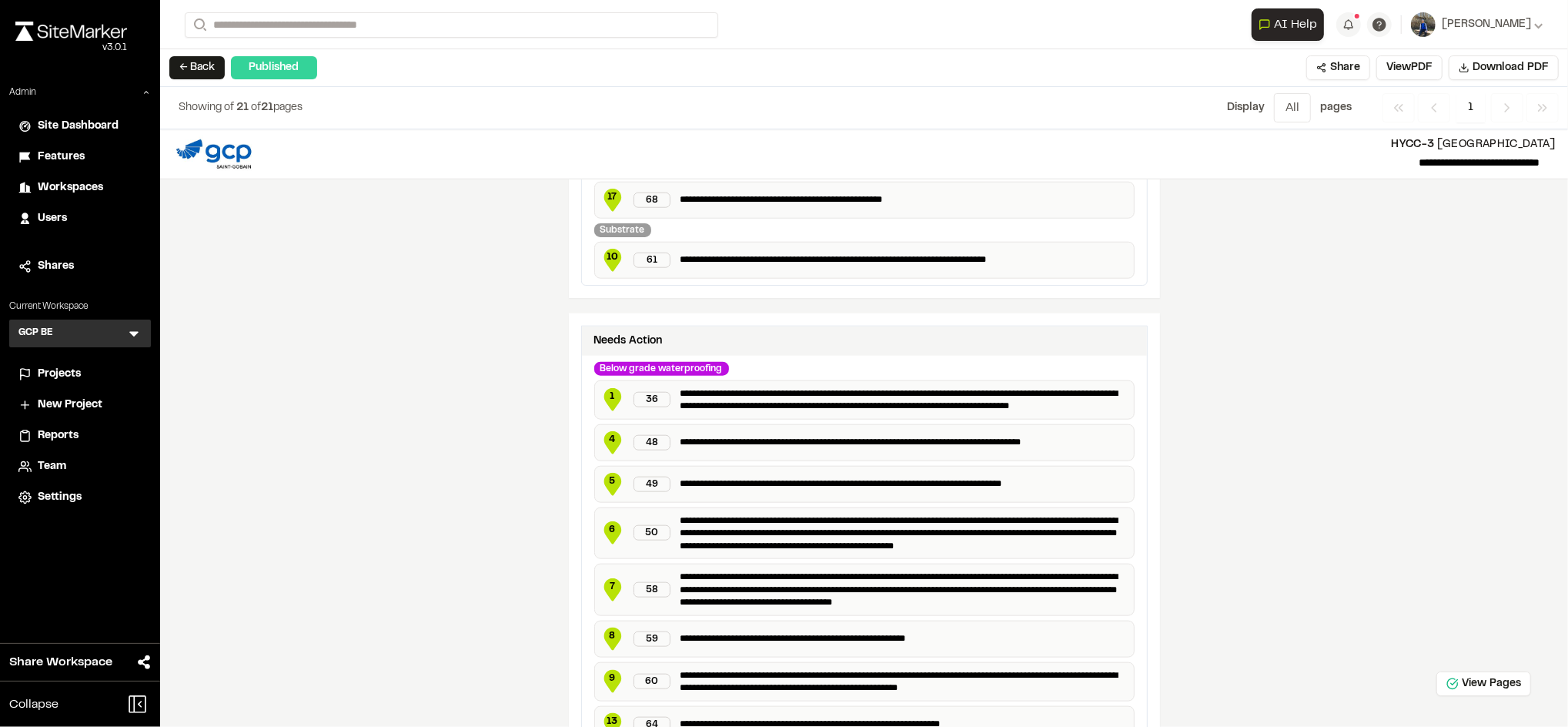
click at [603, 445] on span "4" at bounding box center [613, 439] width 24 height 14
click at [748, 441] on p "**********" at bounding box center [903, 443] width 448 height 15
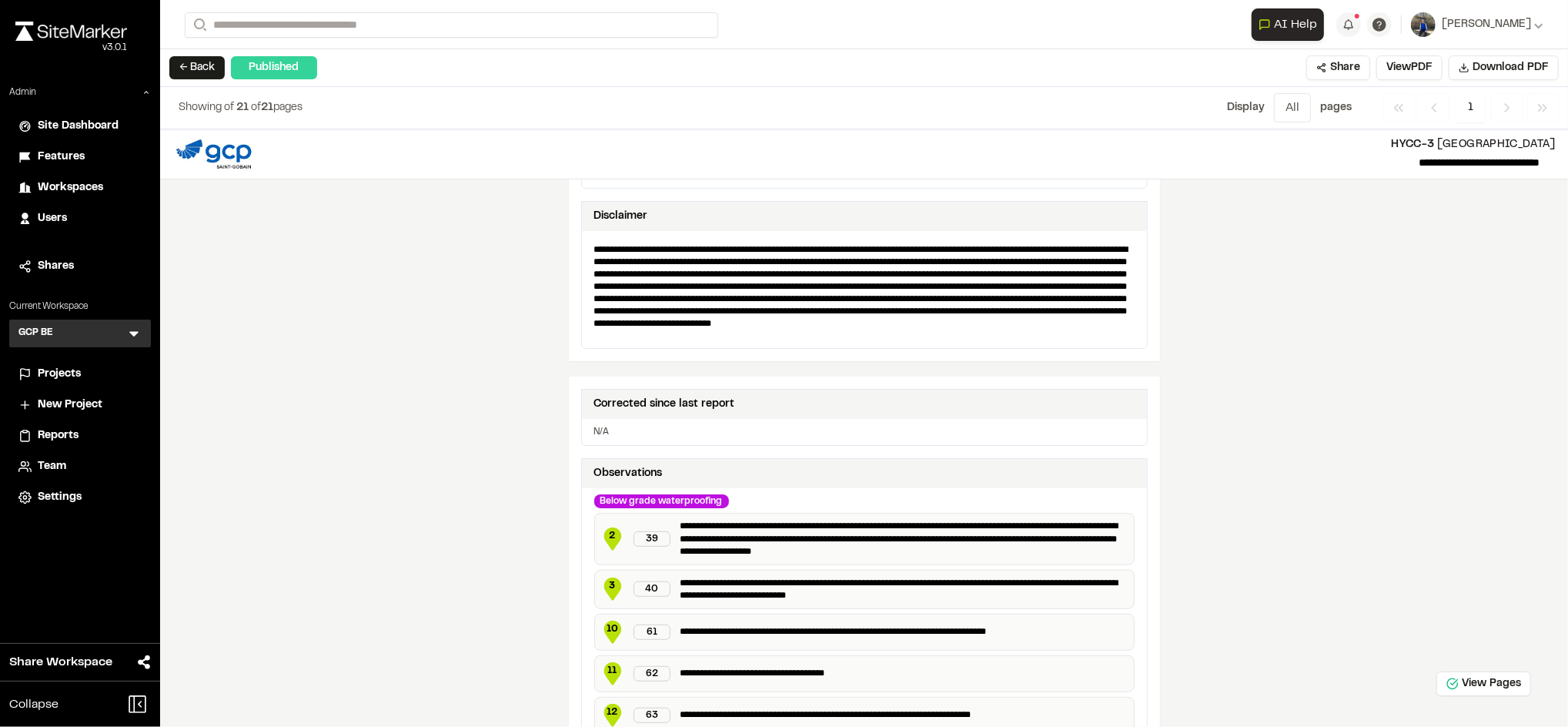
scroll to position [591, 0]
click at [697, 429] on p "N/A" at bounding box center [864, 432] width 540 height 14
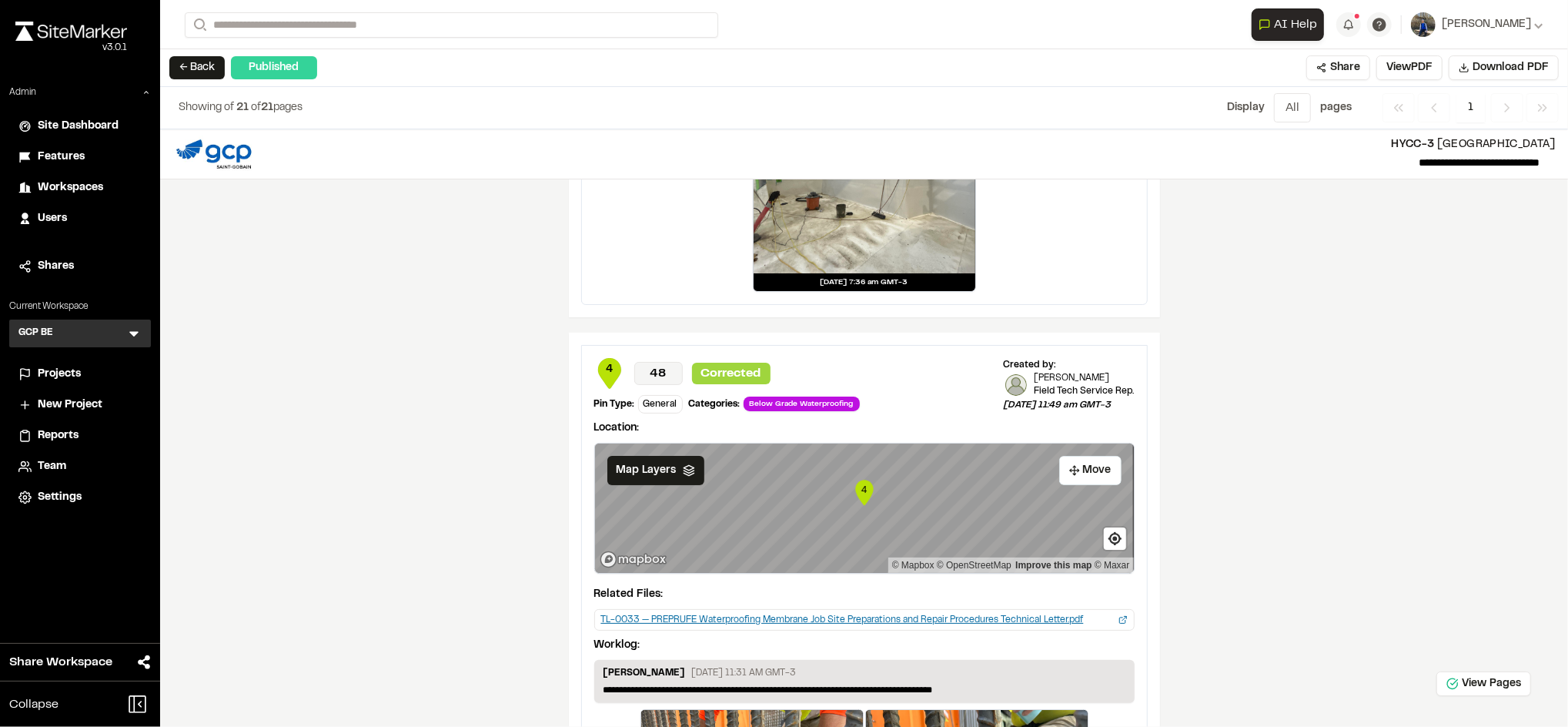
scroll to position [4613, 0]
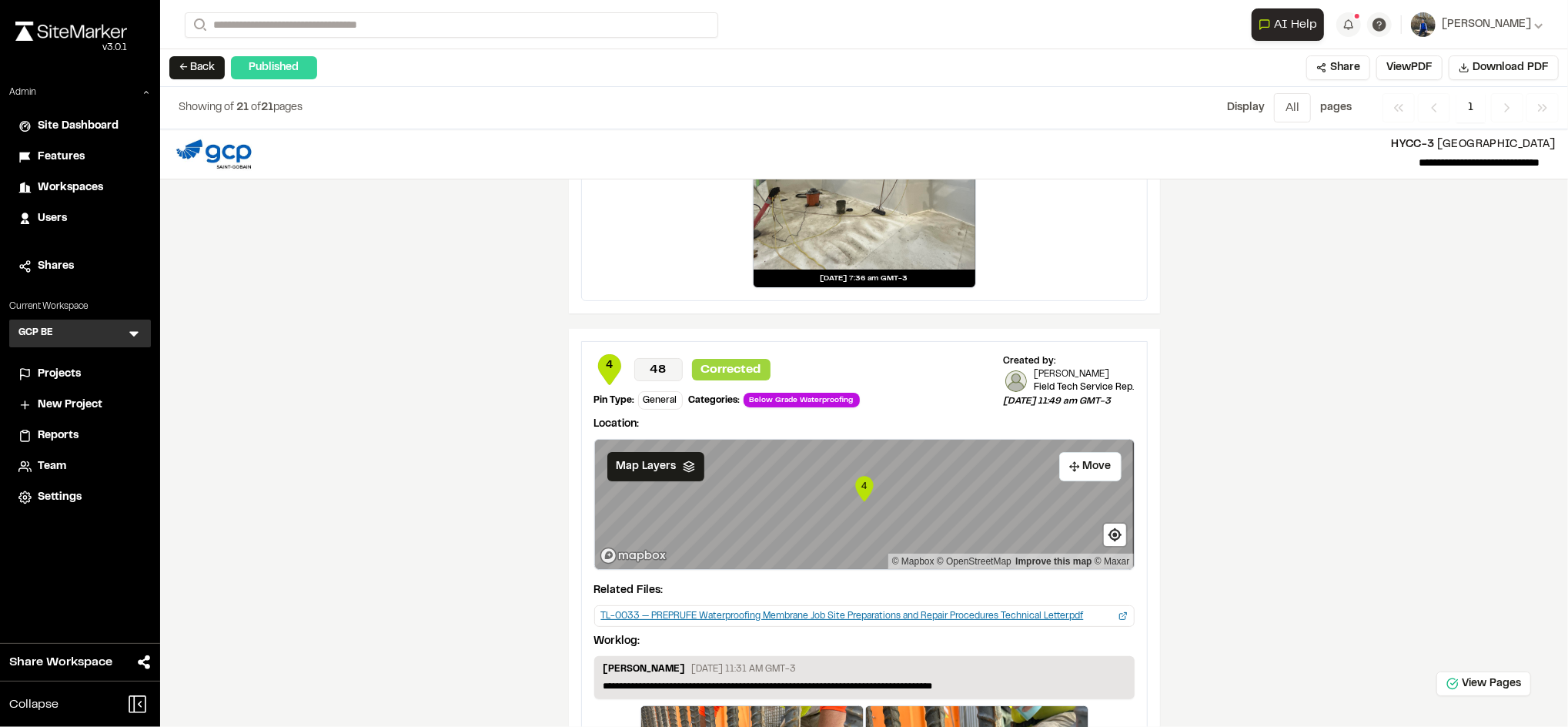
click at [863, 495] on icon "Map marker" at bounding box center [864, 489] width 18 height 25
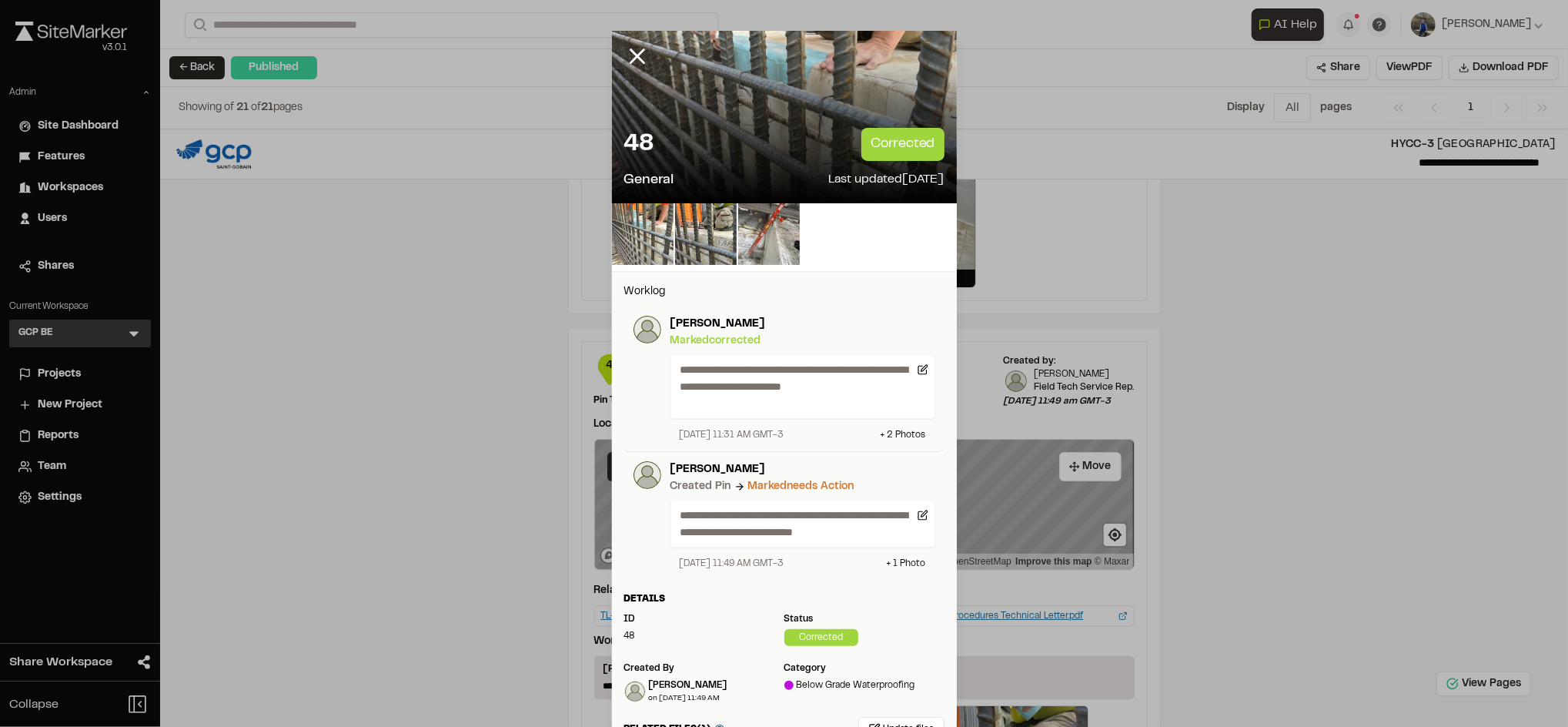
click at [838, 435] on div "September 9, 2025 11:31 AM GMT-3 + 2 Photo s" at bounding box center [803, 435] width 265 height 14
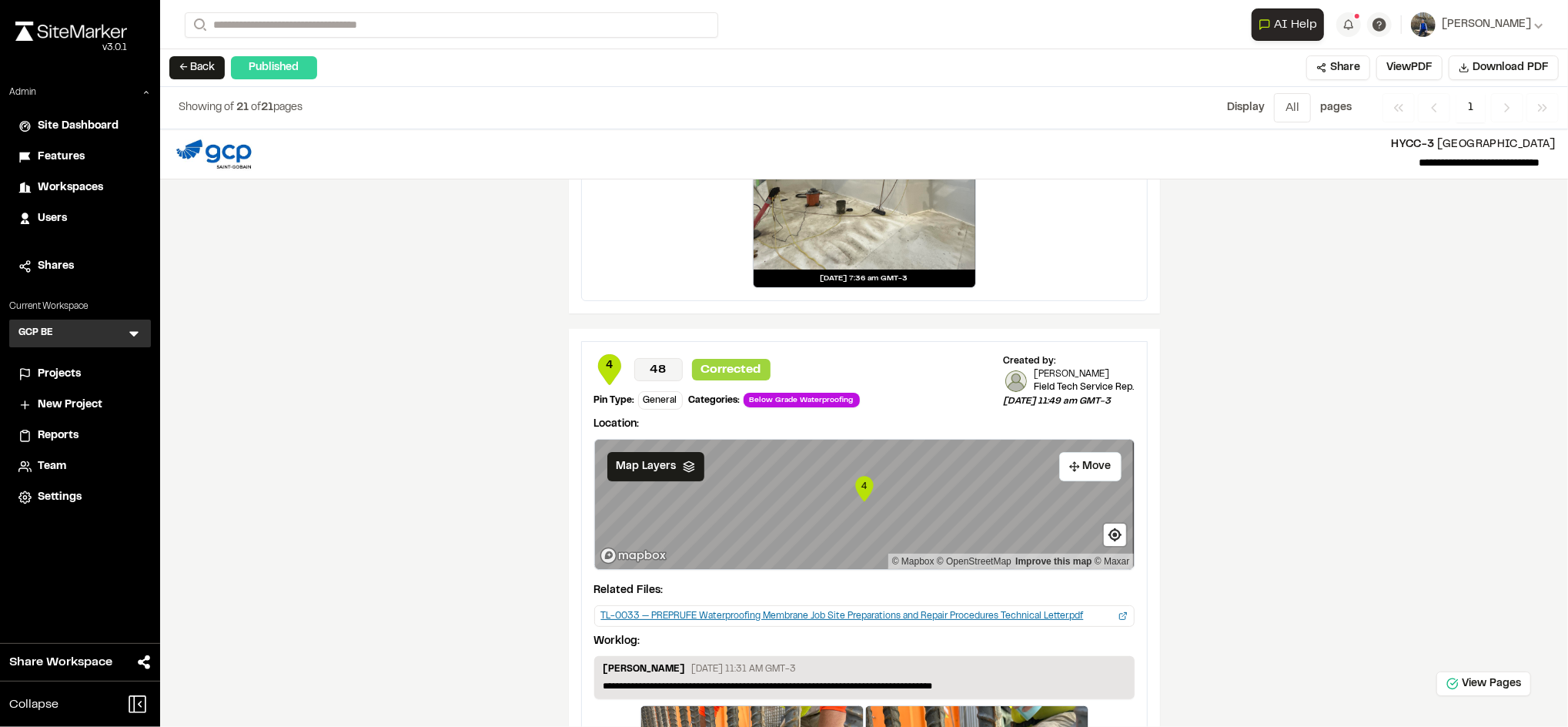
click at [206, 75] on button "← Back" at bounding box center [196, 68] width 55 height 24
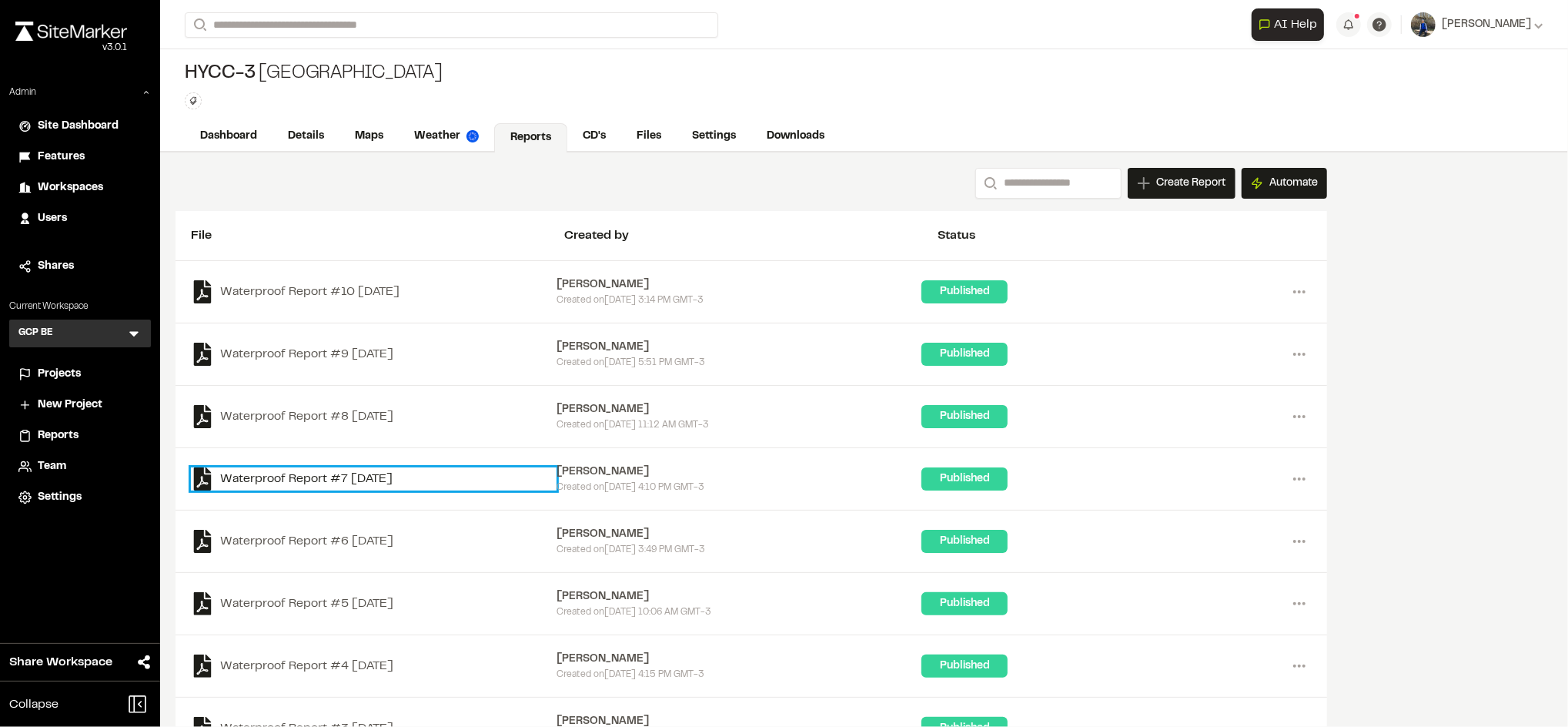
click at [366, 473] on link "Waterproof Report #7 2025-09-03" at bounding box center [374, 479] width 366 height 24
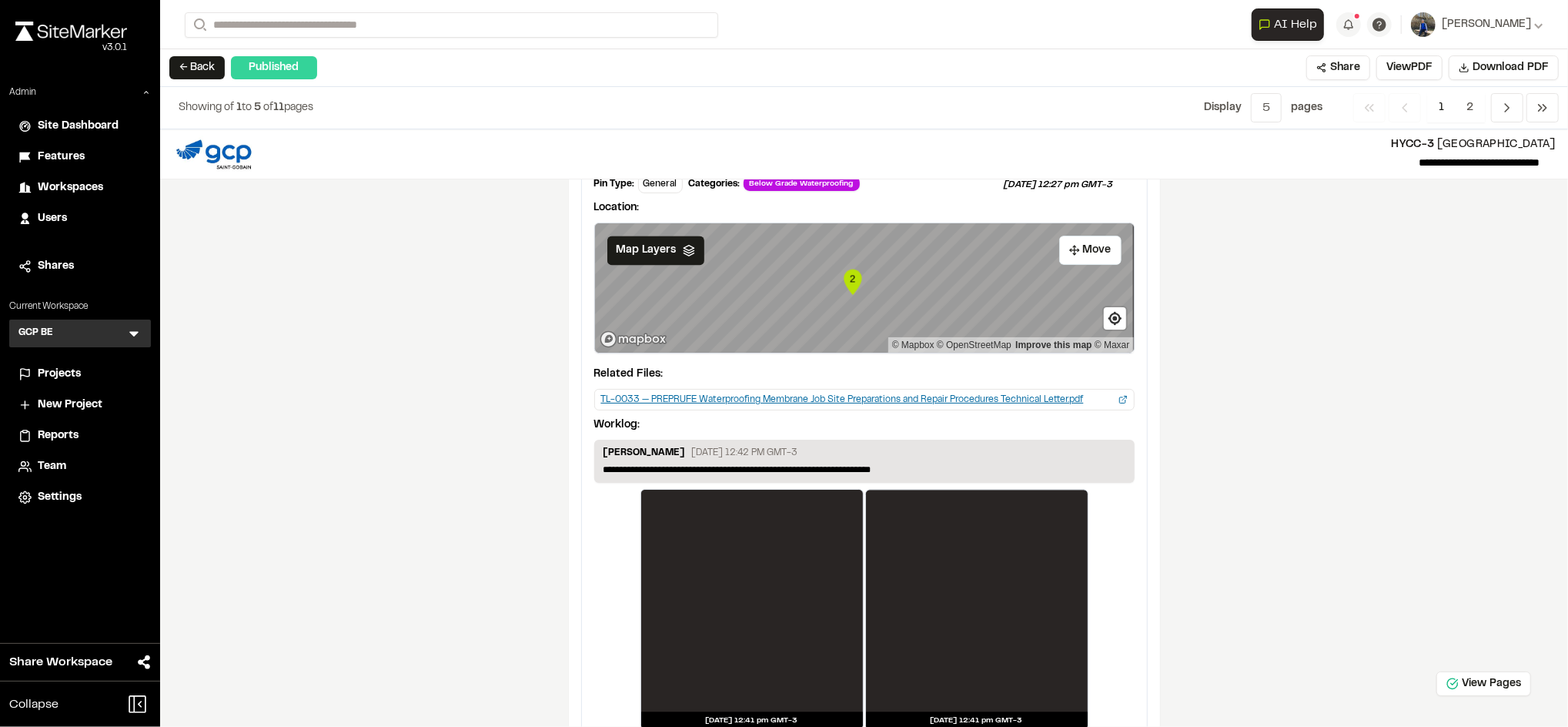
scroll to position [2789, 0]
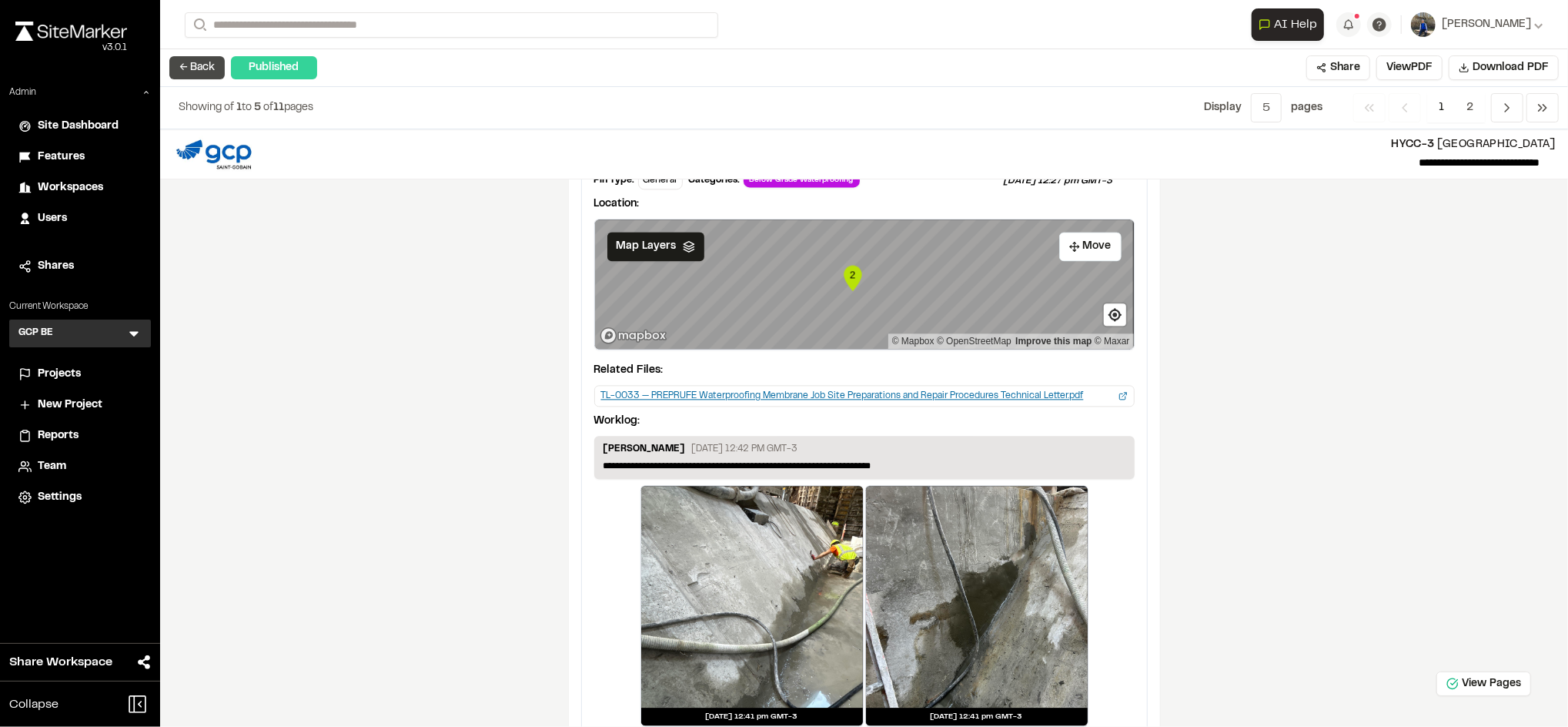
click at [198, 68] on button "← Back" at bounding box center [196, 68] width 55 height 24
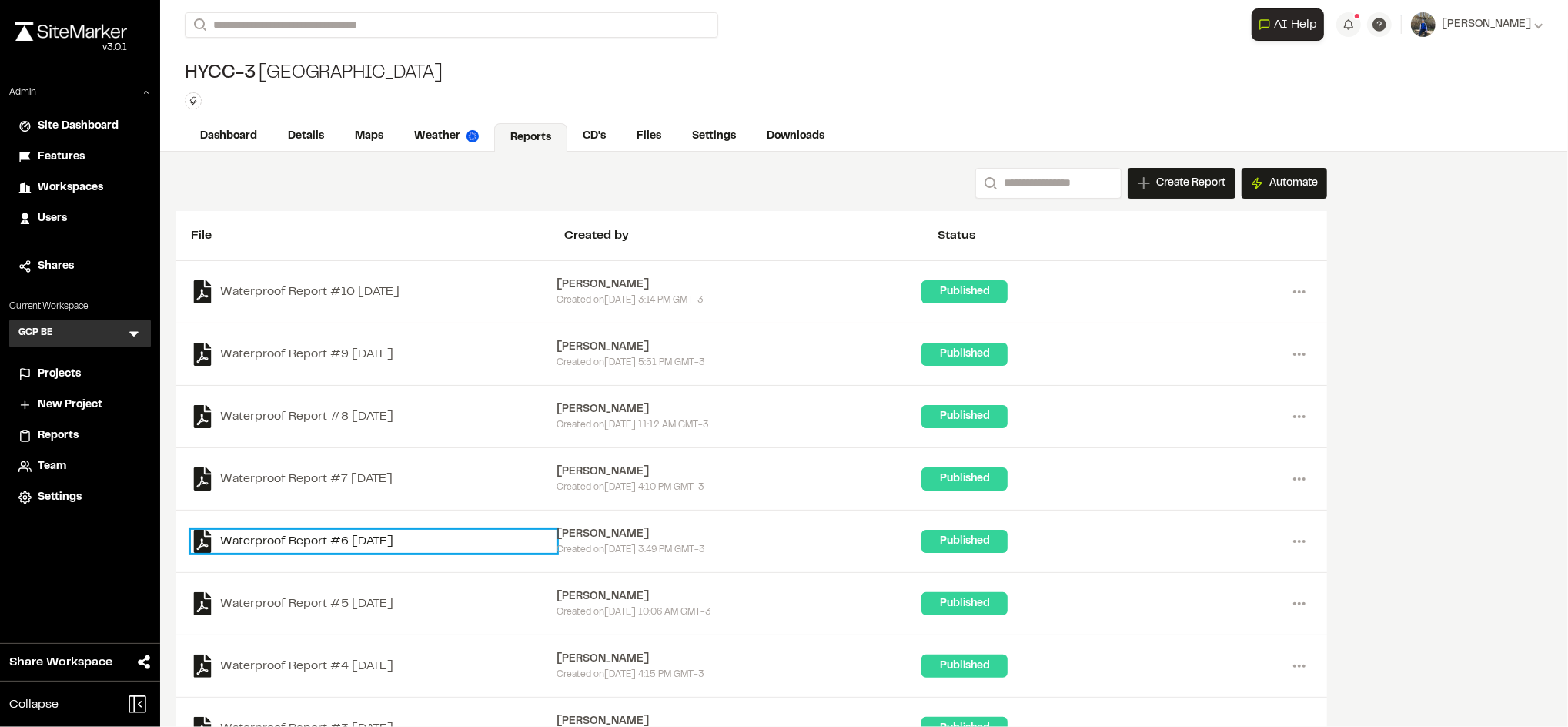
click at [383, 540] on link "Waterproof Report #6 2025-08-29" at bounding box center [374, 541] width 366 height 24
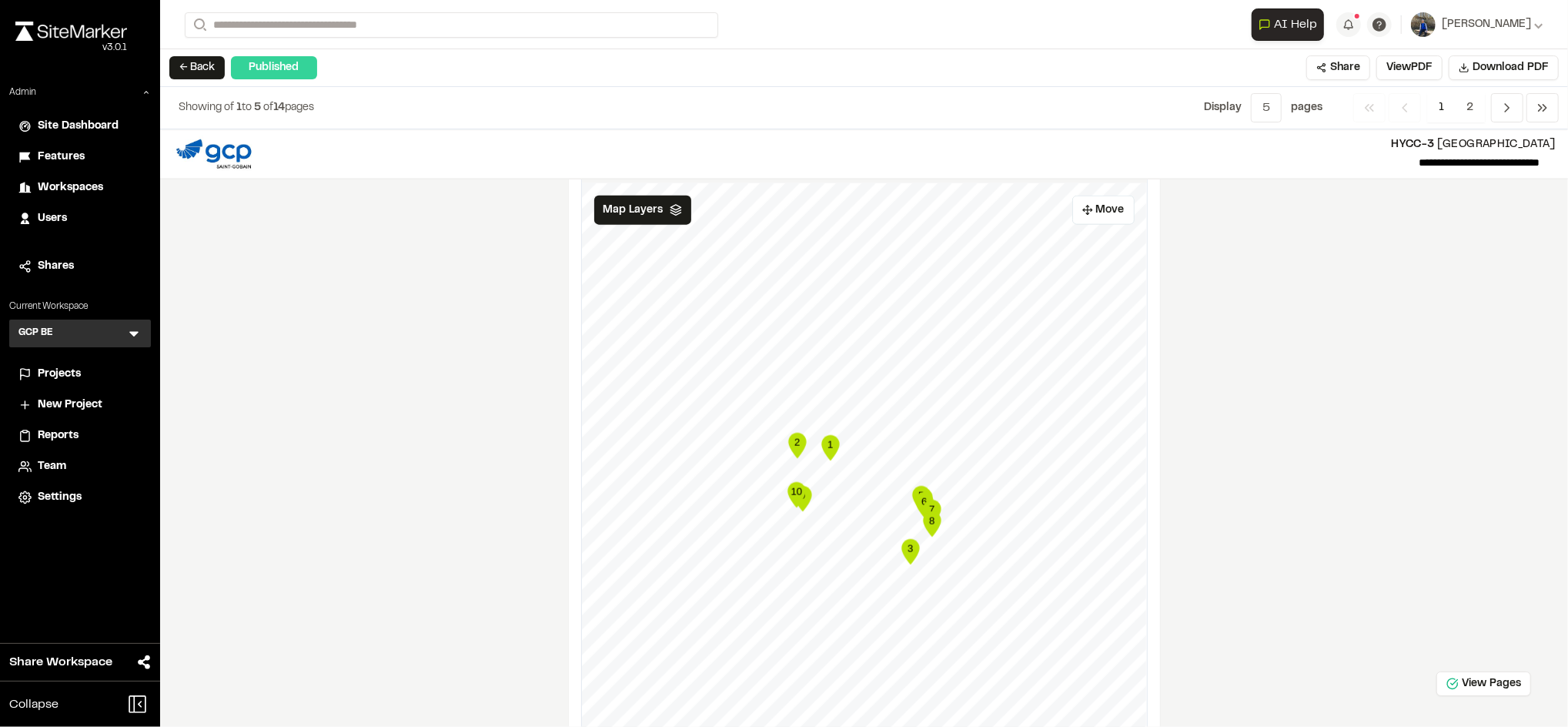
scroll to position [1650, 0]
click at [1504, 105] on icon "Navigation" at bounding box center [1506, 108] width 15 height 15
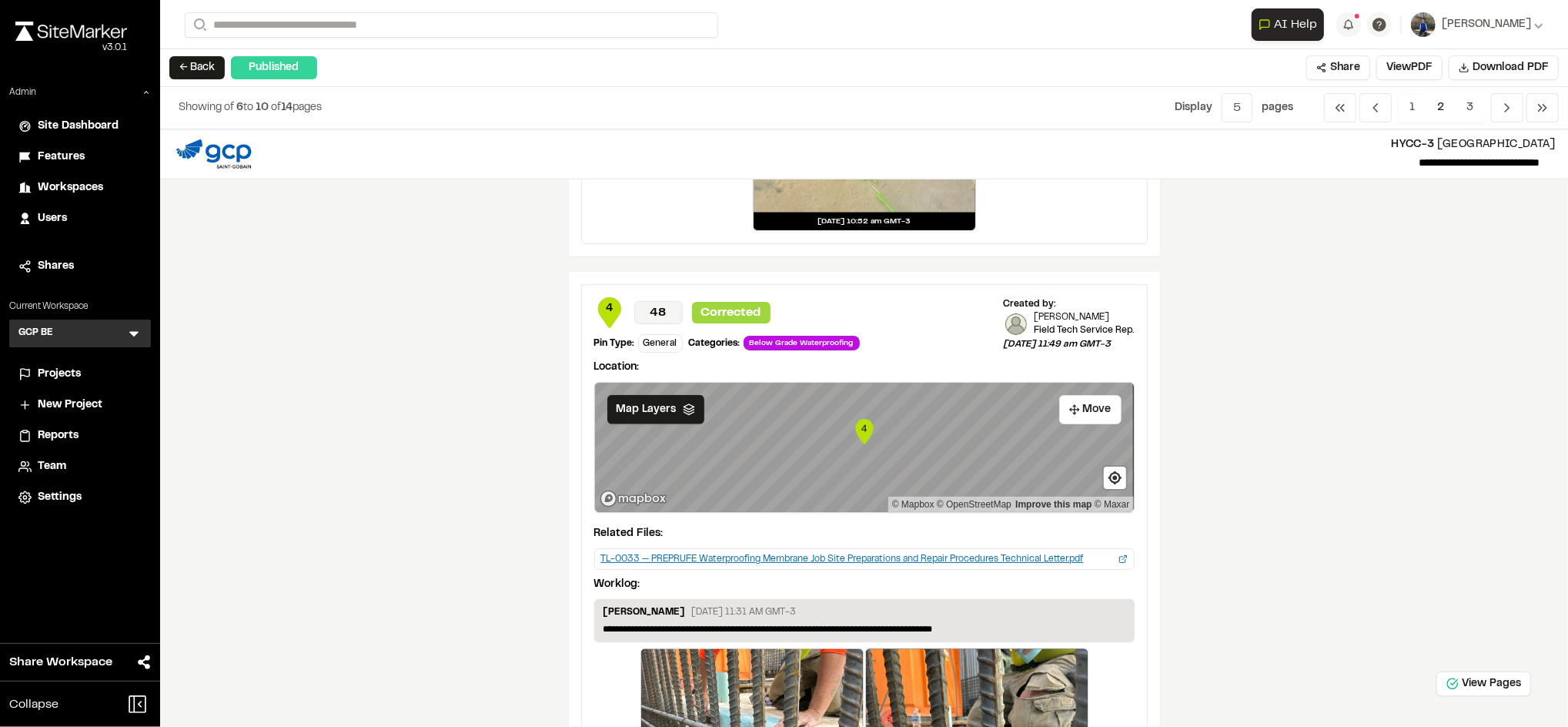
scroll to position [1384, 0]
click at [855, 429] on icon "Map marker" at bounding box center [864, 431] width 18 height 25
click at [210, 70] on button "← Back" at bounding box center [196, 68] width 55 height 24
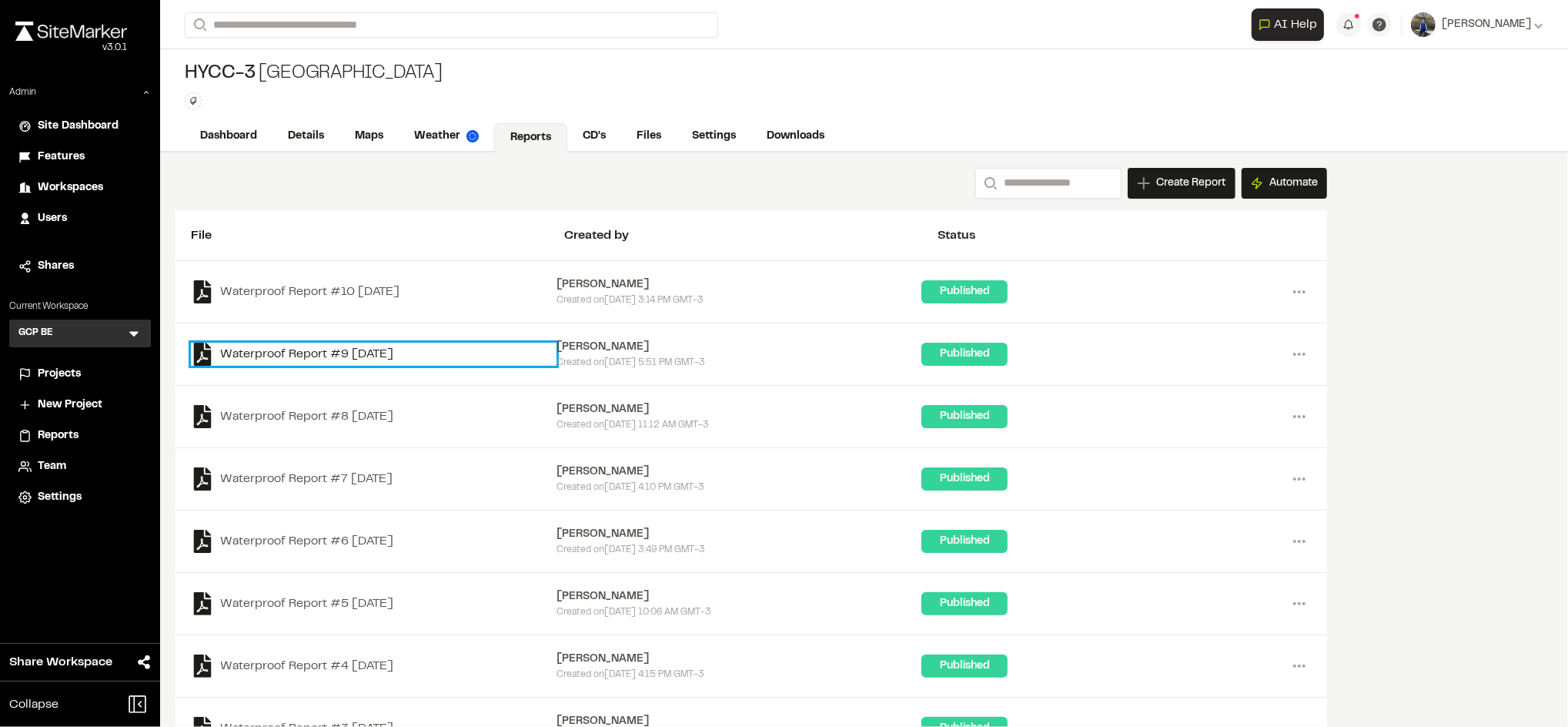
click at [374, 349] on link "Waterproof Report #9 2025-09-09" at bounding box center [374, 355] width 366 height 24
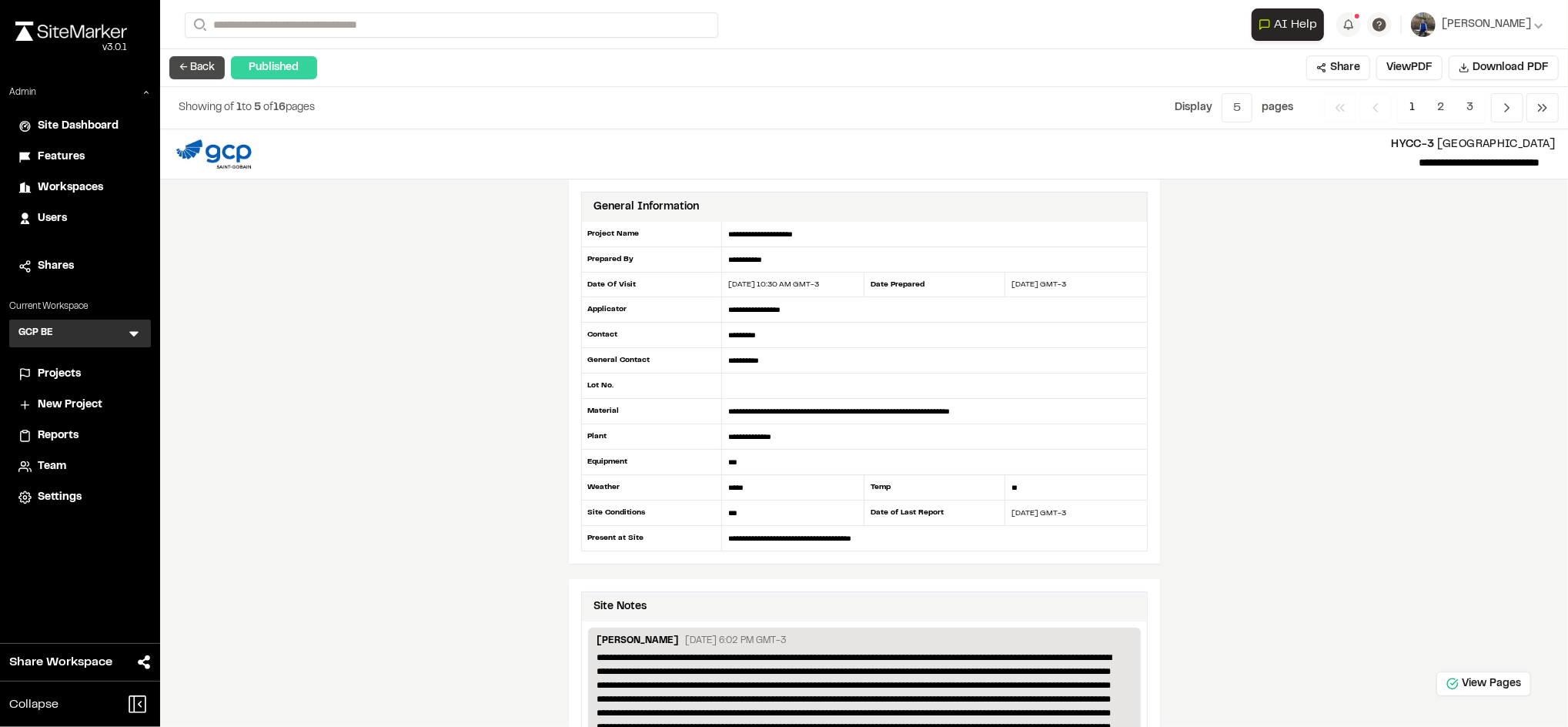
click at [204, 68] on button "← Back" at bounding box center [196, 68] width 55 height 24
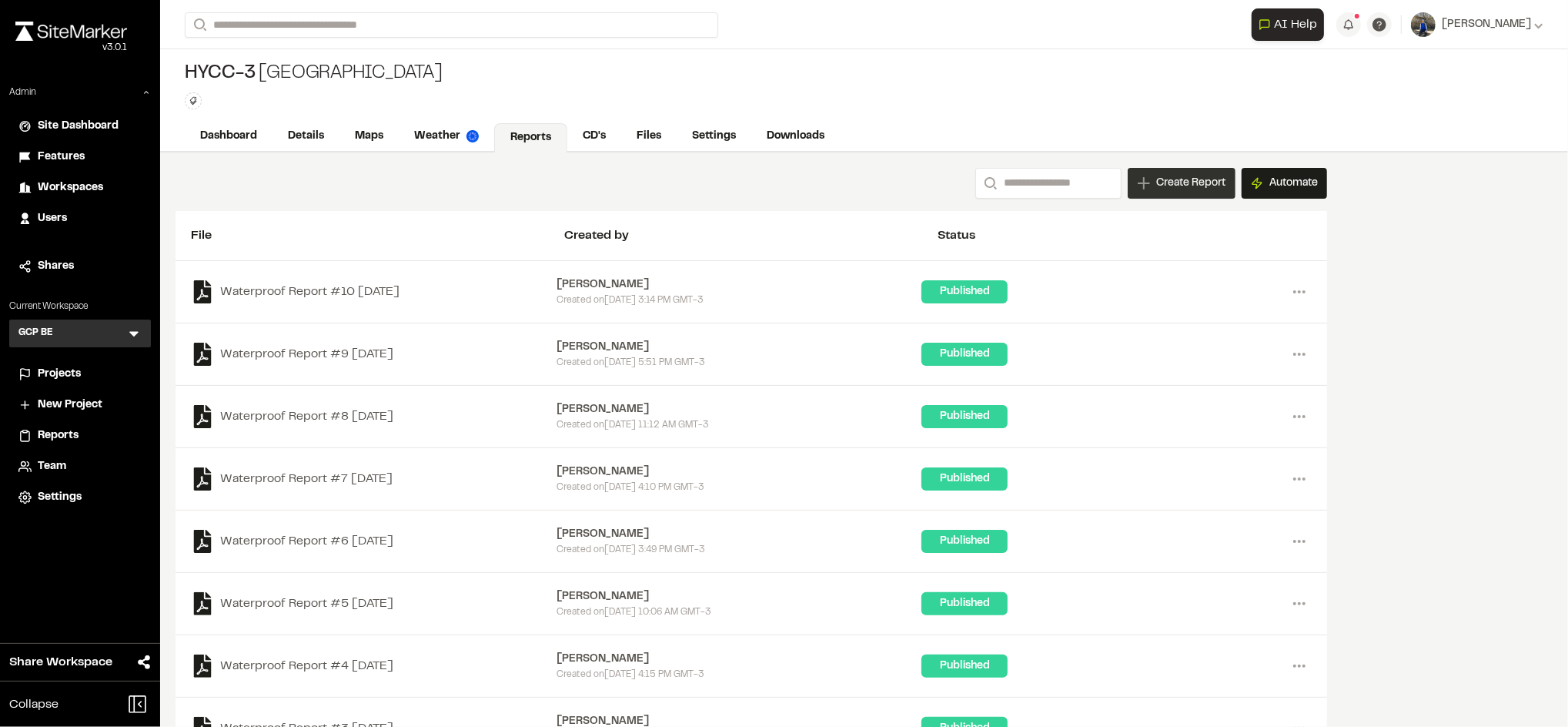
click at [1207, 185] on span "Create Report" at bounding box center [1191, 183] width 70 height 17
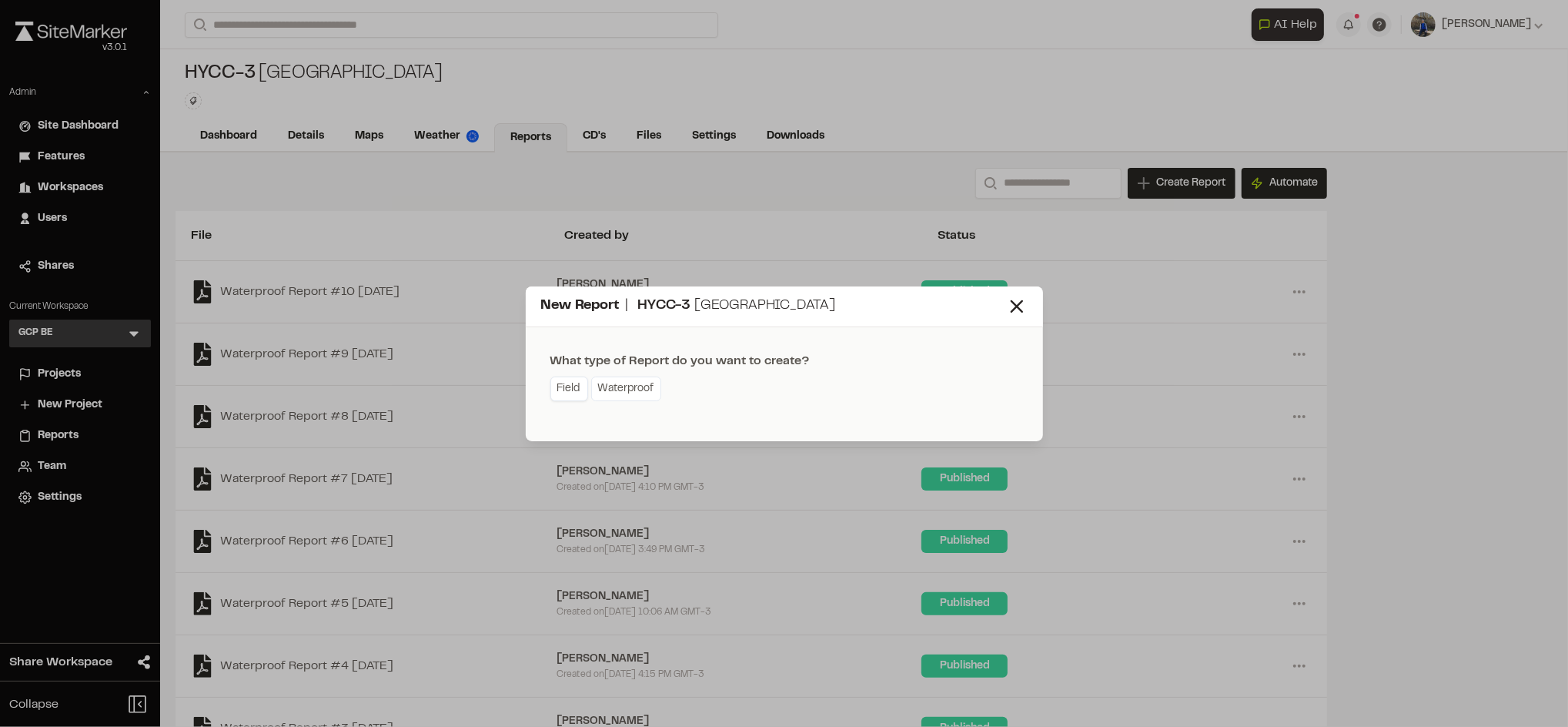
click at [560, 384] on link "Field" at bounding box center [569, 388] width 38 height 24
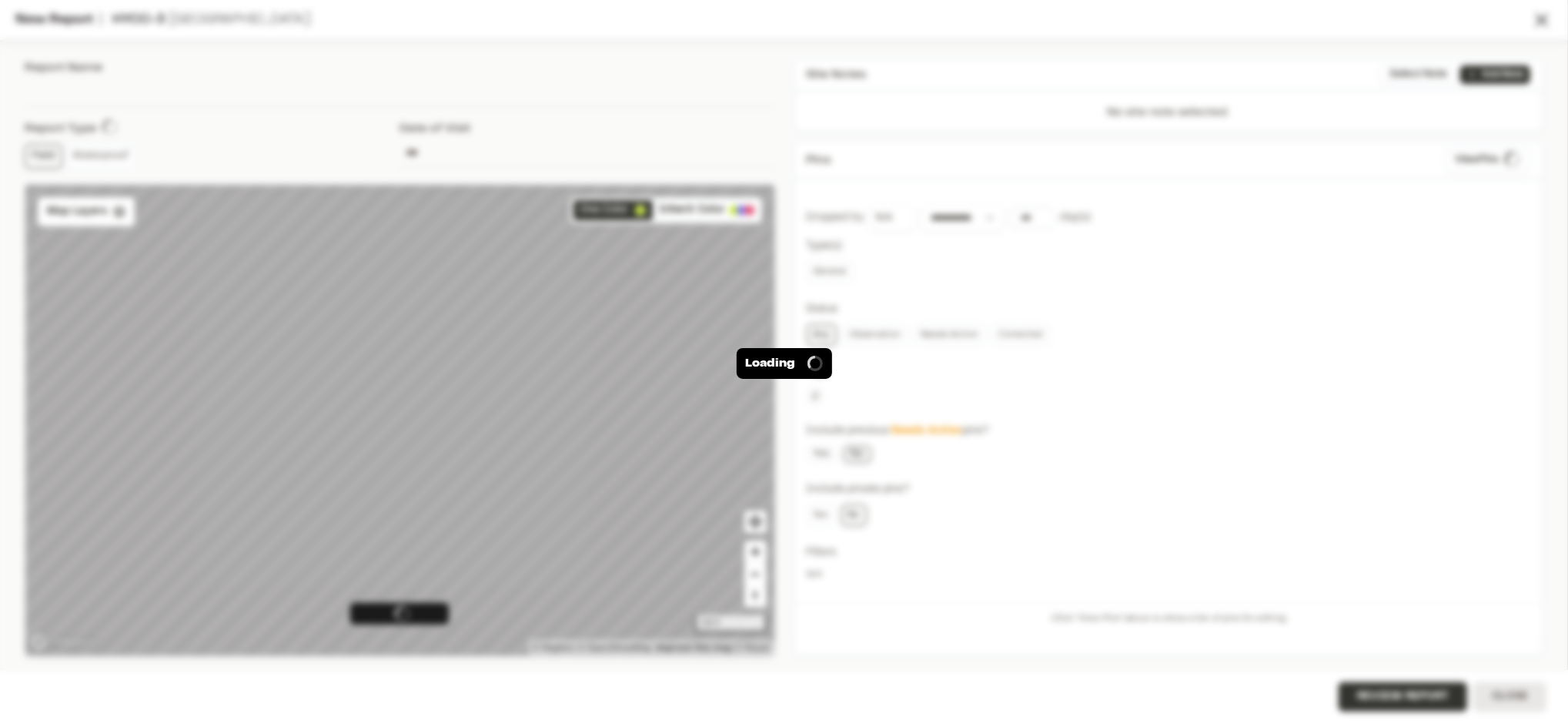
type input "**********"
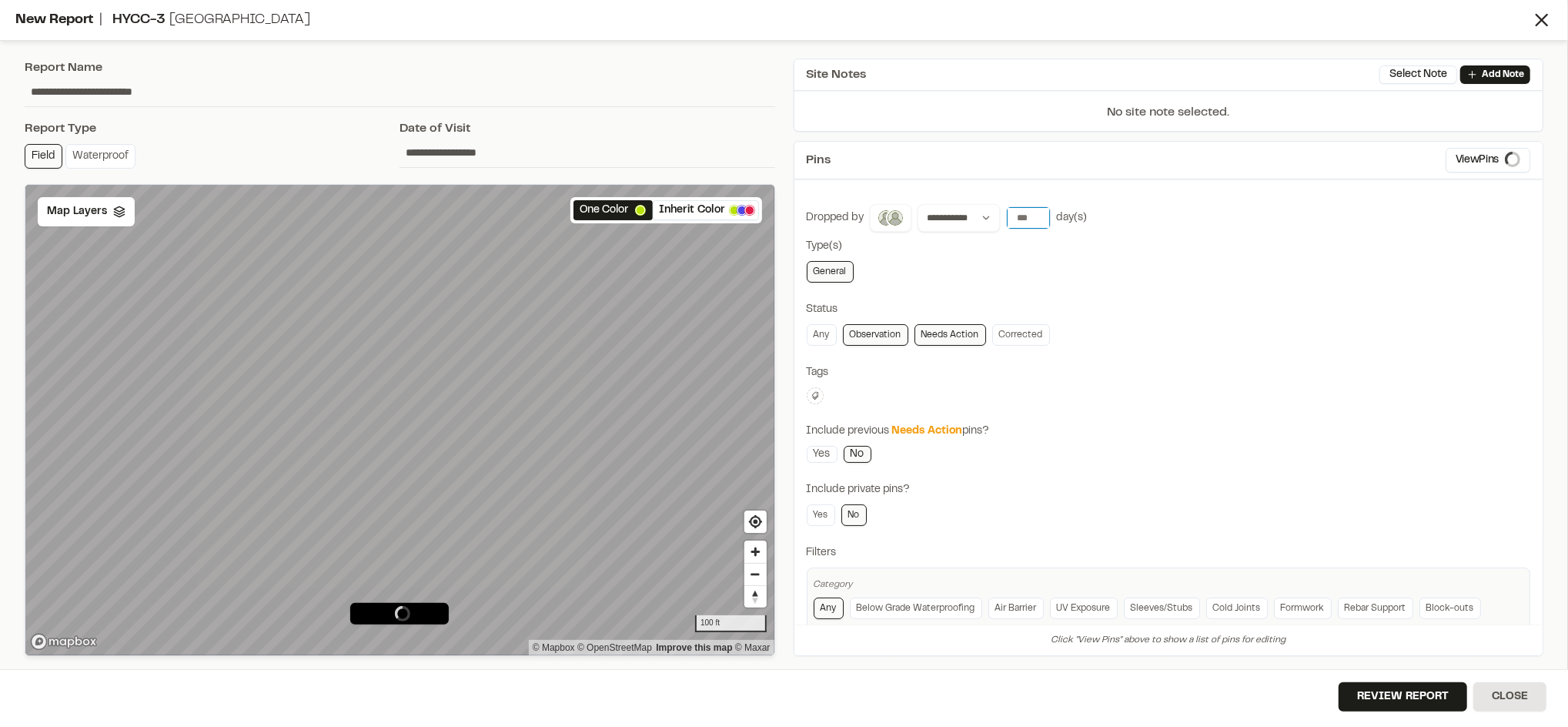
click at [1025, 223] on input "number" at bounding box center [1029, 218] width 43 height 22
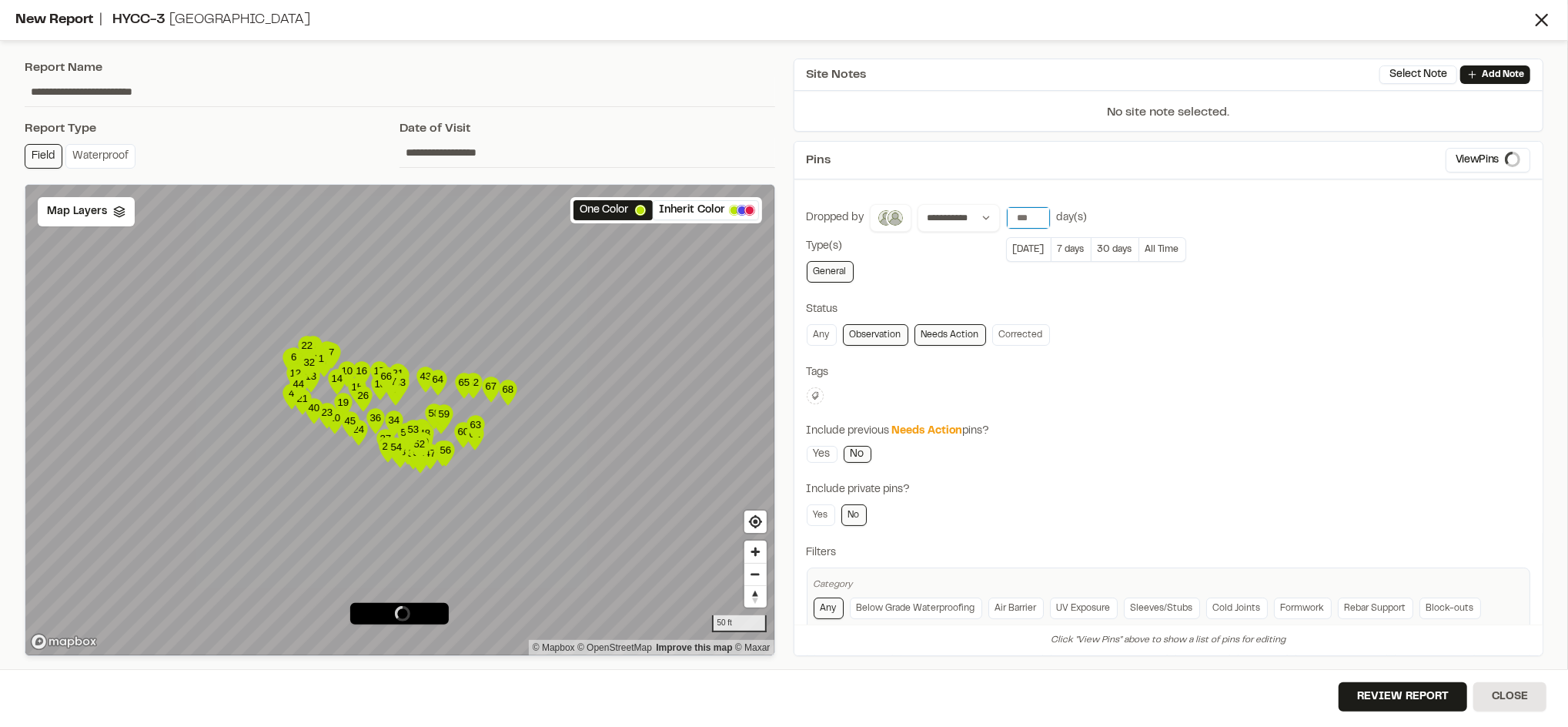
type input "*"
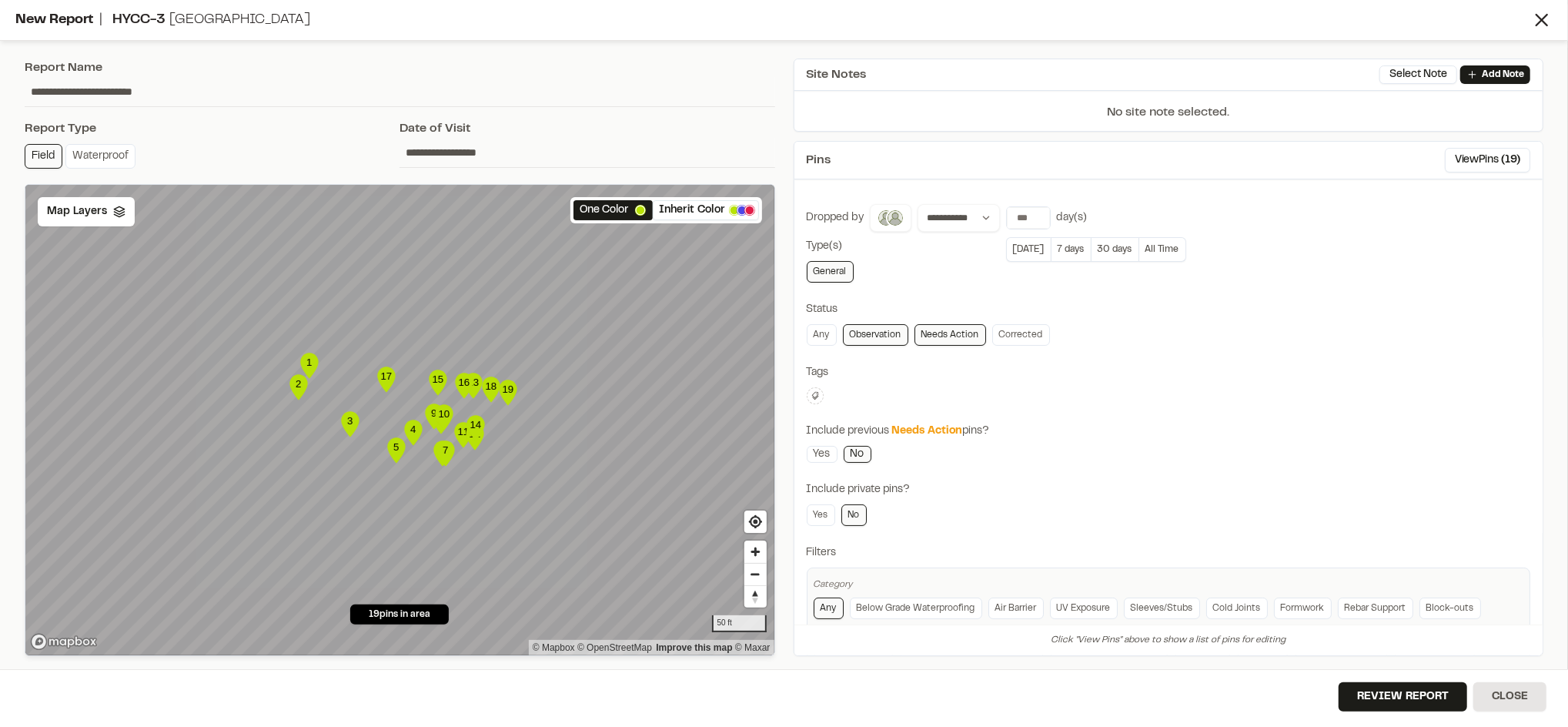
click at [1098, 348] on div "**********" at bounding box center [1169, 459] width 725 height 512
click at [1035, 333] on link "Corrected" at bounding box center [1022, 335] width 58 height 22
click at [1459, 161] on button "View Pins ( 25 )" at bounding box center [1487, 159] width 87 height 24
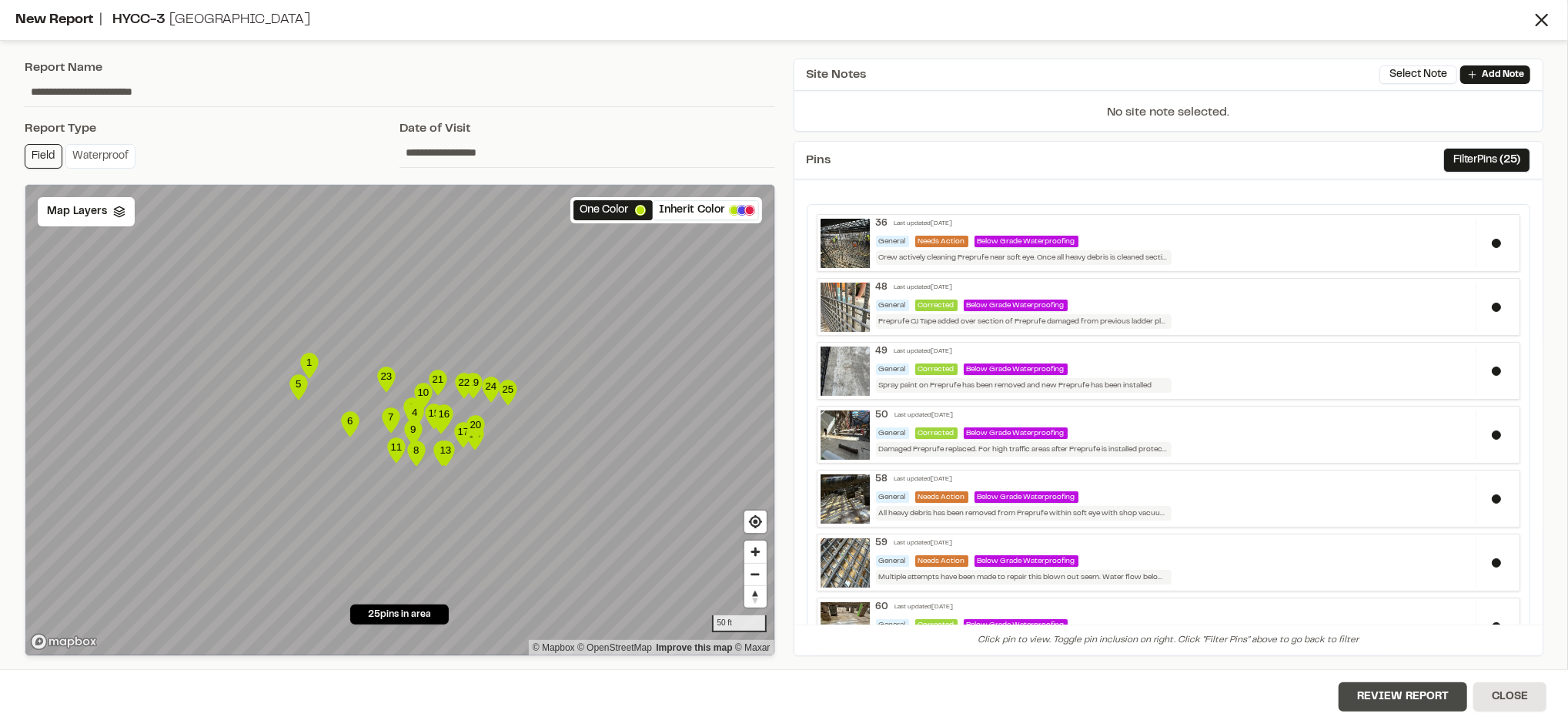
click at [1384, 700] on button "Review Report" at bounding box center [1403, 697] width 128 height 29
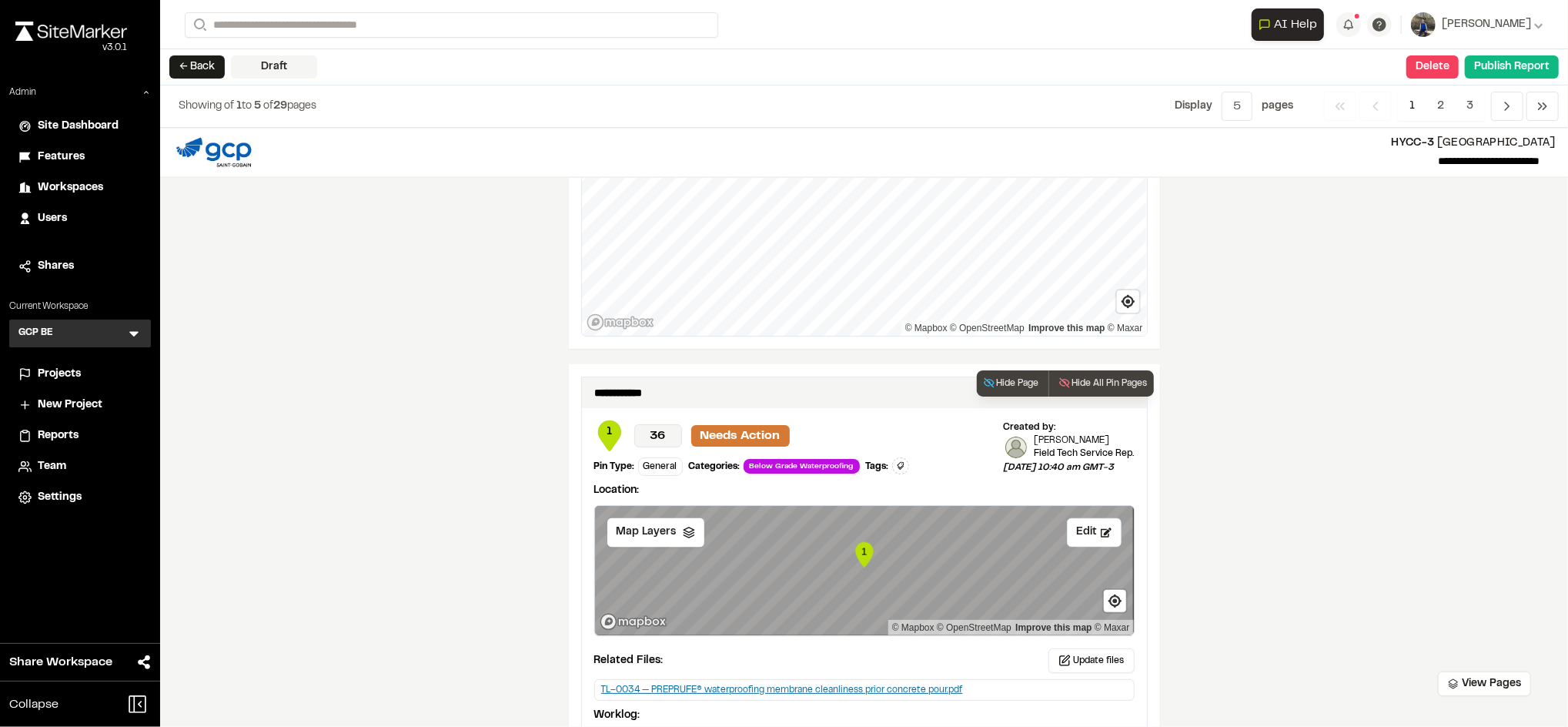
scroll to position [2607, 0]
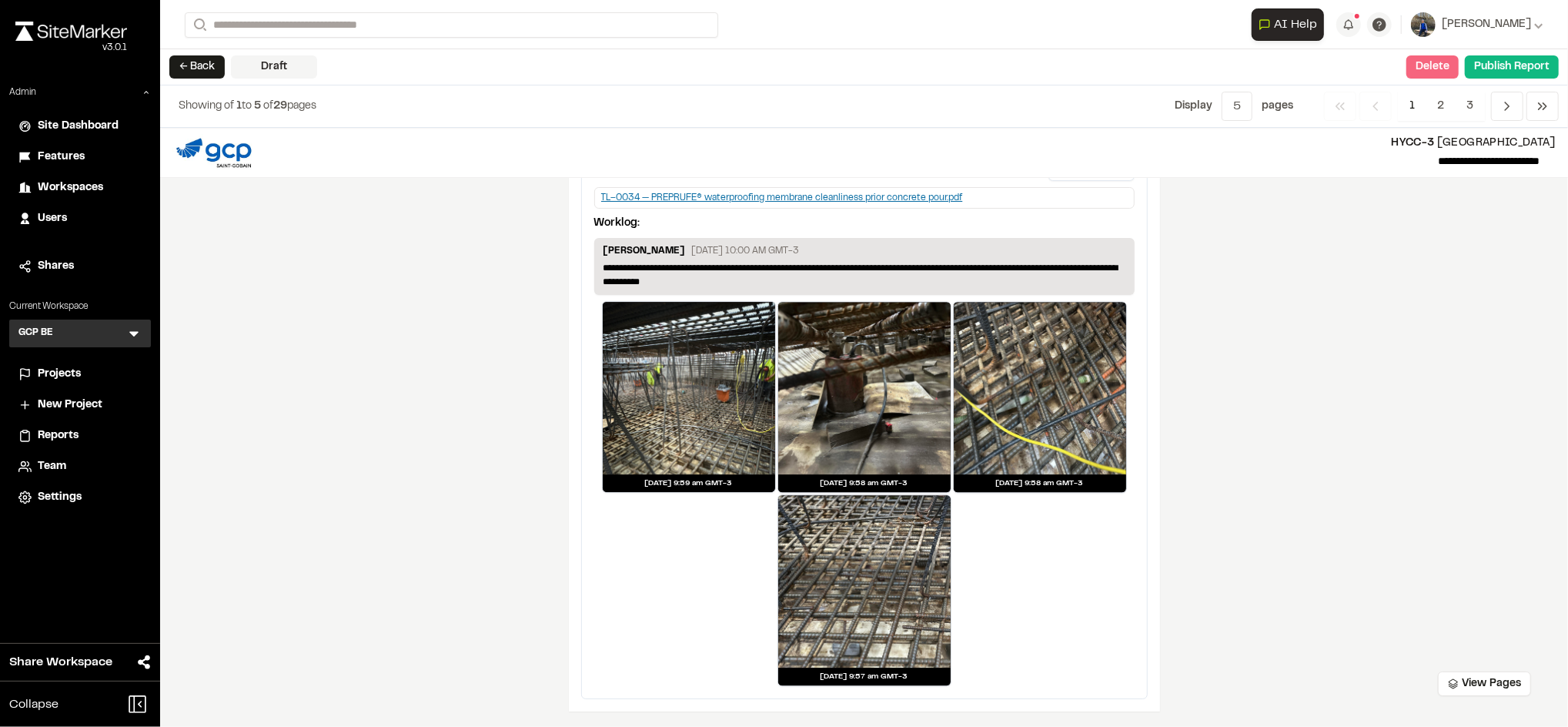
click at [1414, 72] on button "Delete" at bounding box center [1432, 67] width 52 height 24
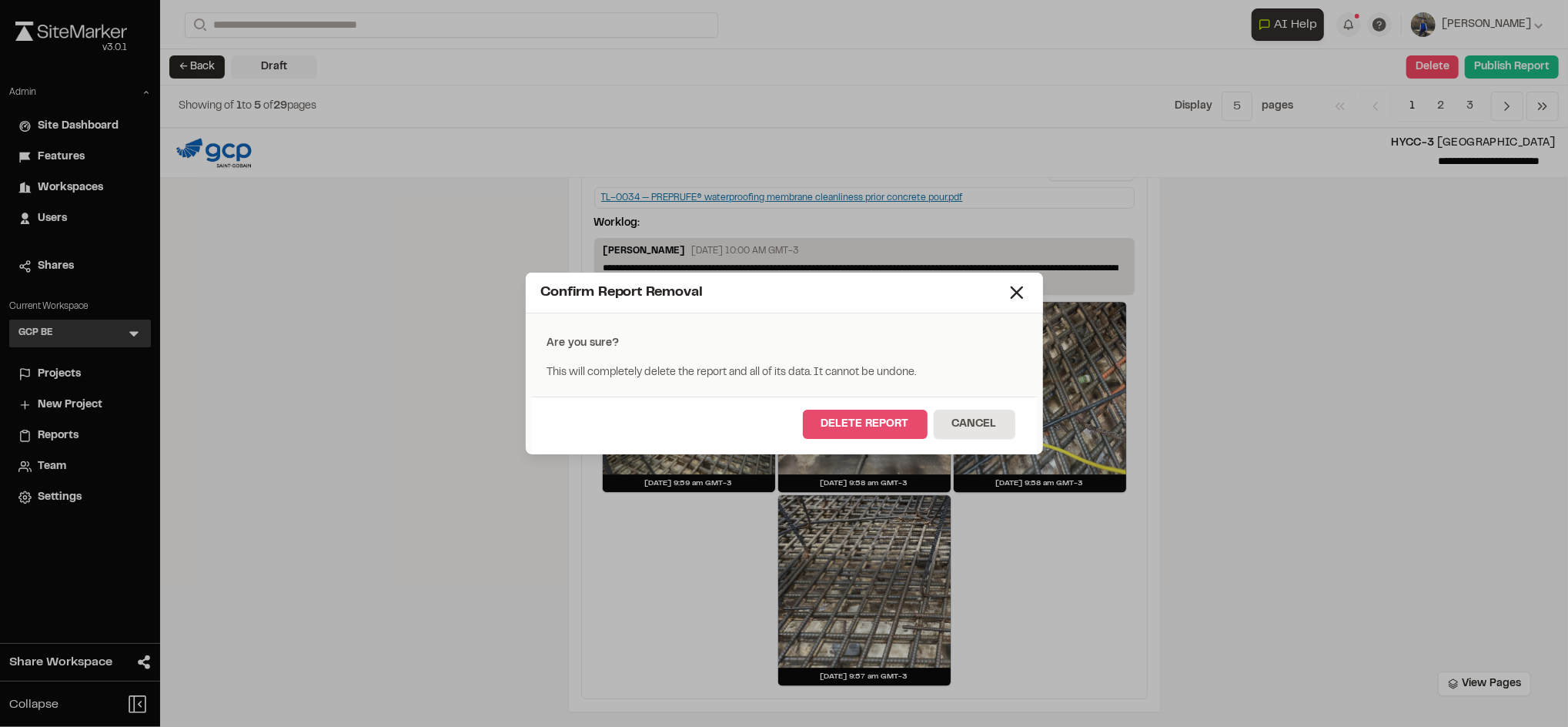
click at [916, 419] on button "Delete Report" at bounding box center [865, 425] width 125 height 29
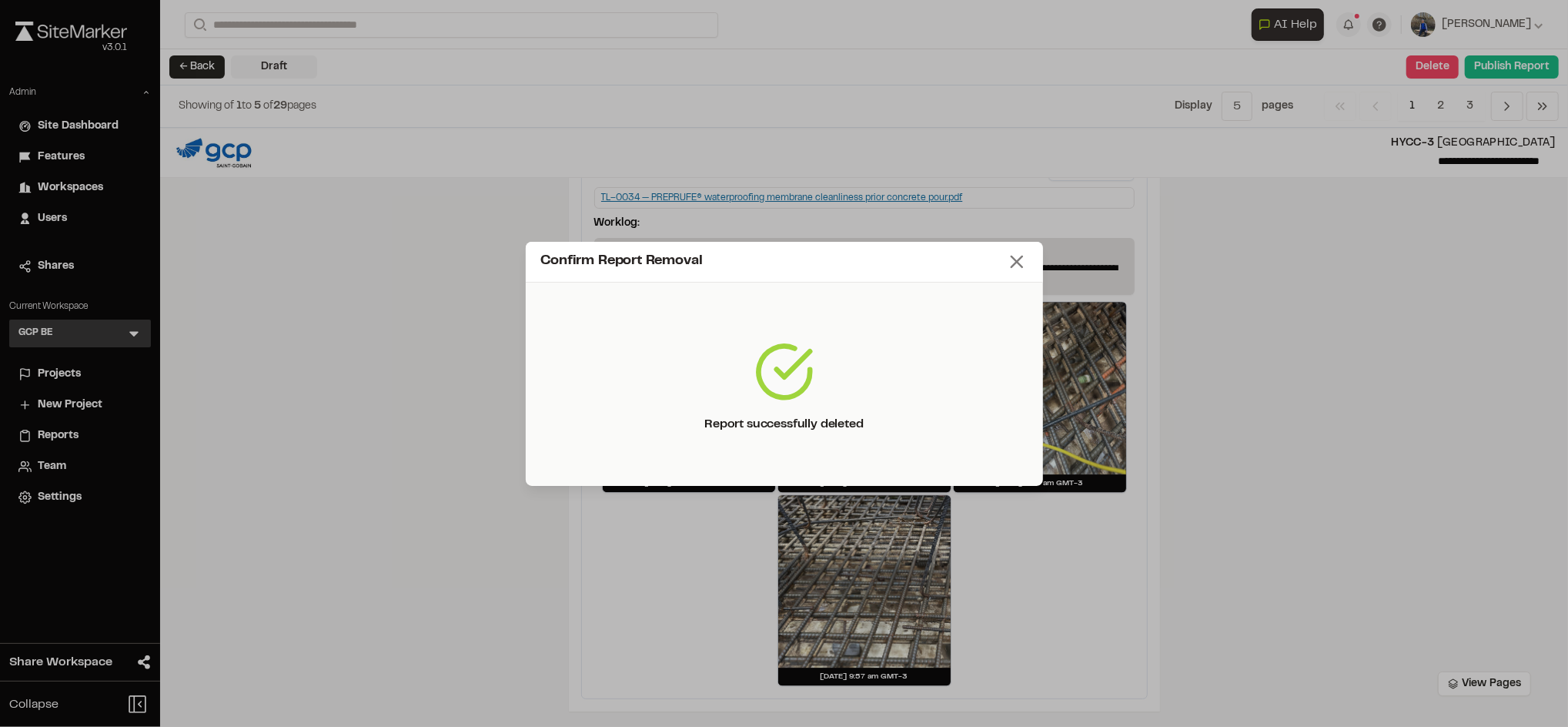
click at [1017, 262] on line at bounding box center [1017, 262] width 11 height 11
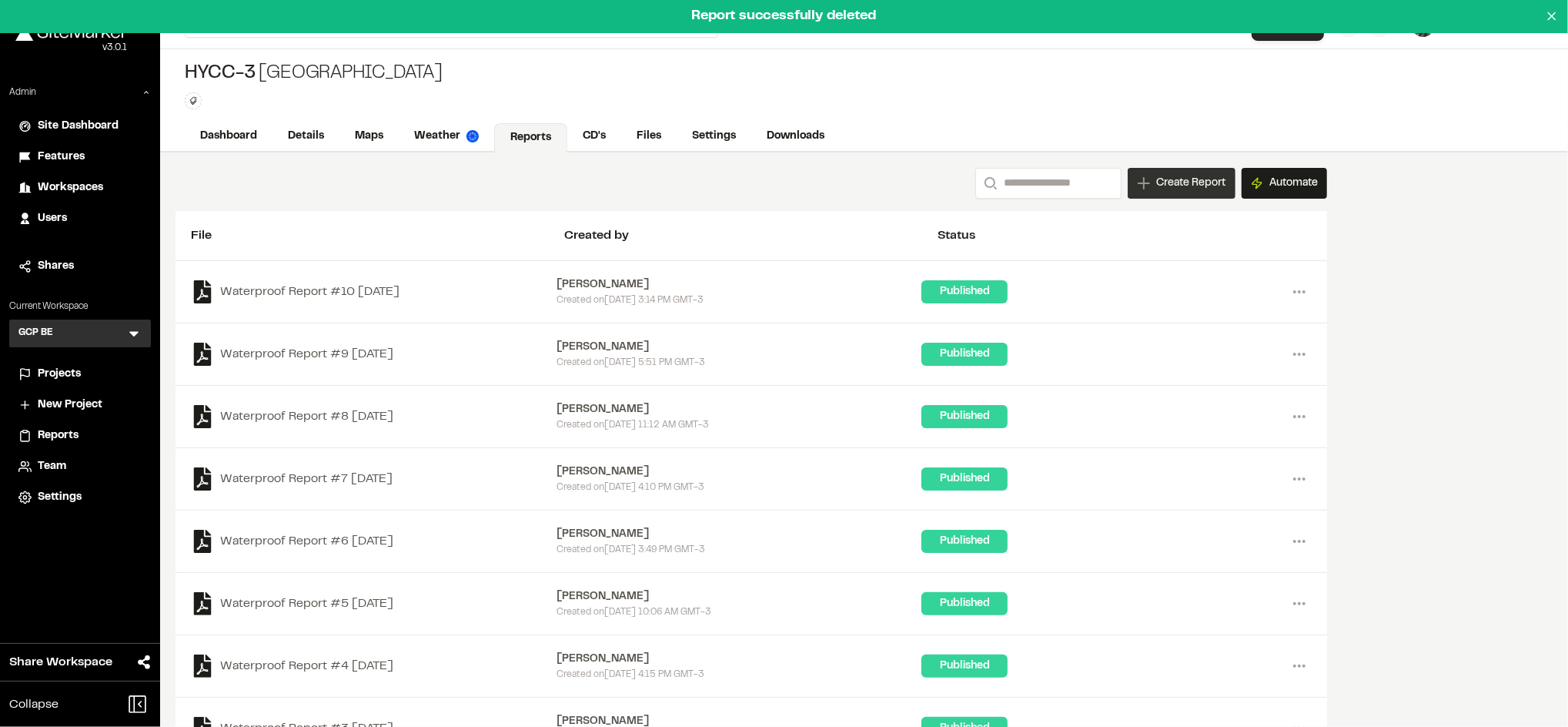
click at [1138, 190] on div "Create Report" at bounding box center [1181, 183] width 108 height 31
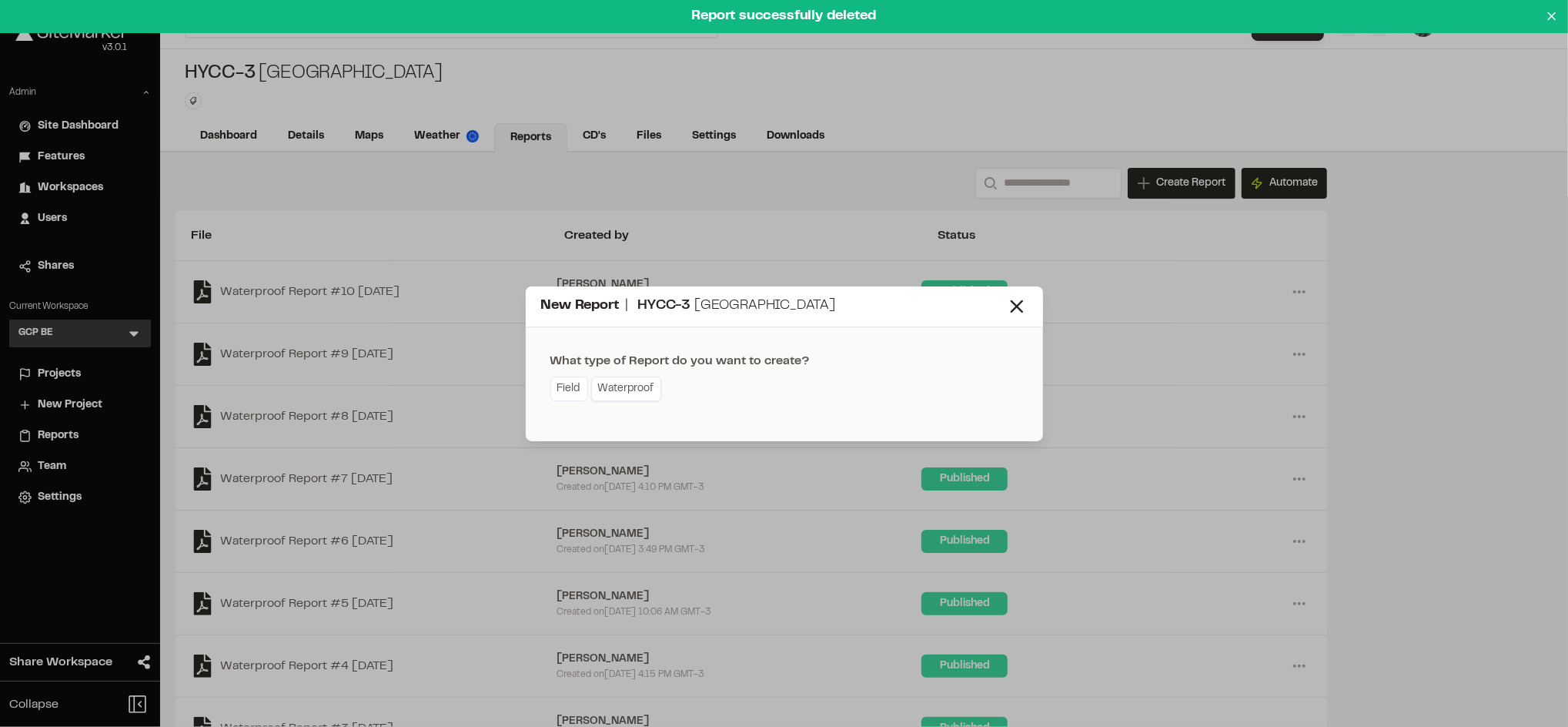
click at [606, 388] on link "Waterproof" at bounding box center [625, 388] width 70 height 24
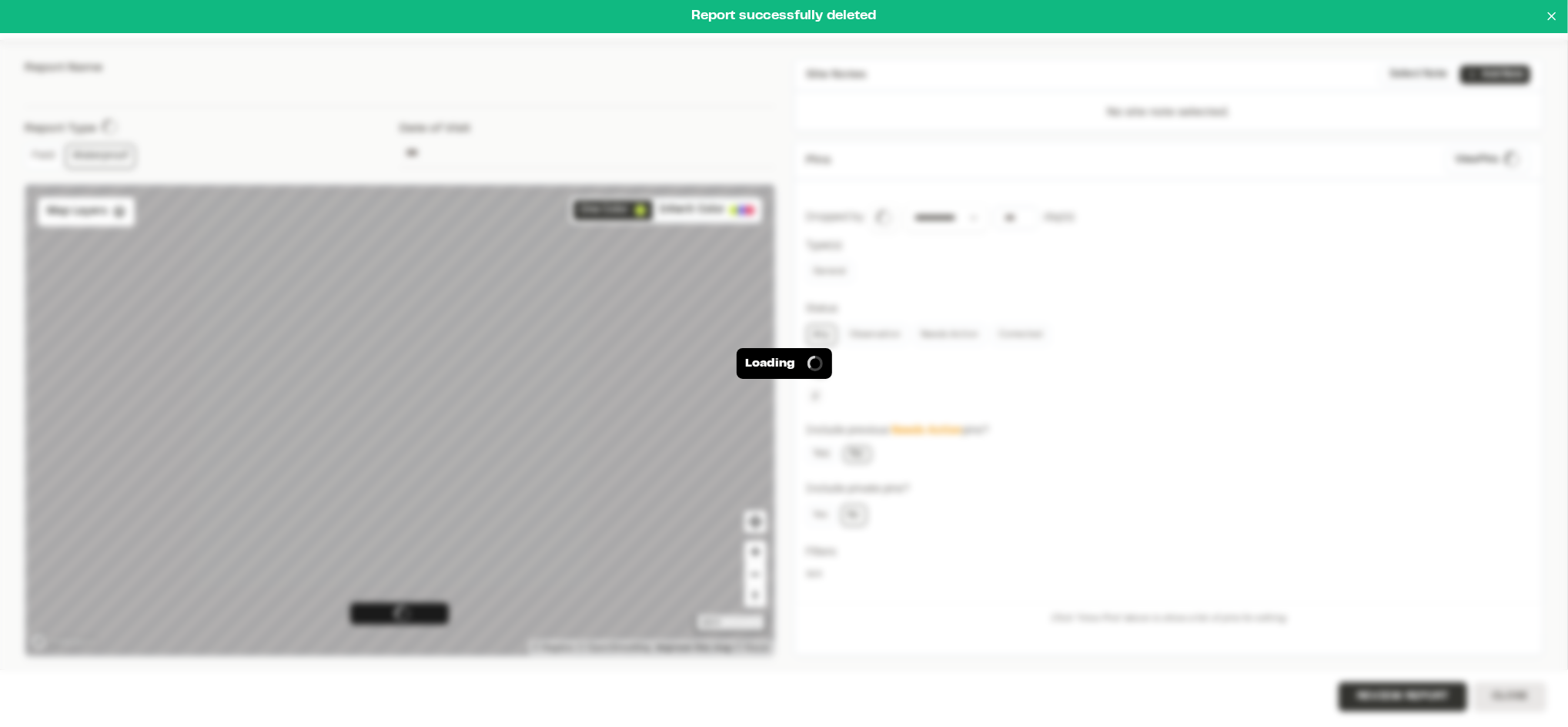
type input "**********"
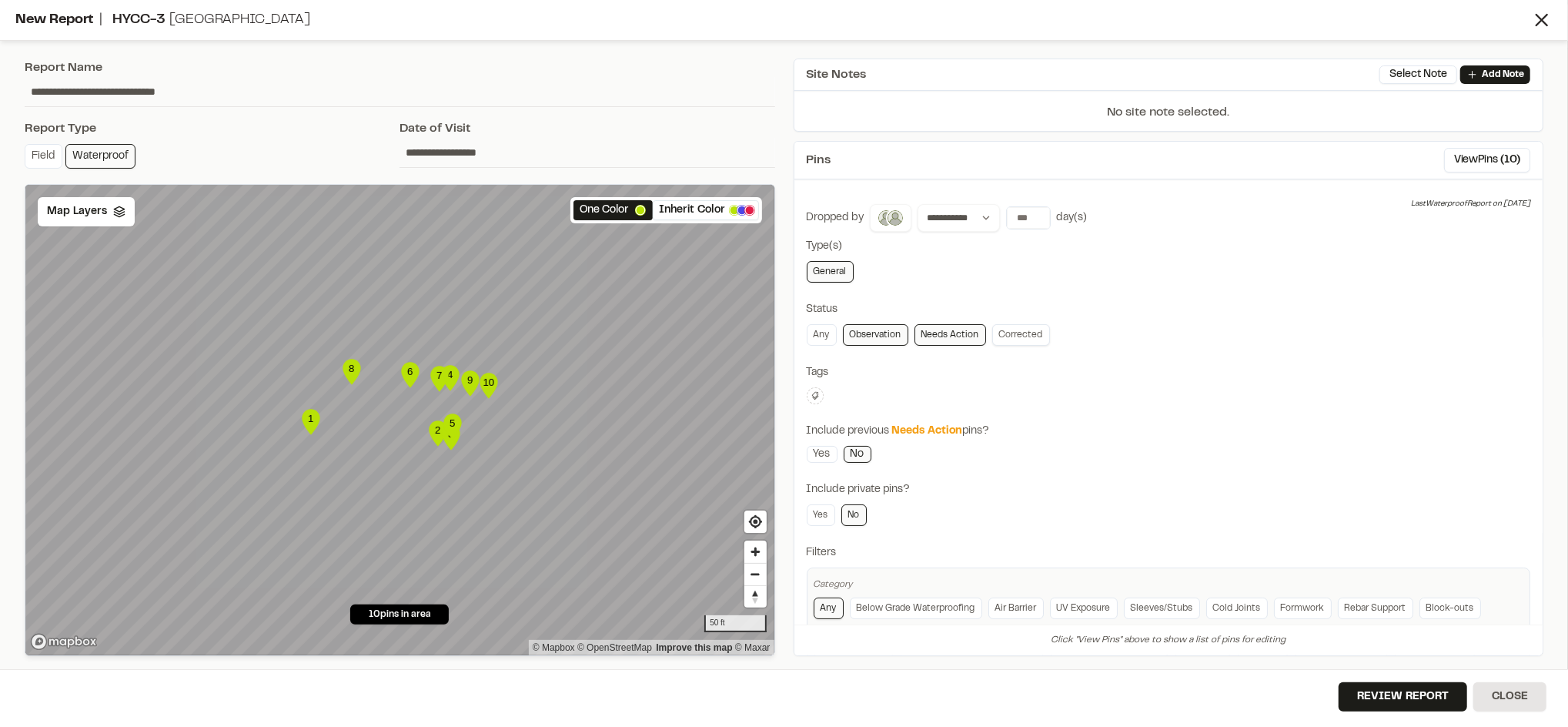
click at [1013, 326] on link "Corrected" at bounding box center [1022, 335] width 58 height 22
click at [1021, 215] on input "number" at bounding box center [1029, 218] width 43 height 22
type input "*"
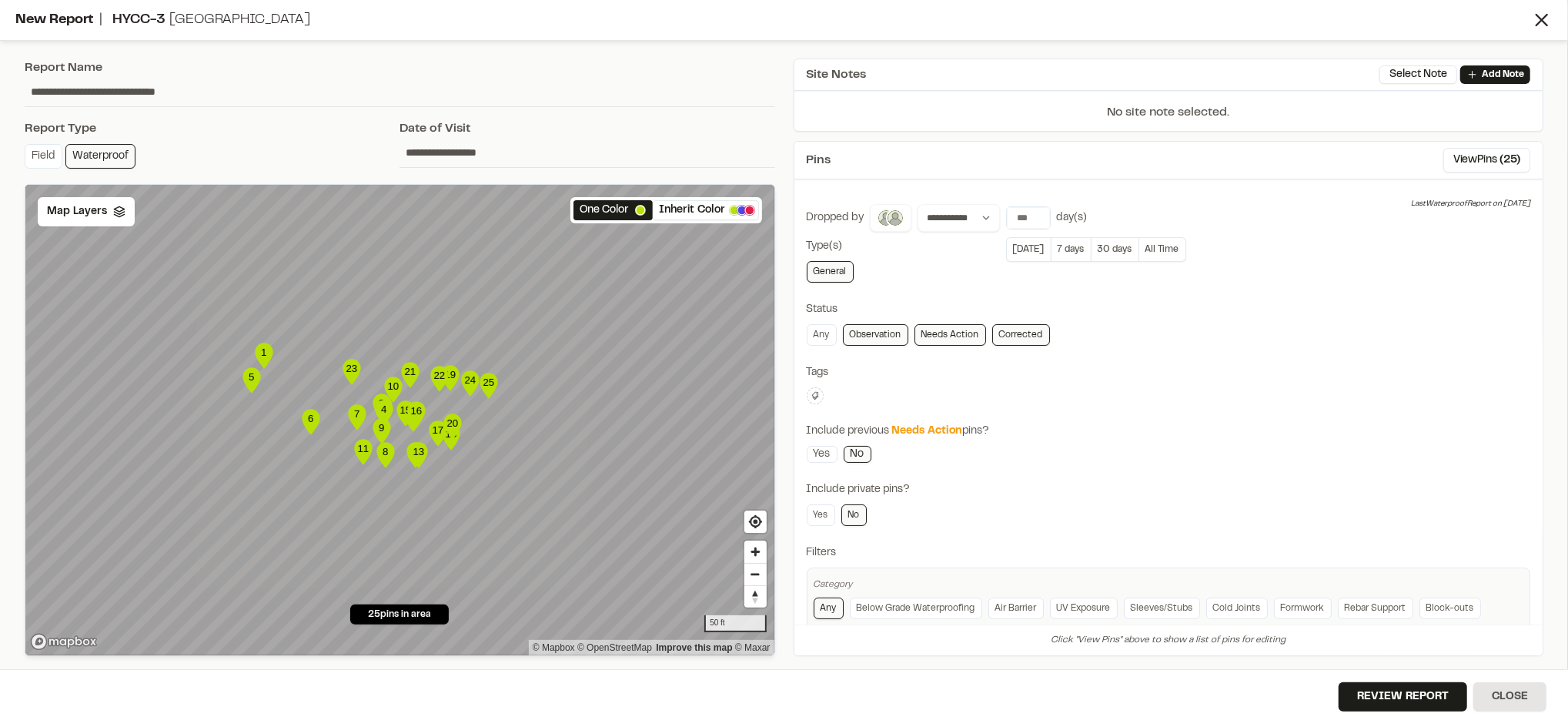
click at [1273, 297] on div "**********" at bounding box center [1169, 459] width 725 height 512
click at [1443, 152] on button "View Pins ( 25 )" at bounding box center [1487, 159] width 87 height 24
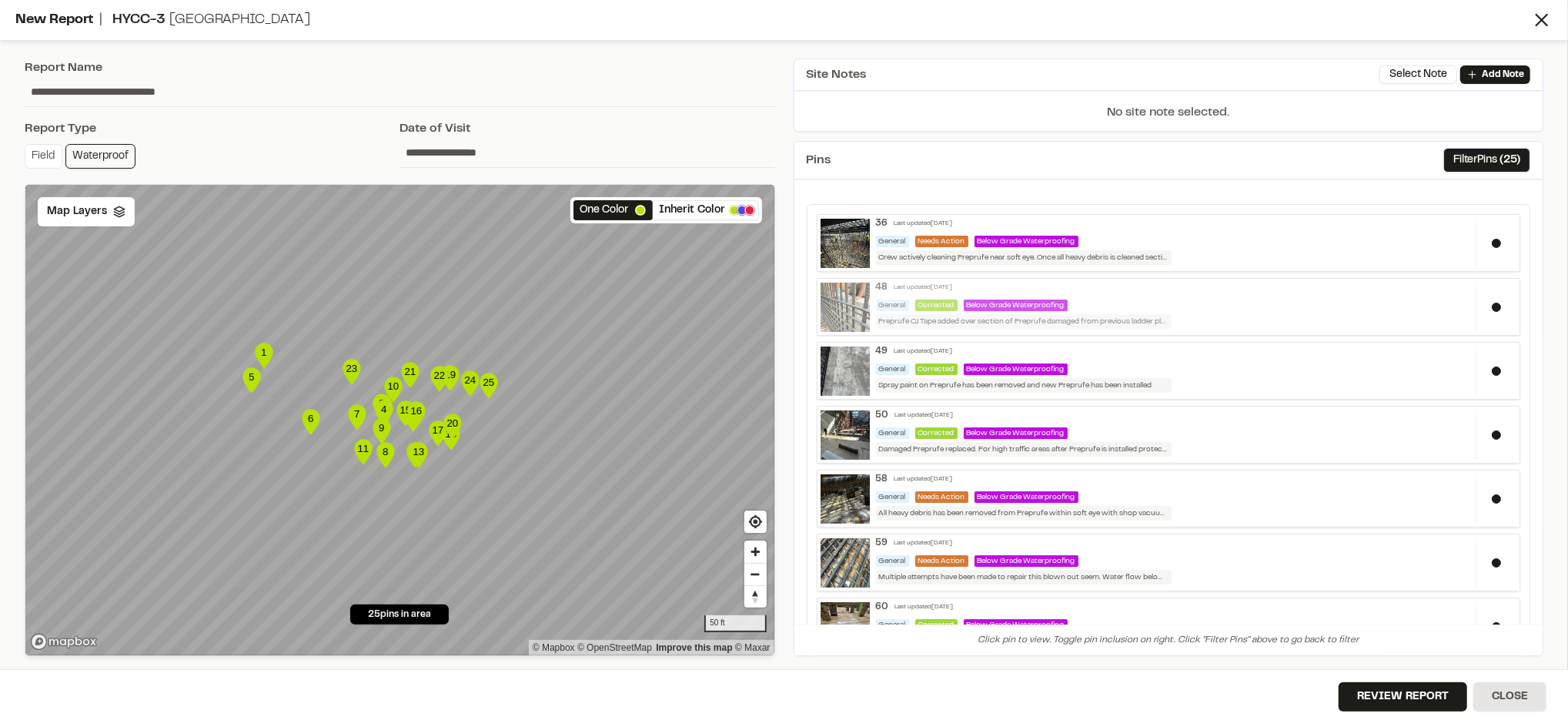
click at [860, 311] on img at bounding box center [845, 307] width 49 height 49
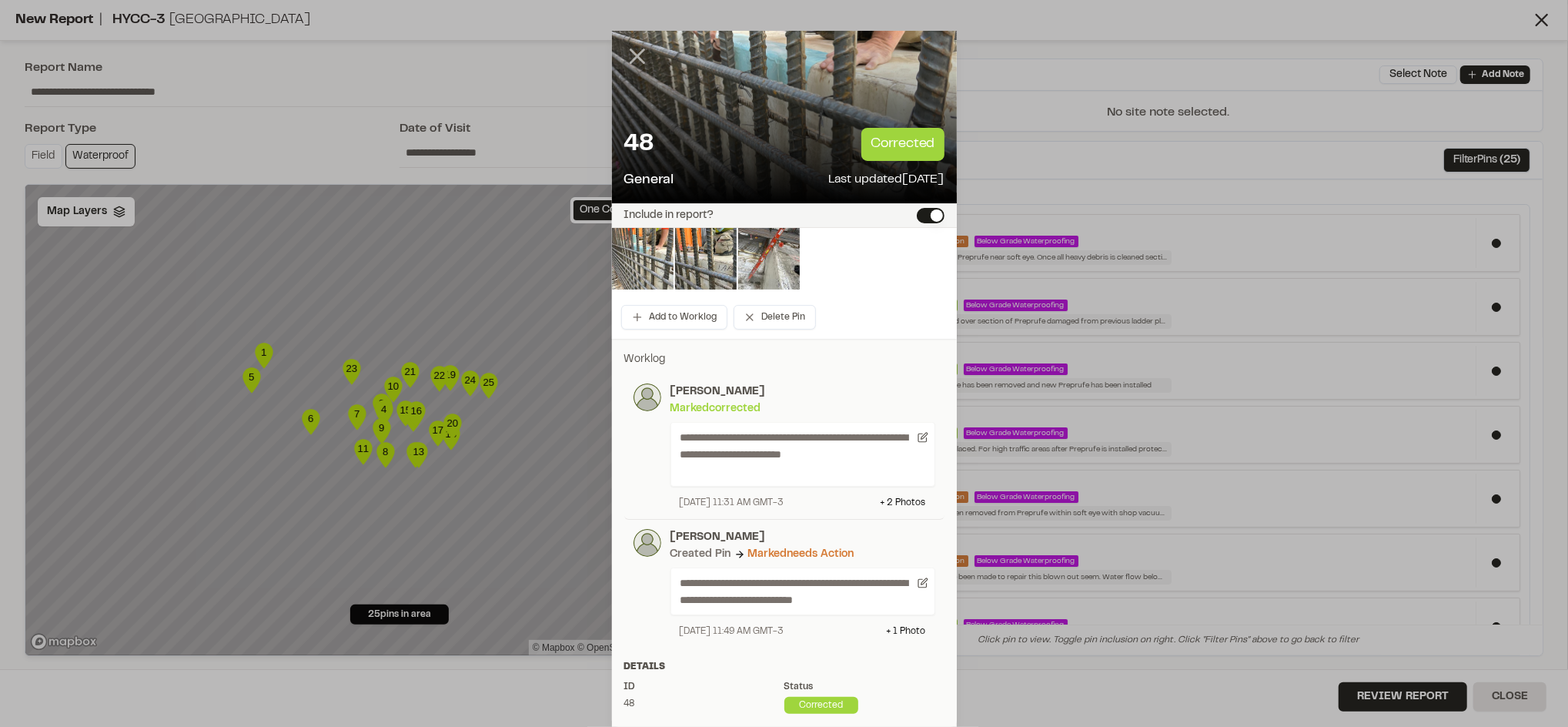
click at [632, 65] on icon at bounding box center [637, 56] width 26 height 26
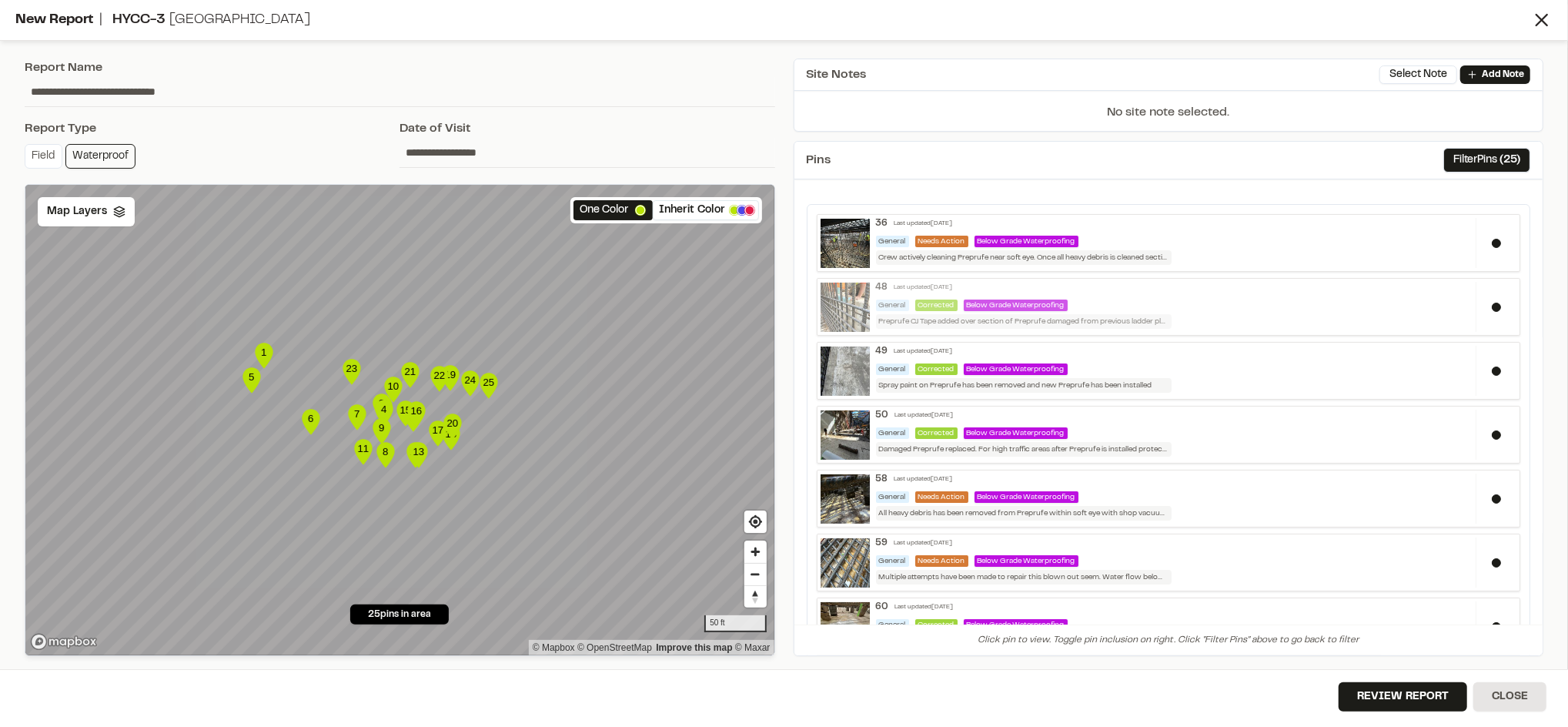
click at [1101, 311] on div "General Corrected Below Grade Waterproofing" at bounding box center [1173, 305] width 594 height 12
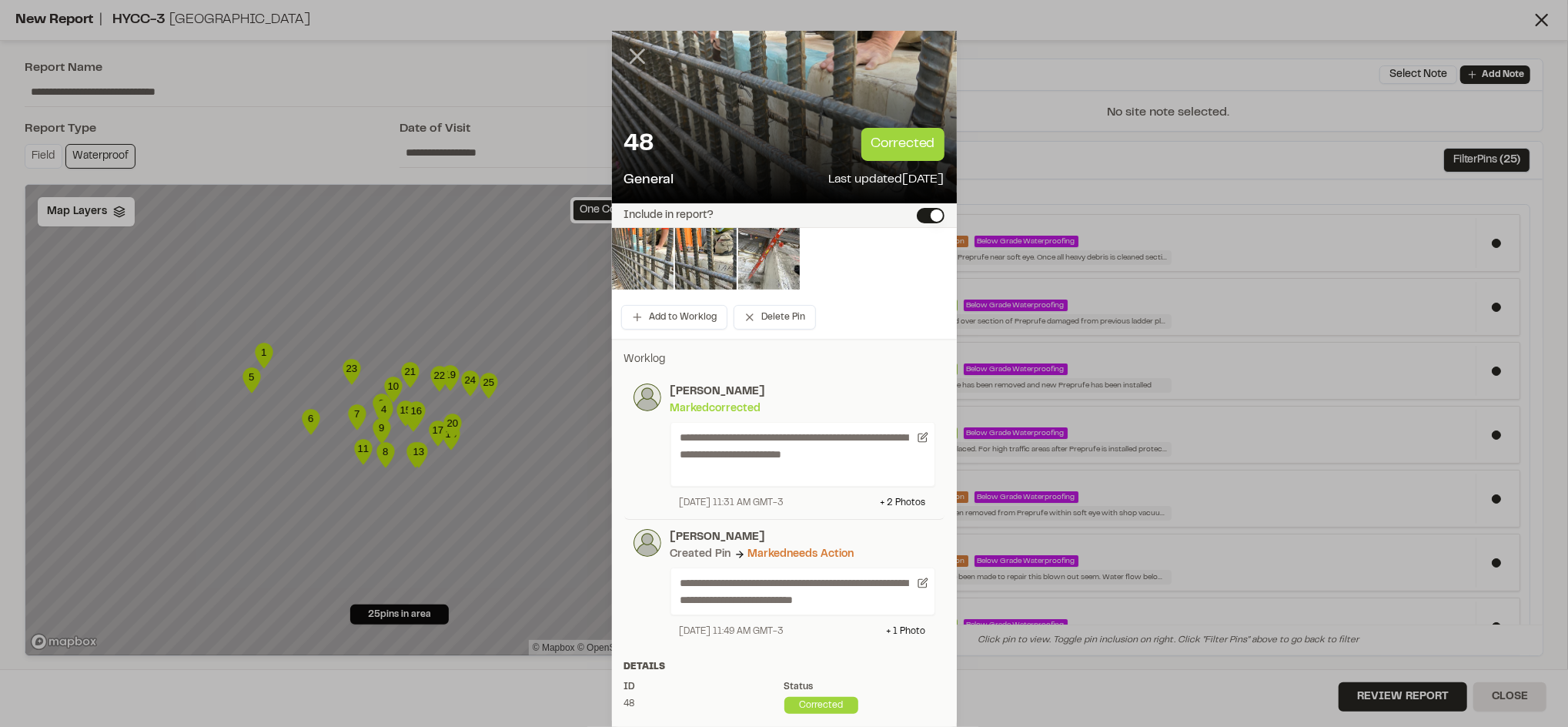
click at [631, 57] on line at bounding box center [637, 56] width 13 height 13
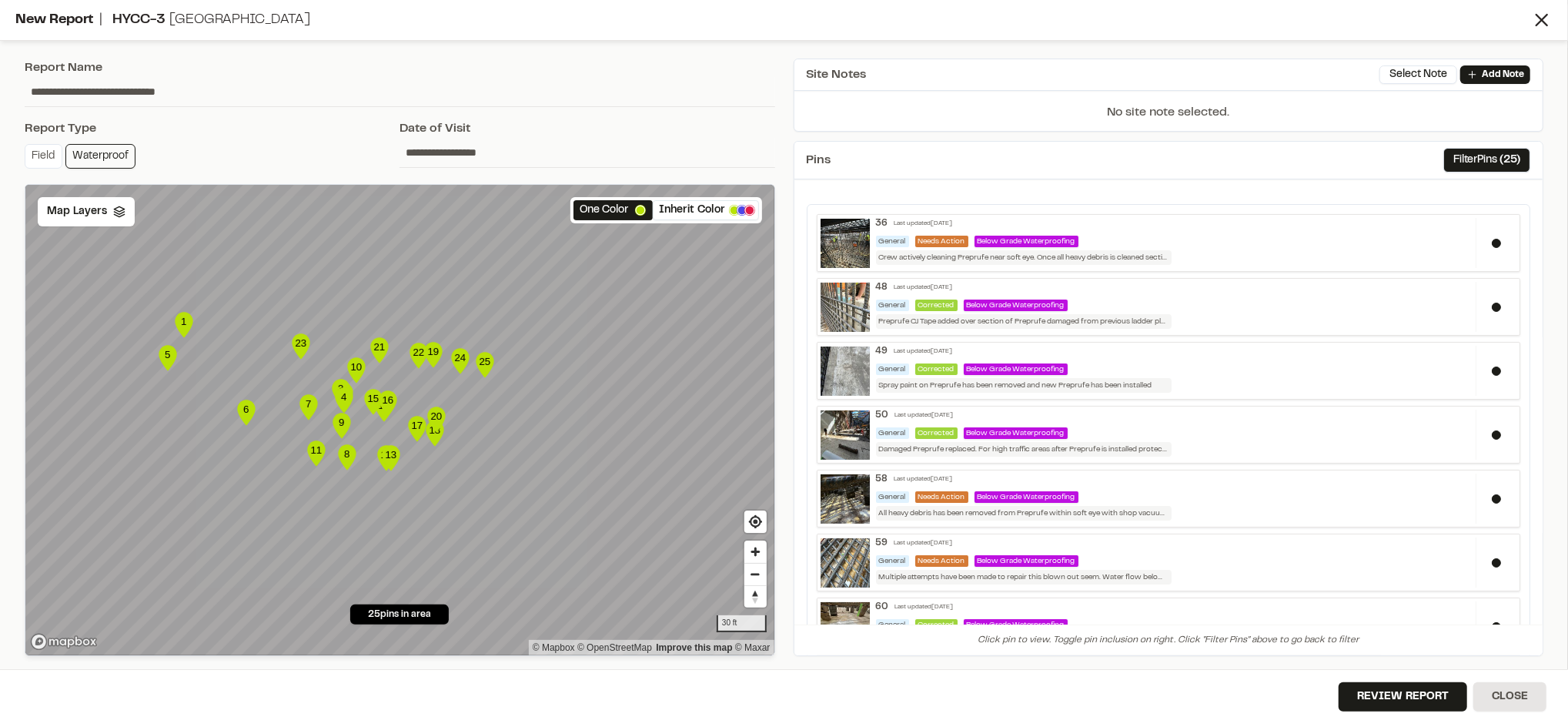
click at [704, 220] on div "One Color Inherit Color" at bounding box center [666, 210] width 192 height 26
click at [703, 217] on button "Inherit Color" at bounding box center [705, 210] width 106 height 20
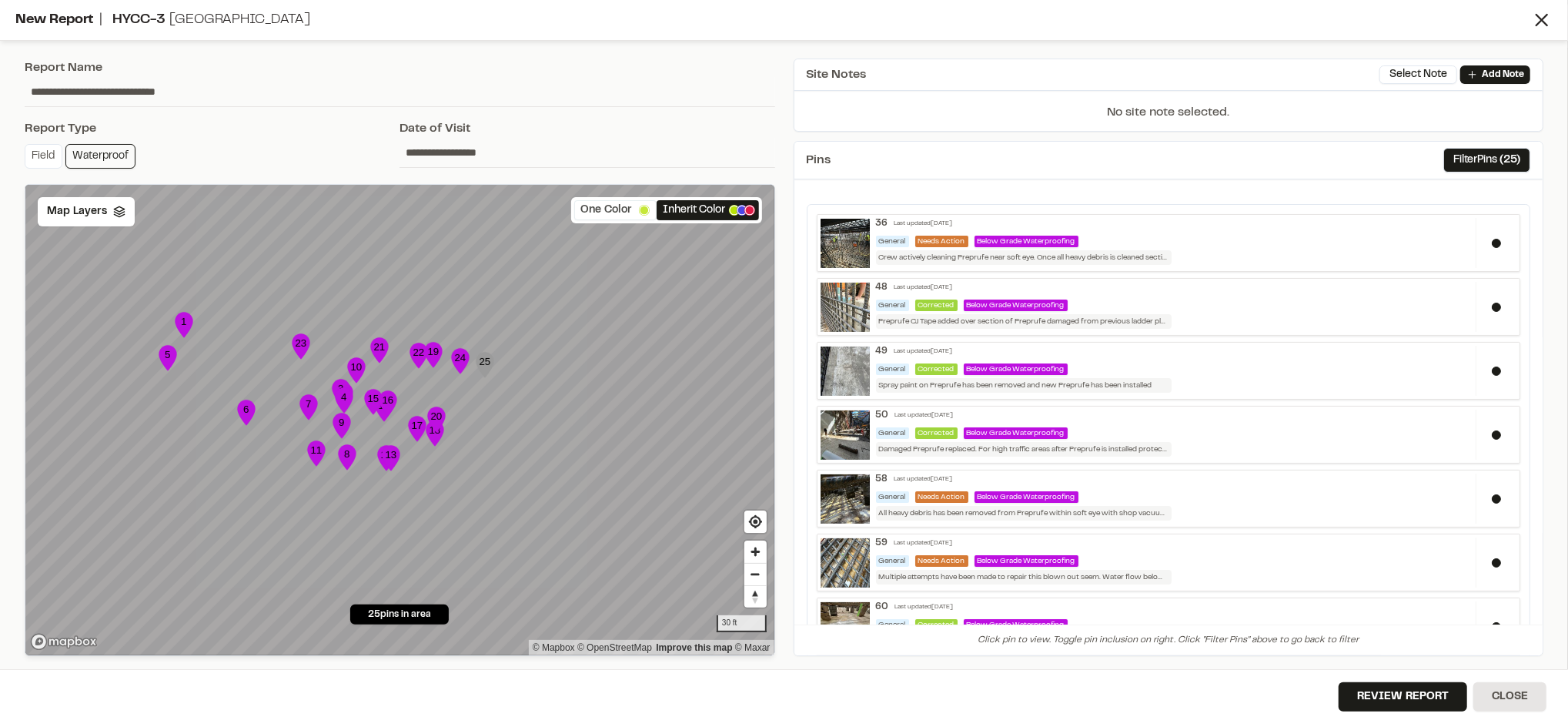
click at [624, 214] on button "One Color" at bounding box center [615, 210] width 82 height 20
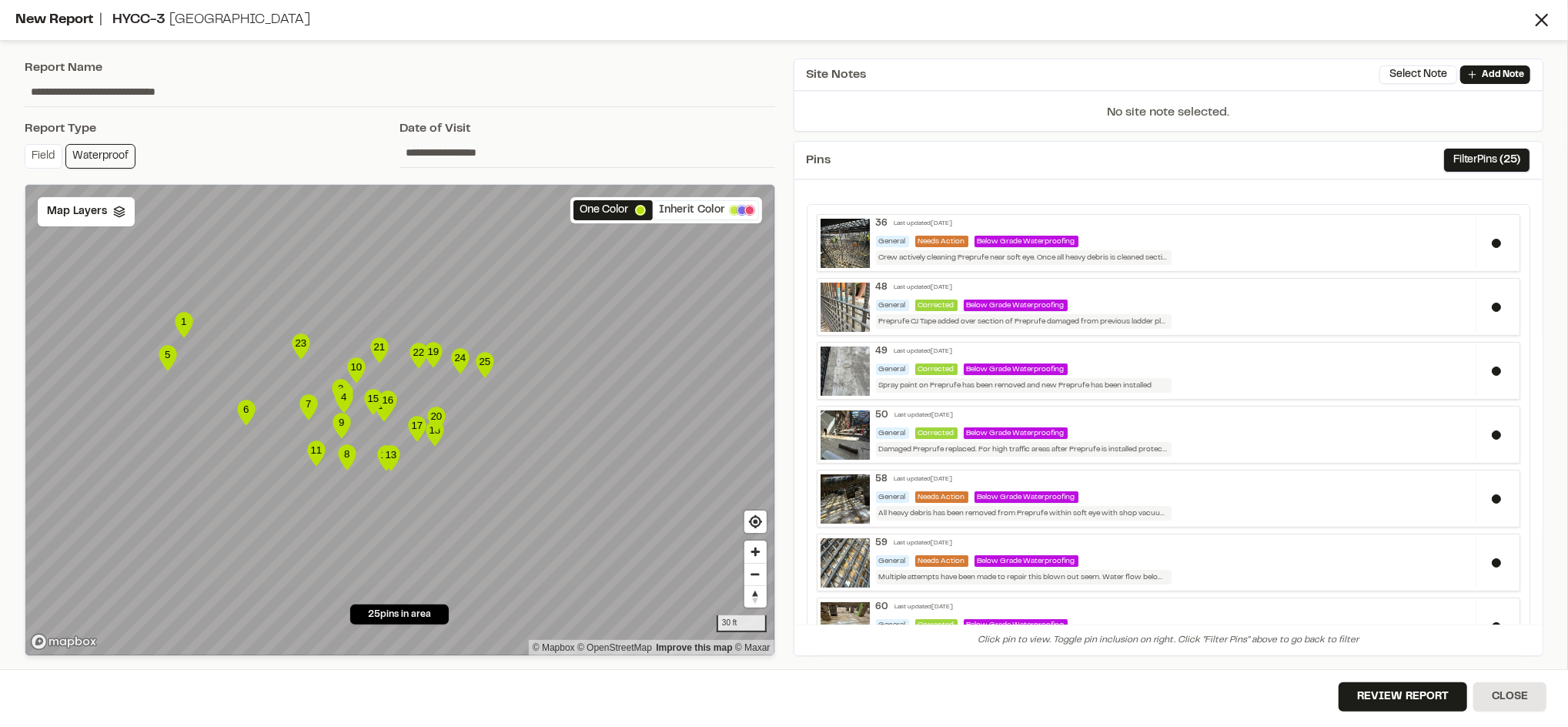
click at [668, 211] on button "Inherit Color" at bounding box center [705, 210] width 106 height 20
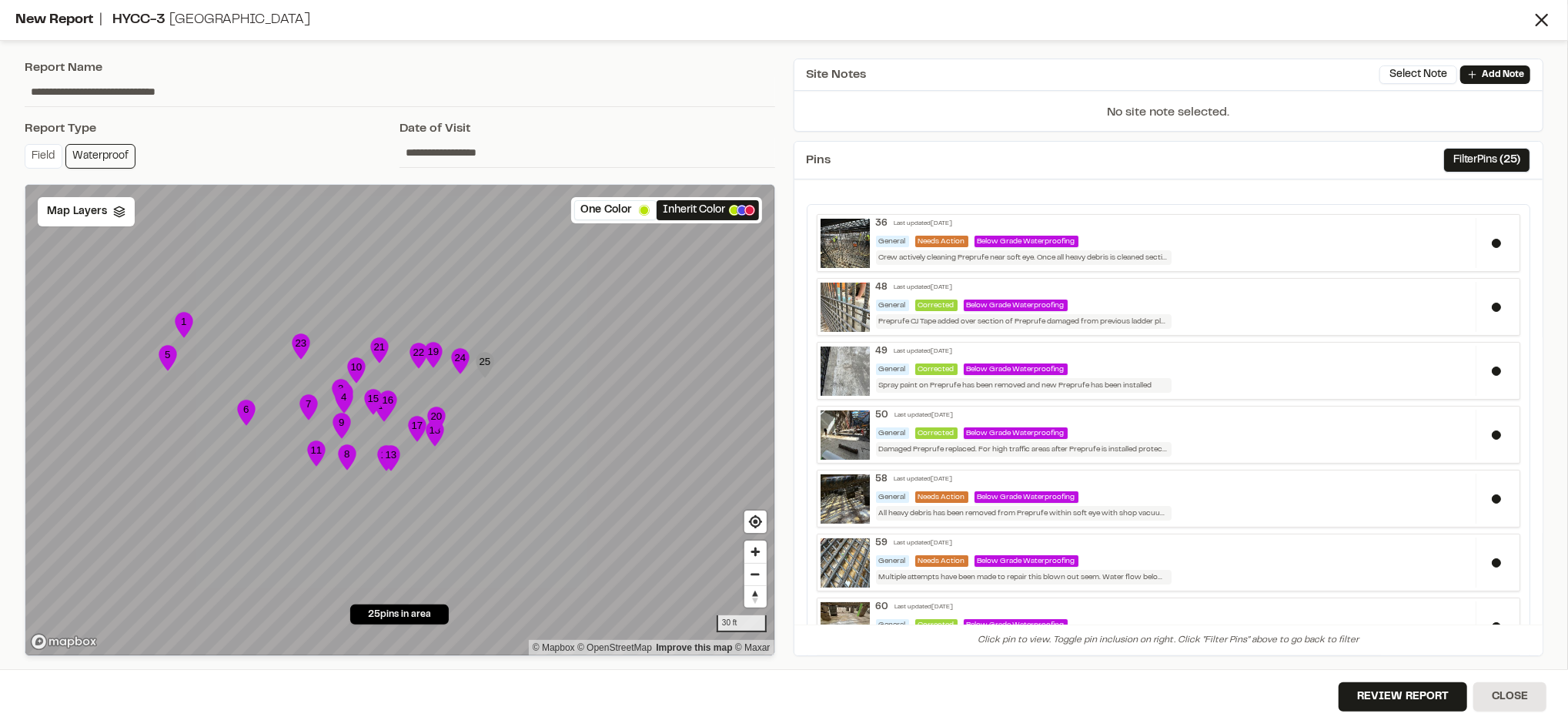
click at [384, 349] on text "21" at bounding box center [379, 347] width 12 height 12
click at [1545, 27] on icon at bounding box center [1542, 20] width 22 height 22
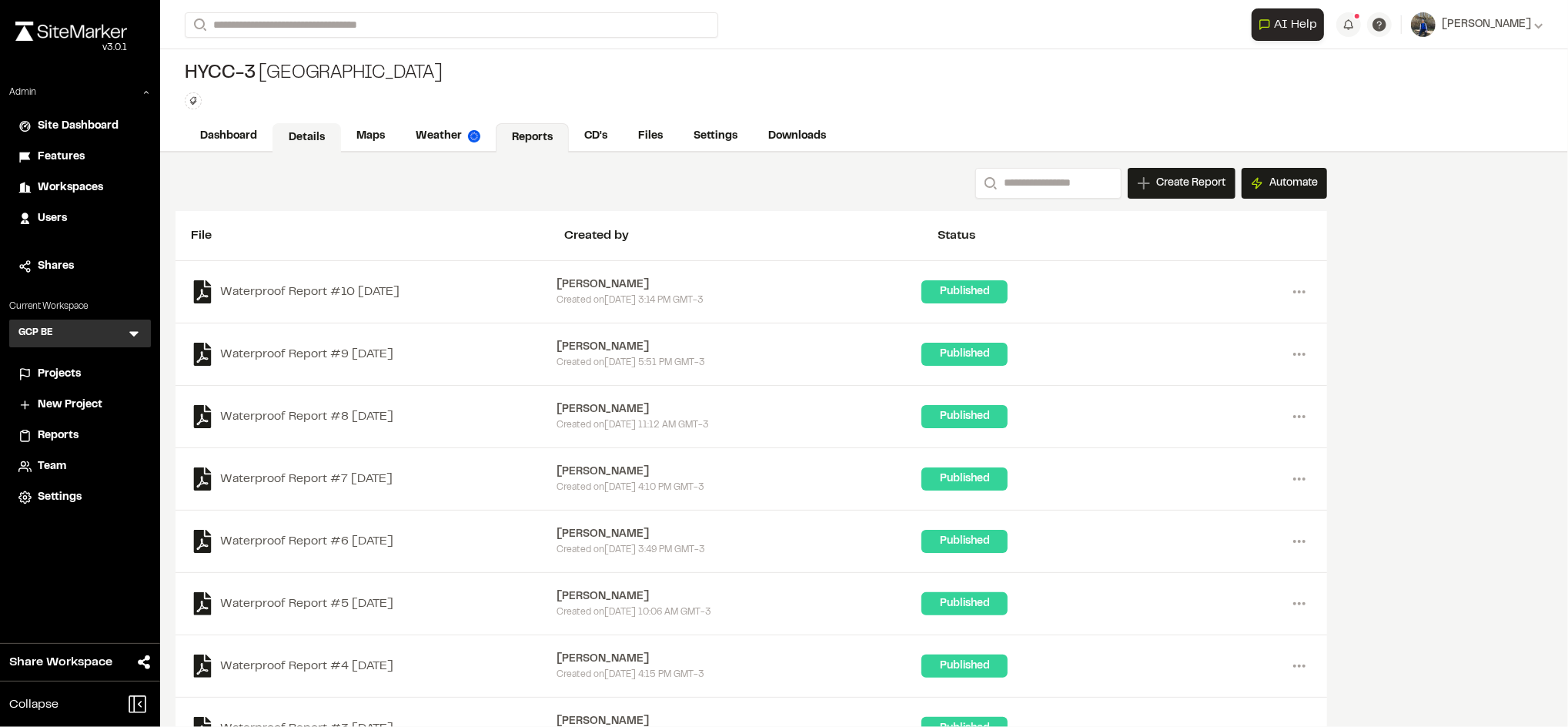
click at [337, 143] on link "Details" at bounding box center [307, 138] width 69 height 29
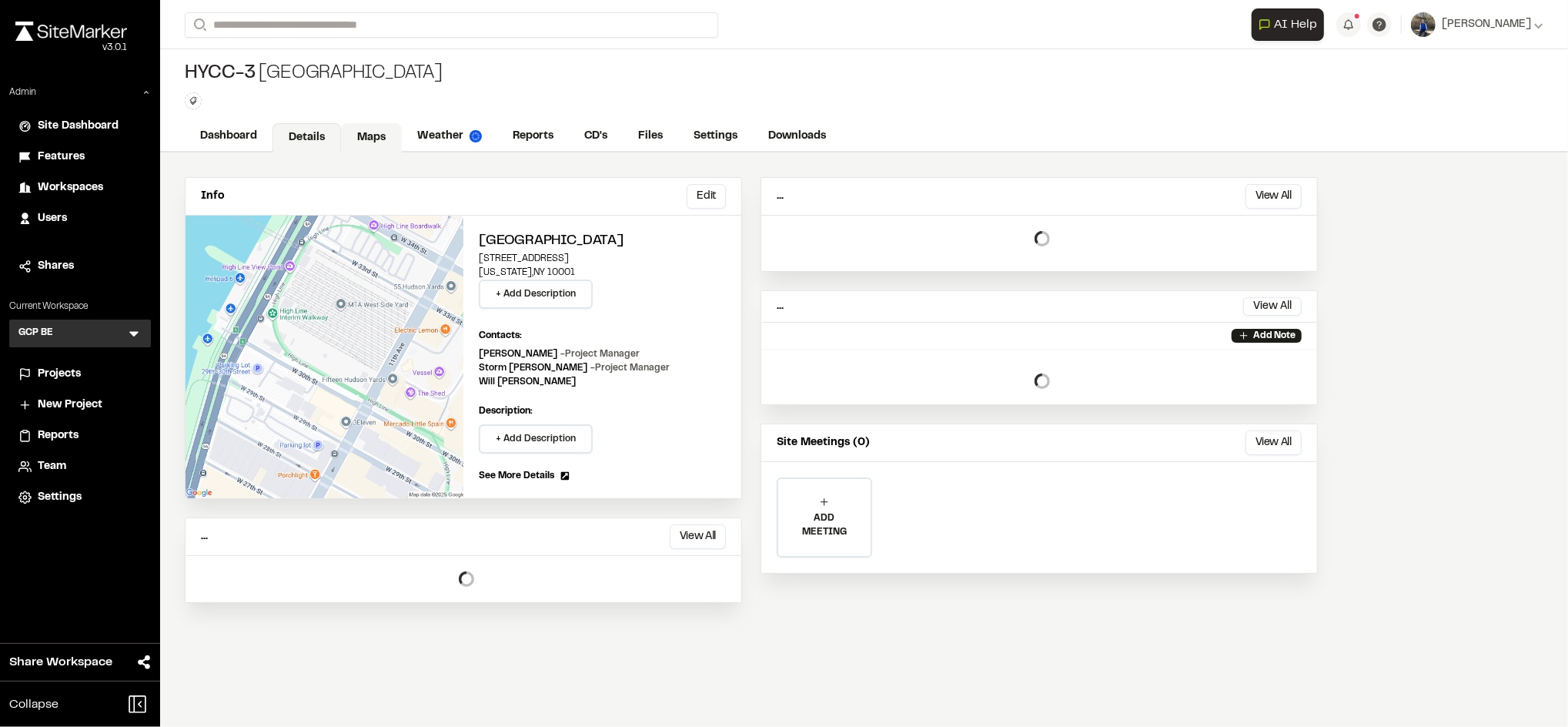
click at [358, 140] on link "Maps" at bounding box center [371, 138] width 61 height 29
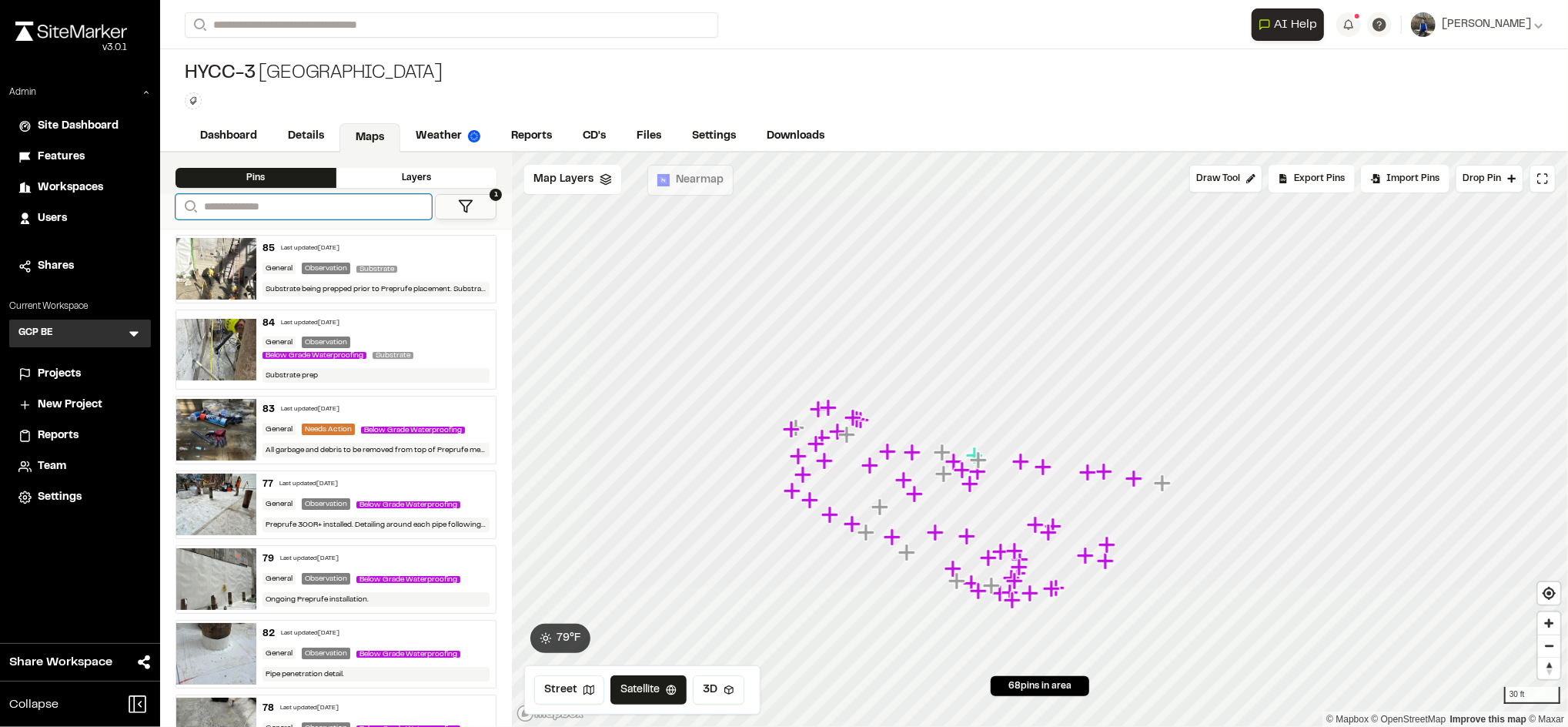
click at [323, 199] on input "Search" at bounding box center [303, 206] width 256 height 25
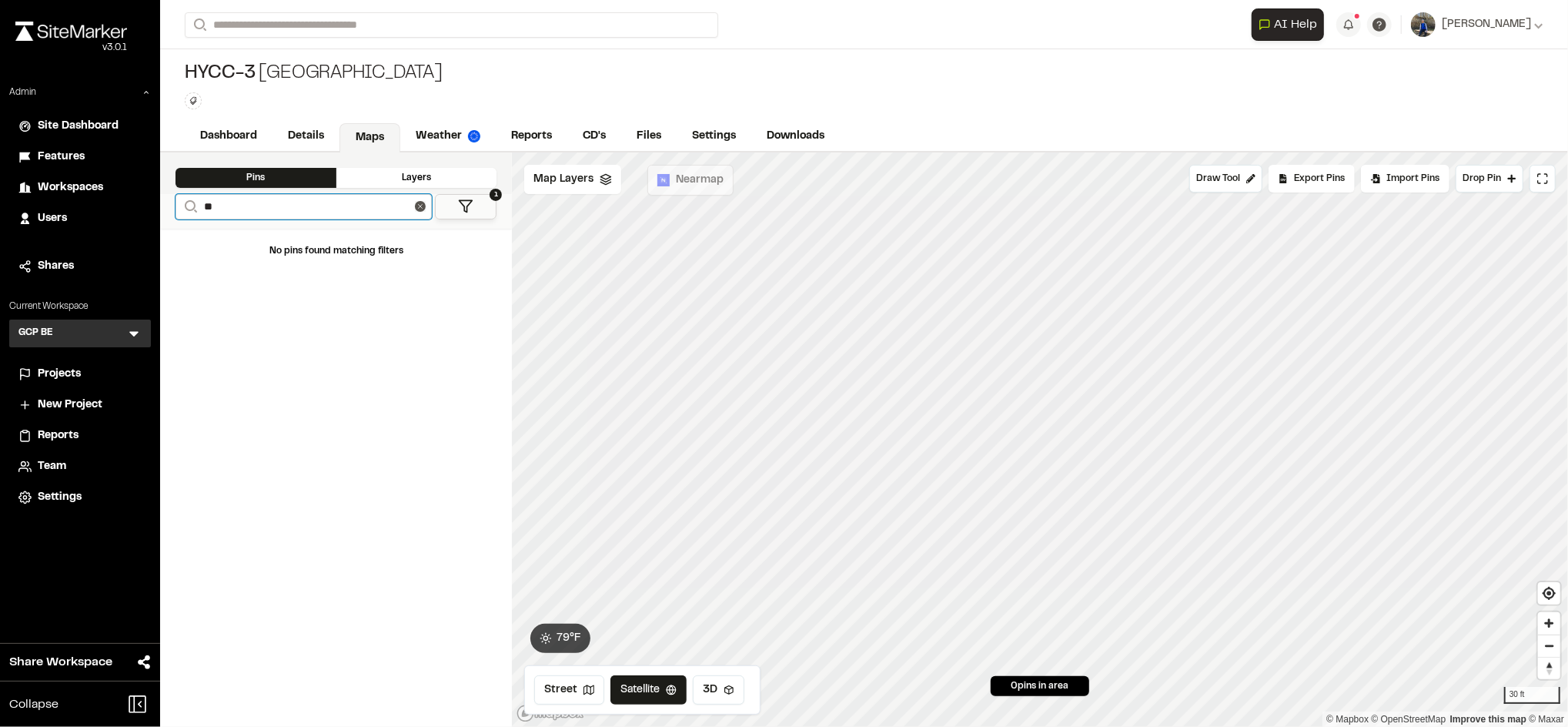
type input "**"
click at [489, 196] on span "1" at bounding box center [496, 195] width 13 height 13
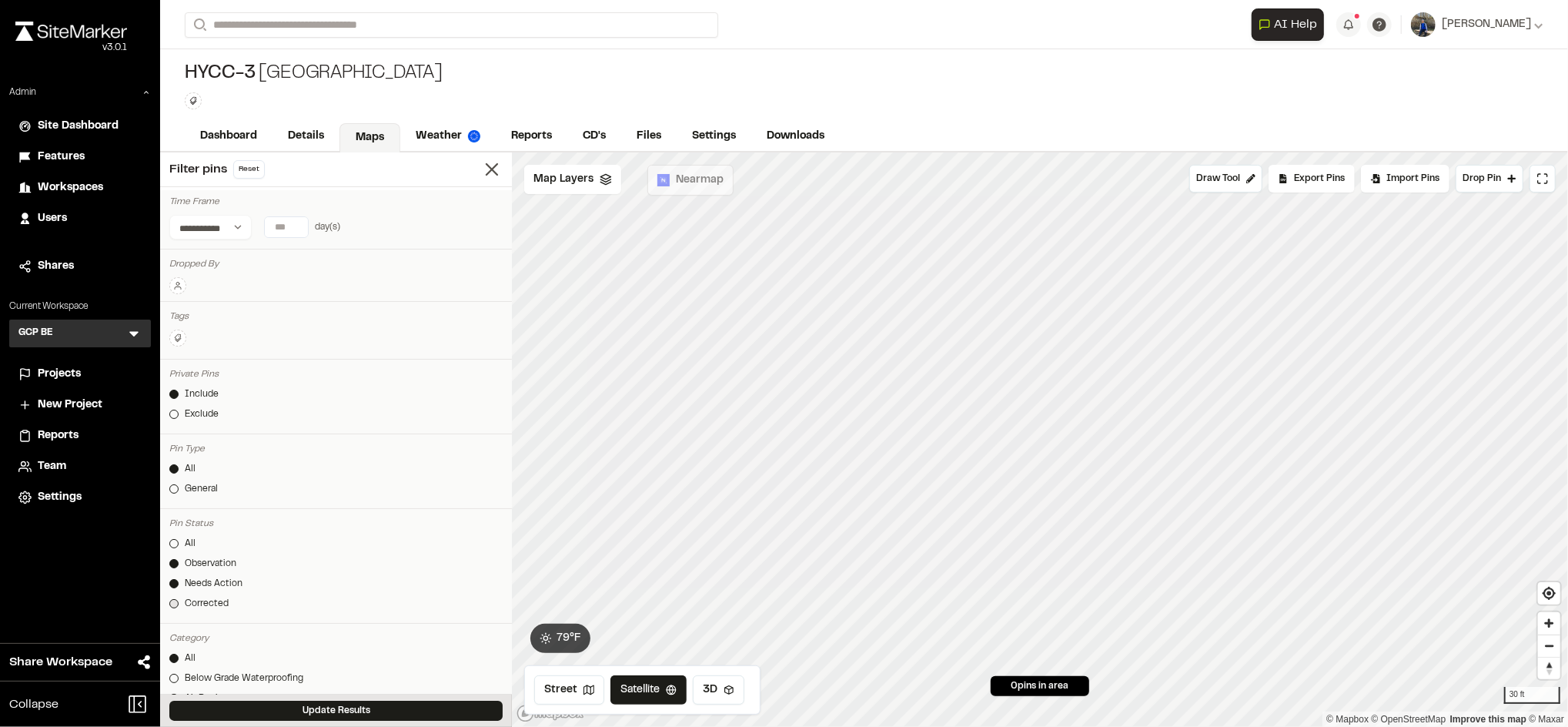
click at [178, 606] on div at bounding box center [174, 604] width 9 height 9
click at [247, 715] on button "Update Results" at bounding box center [336, 711] width 333 height 20
click at [1001, 515] on icon "Map marker" at bounding box center [1002, 517] width 17 height 17
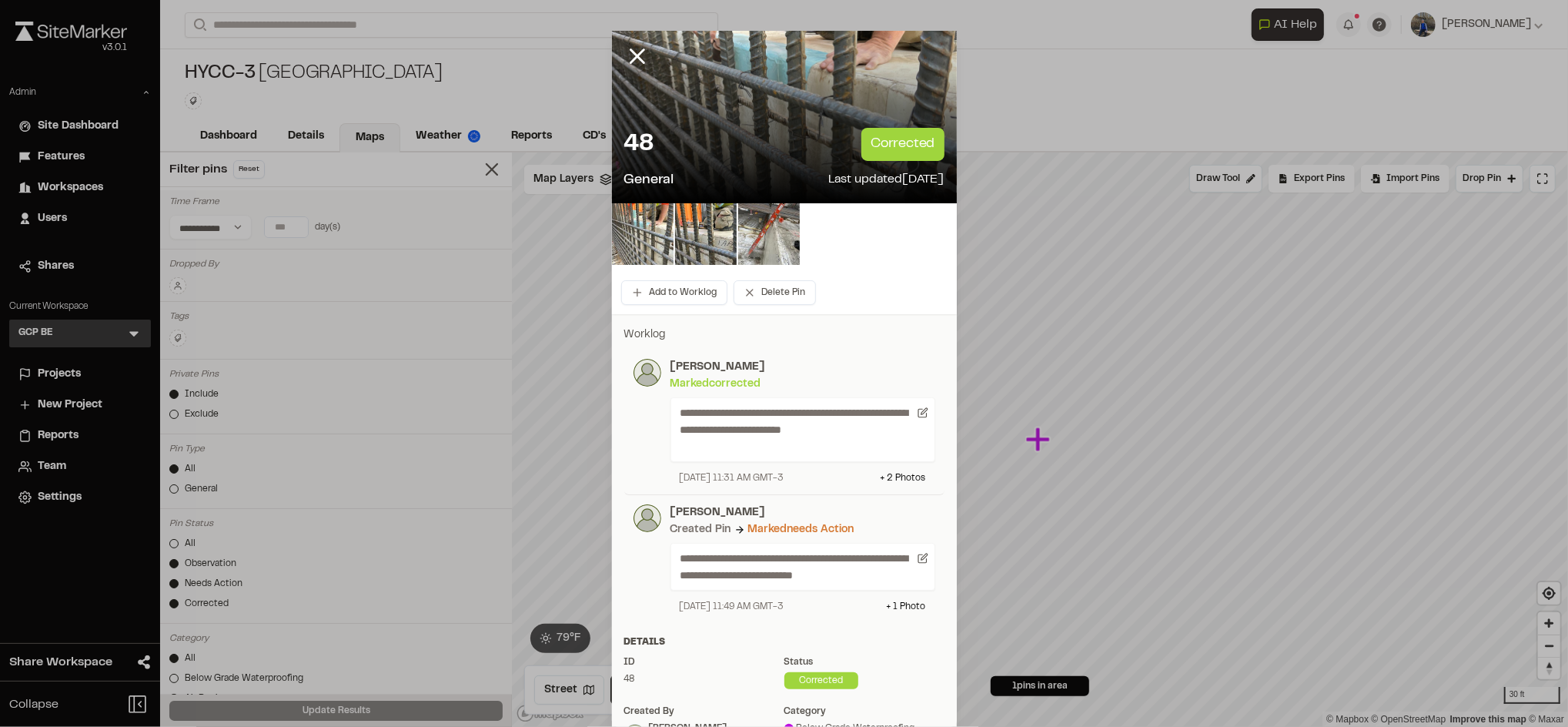
scroll to position [342, 0]
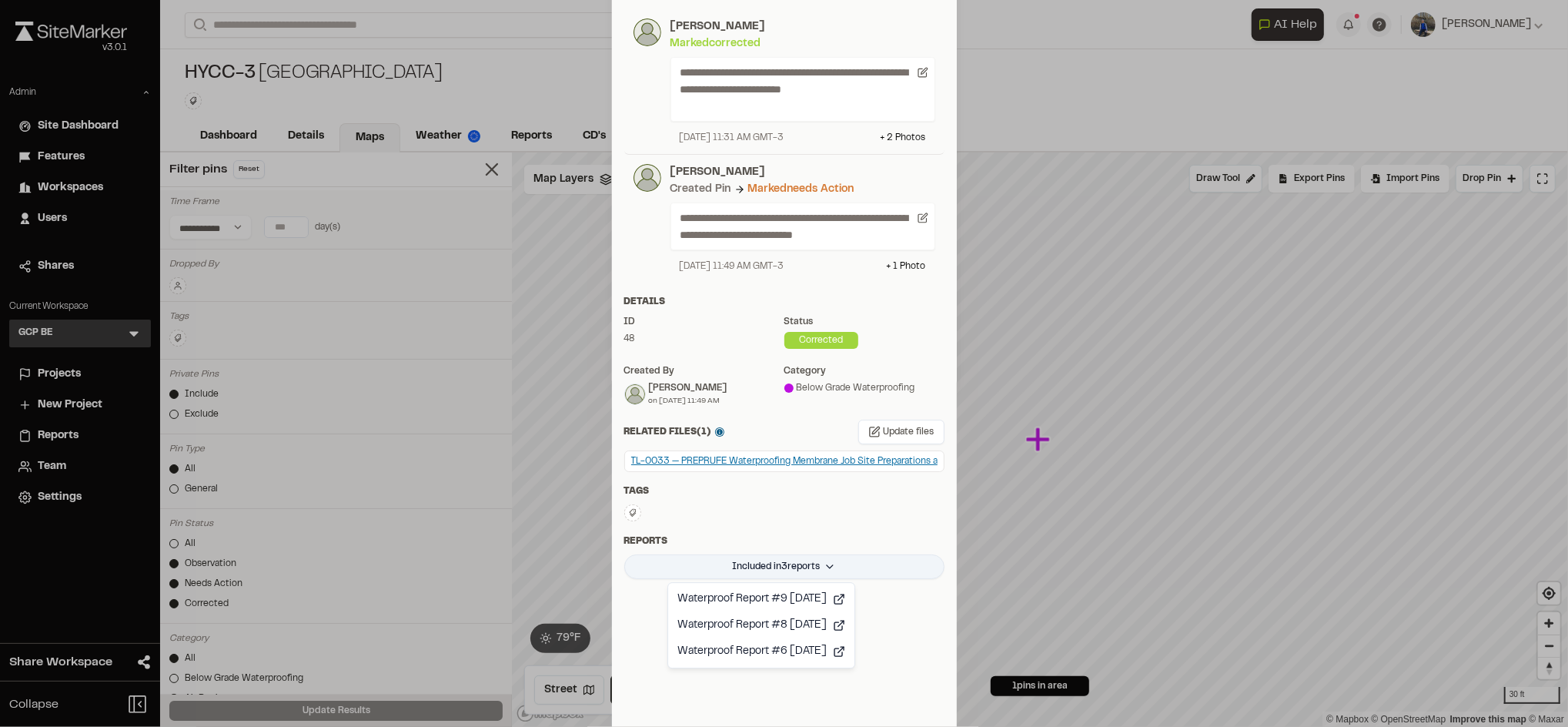
click at [792, 568] on html "Close sidebar v 3.0.1 Admin Site Dashboard Features Workspaces Users Shares Cur…" at bounding box center [784, 363] width 1568 height 727
click at [845, 594] on icon at bounding box center [840, 599] width 13 height 13
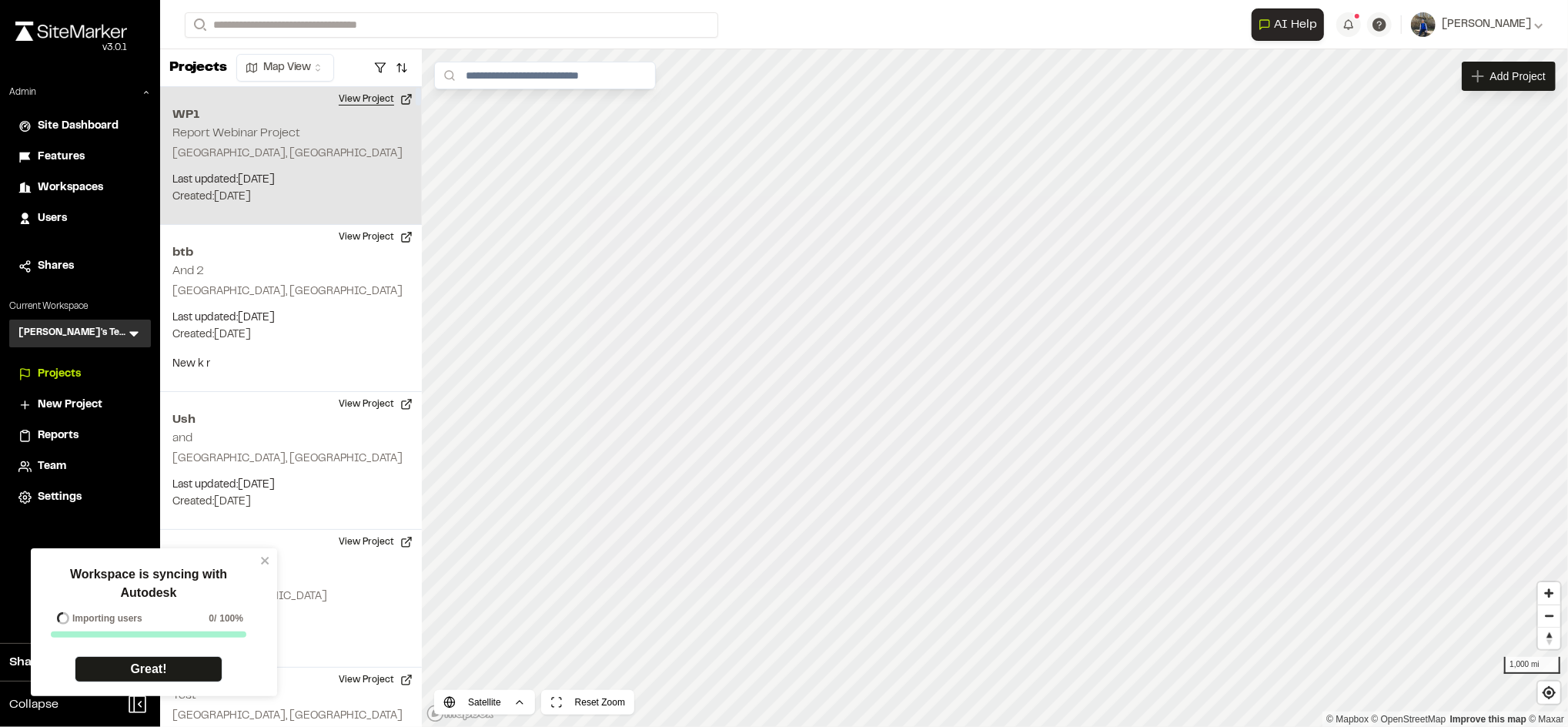
click at [382, 99] on button "View Project" at bounding box center [375, 99] width 92 height 24
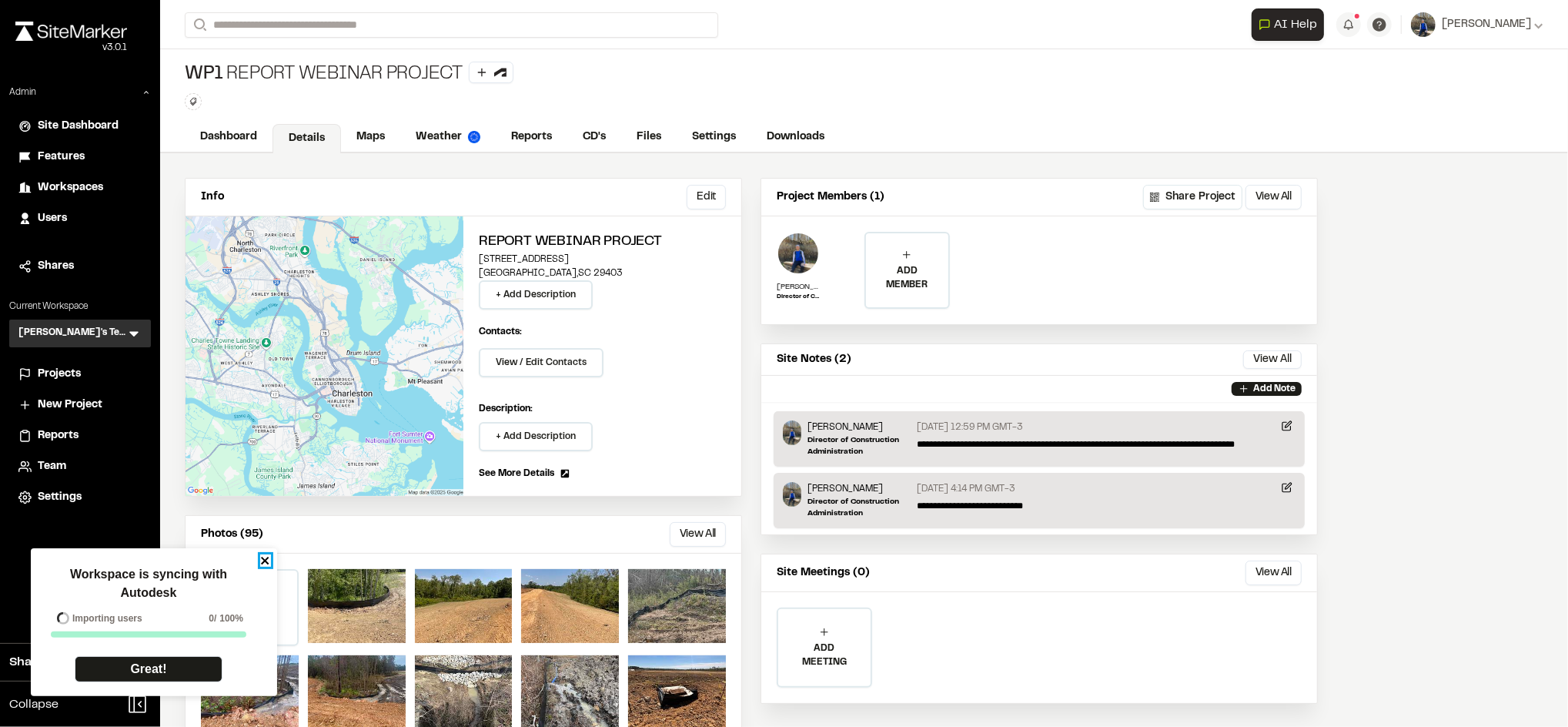
click at [264, 557] on icon "close" at bounding box center [266, 561] width 11 height 13
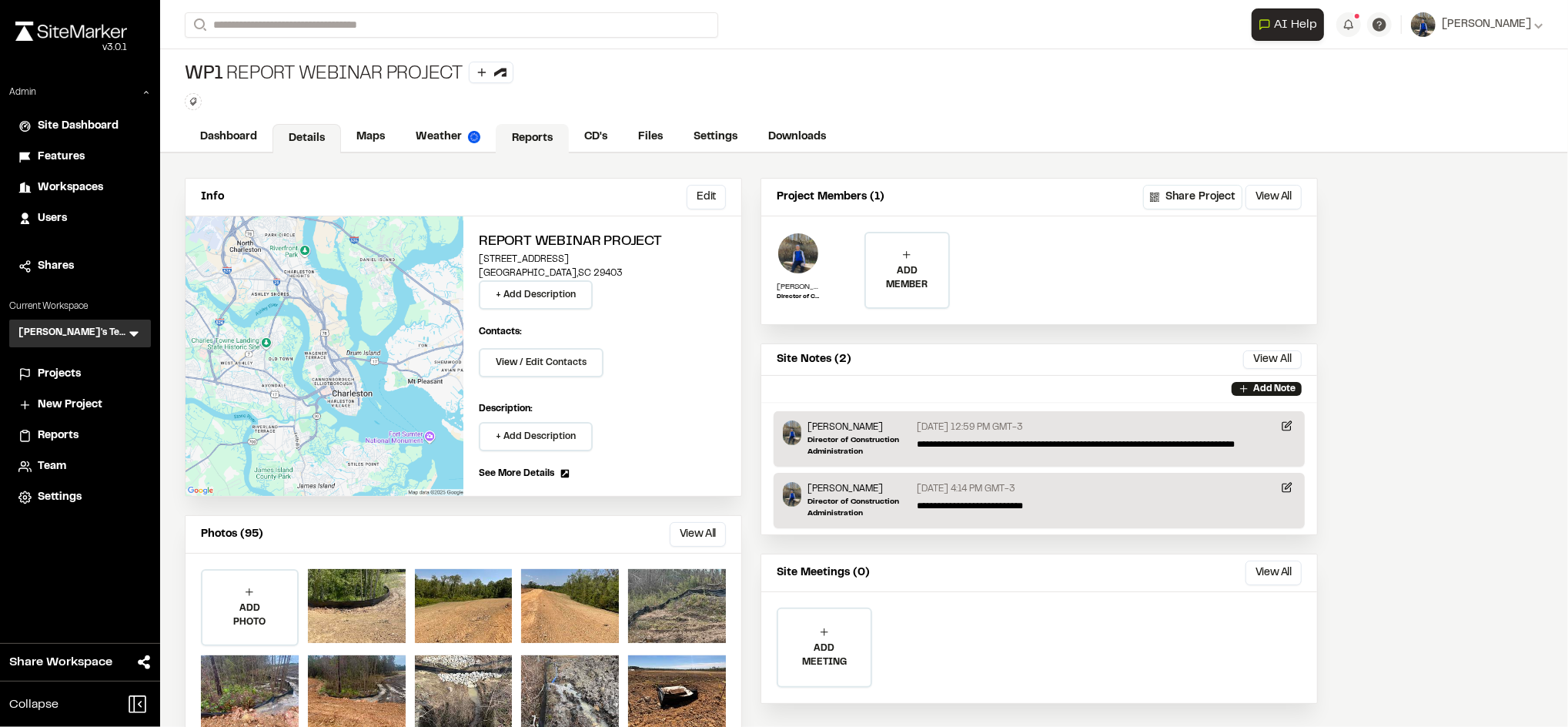
click at [526, 142] on link "Reports" at bounding box center [532, 139] width 73 height 29
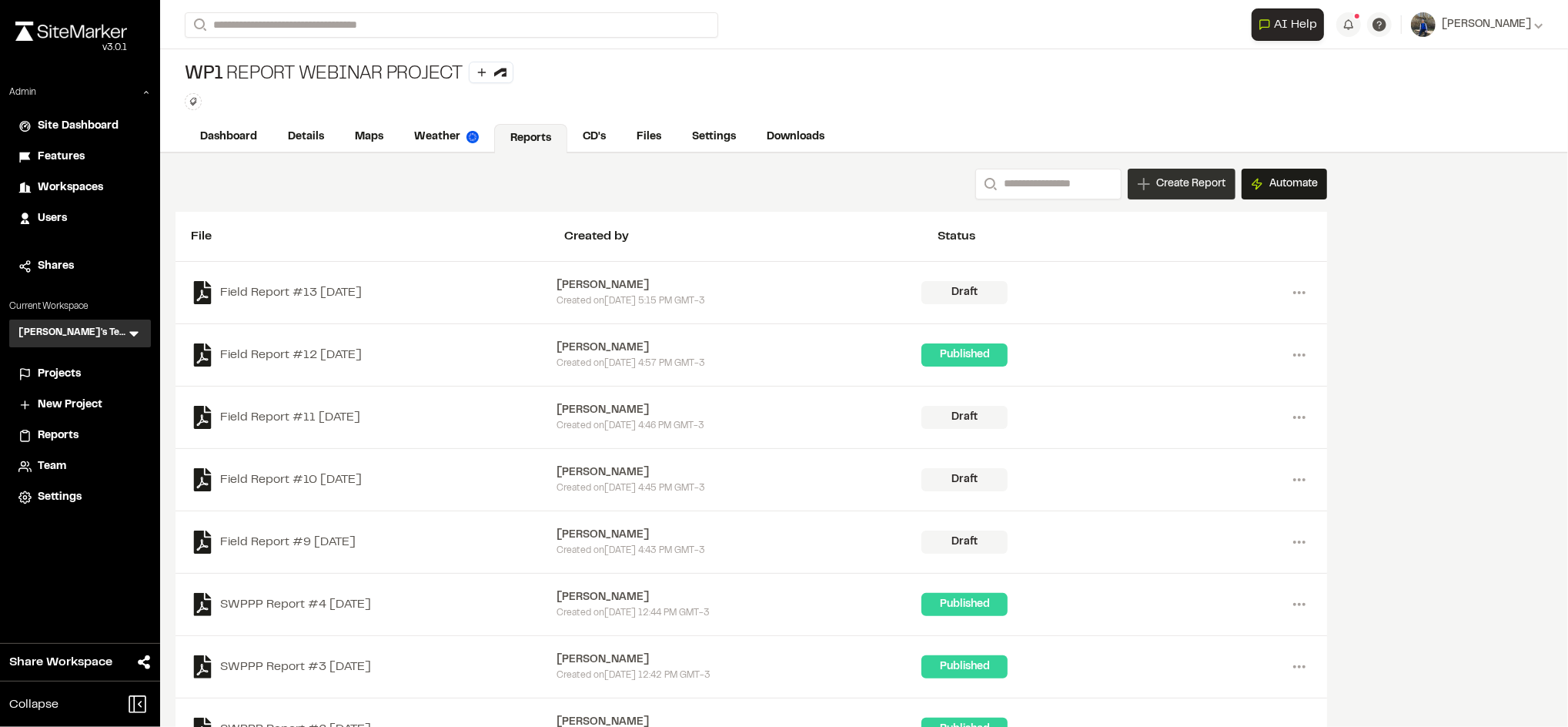
click at [1213, 178] on span "Create Report" at bounding box center [1191, 184] width 70 height 17
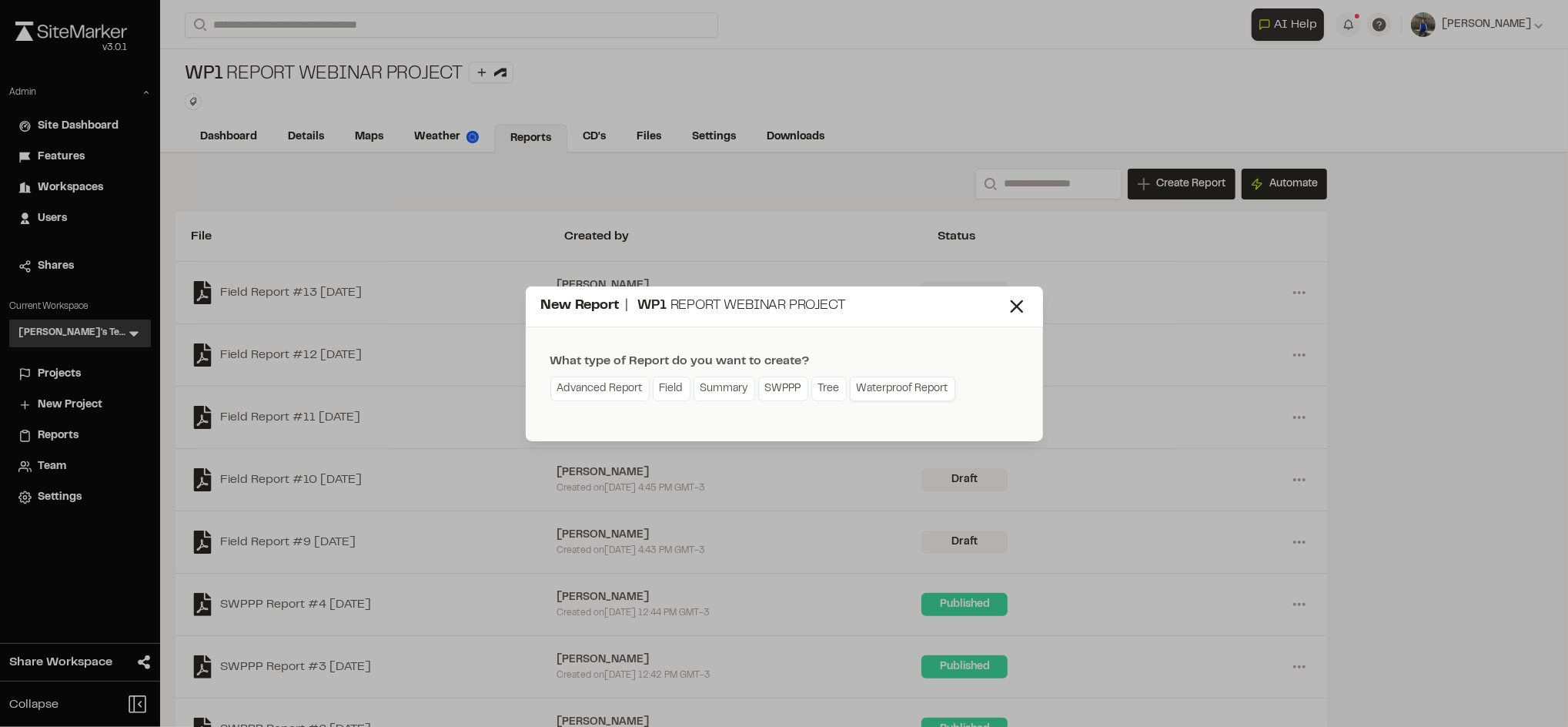
click at [888, 388] on link "Waterproof Report" at bounding box center [902, 388] width 106 height 24
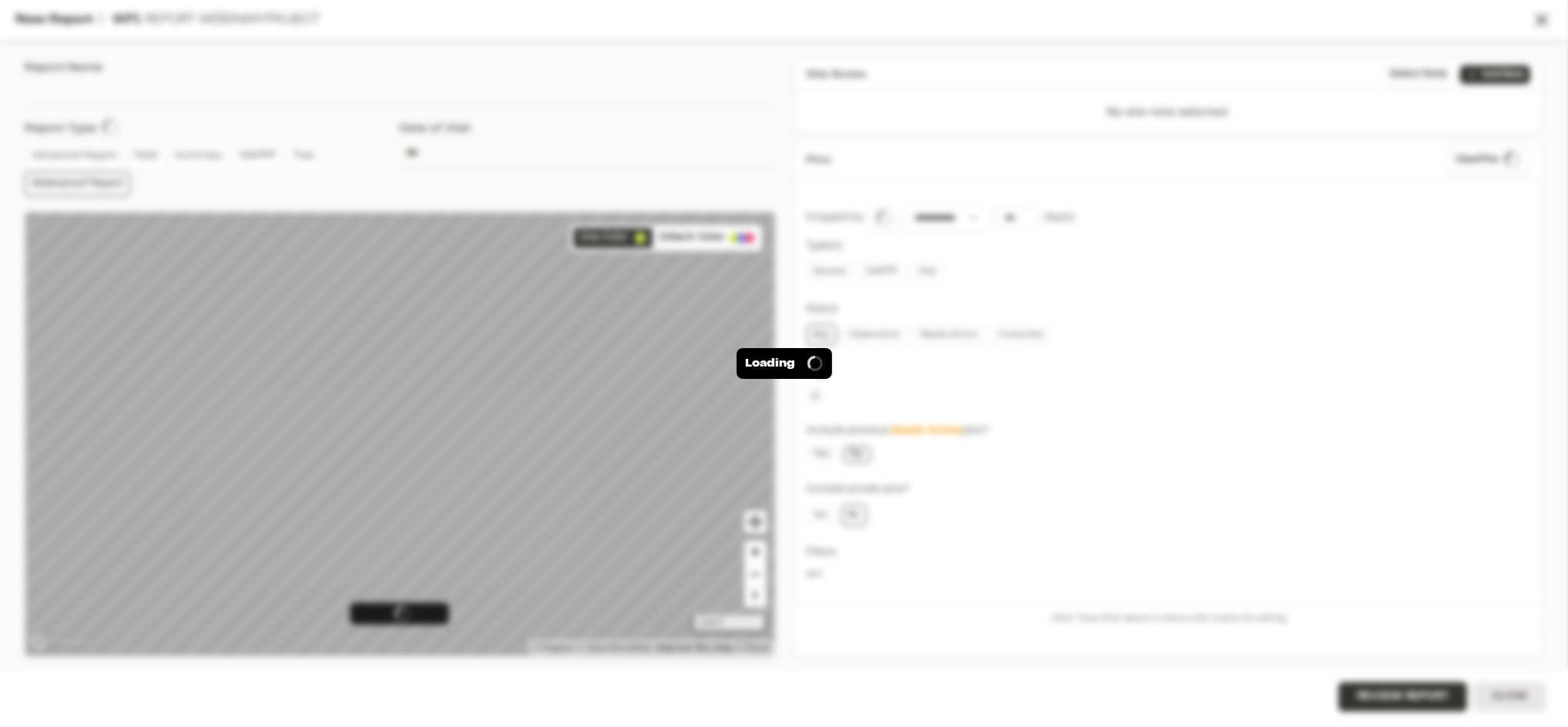
type input "**********"
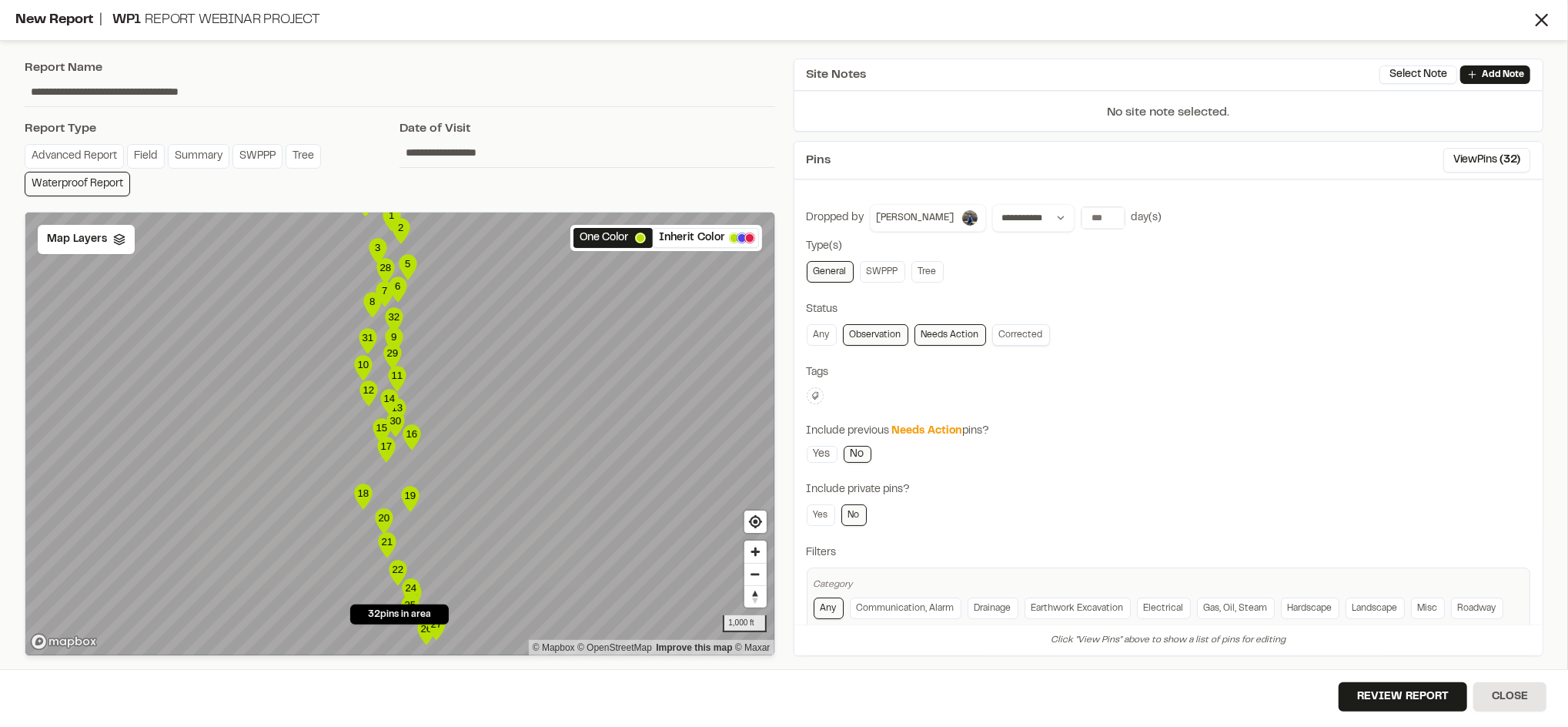
click at [1015, 339] on link "Corrected" at bounding box center [1022, 335] width 58 height 22
click at [1010, 338] on link "Corrected" at bounding box center [1022, 335] width 58 height 22
click at [827, 452] on link "Yes" at bounding box center [822, 454] width 31 height 17
click at [852, 454] on link "No" at bounding box center [857, 454] width 28 height 17
click at [1029, 331] on link "Corrected" at bounding box center [1022, 335] width 58 height 22
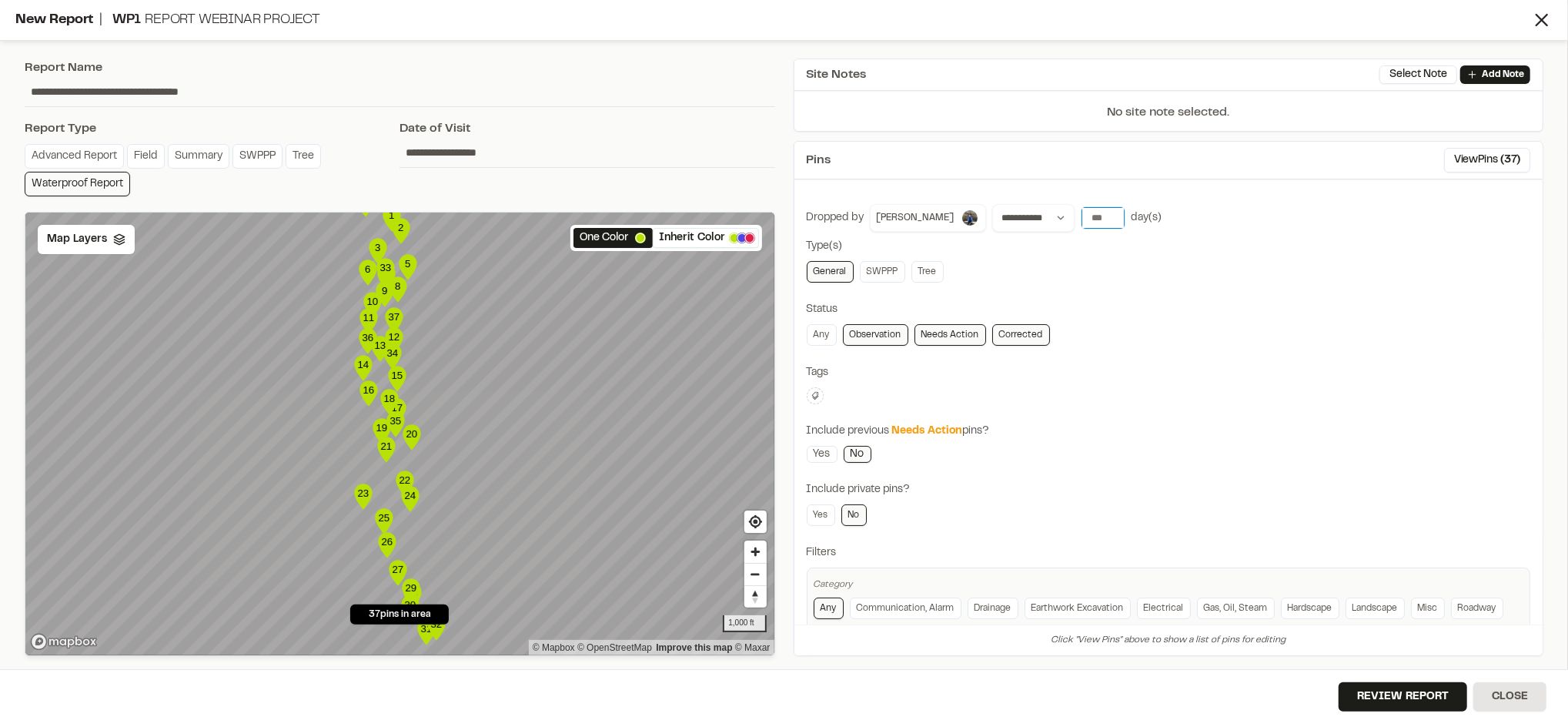
click at [1081, 215] on input "number" at bounding box center [1103, 218] width 43 height 22
type input "*"
click at [1259, 232] on div "**********" at bounding box center [1169, 432] width 725 height 456
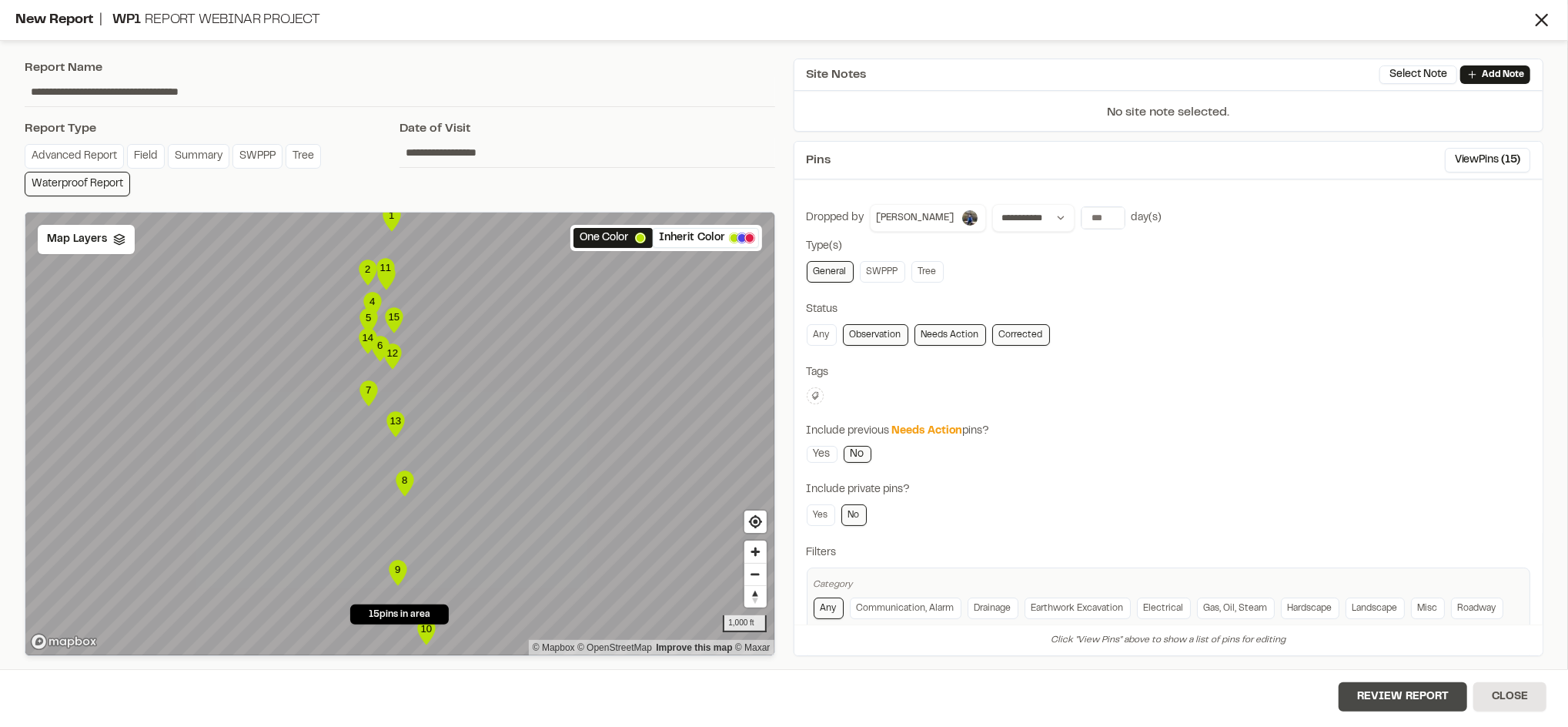
click at [1384, 708] on button "Review Report" at bounding box center [1403, 697] width 128 height 29
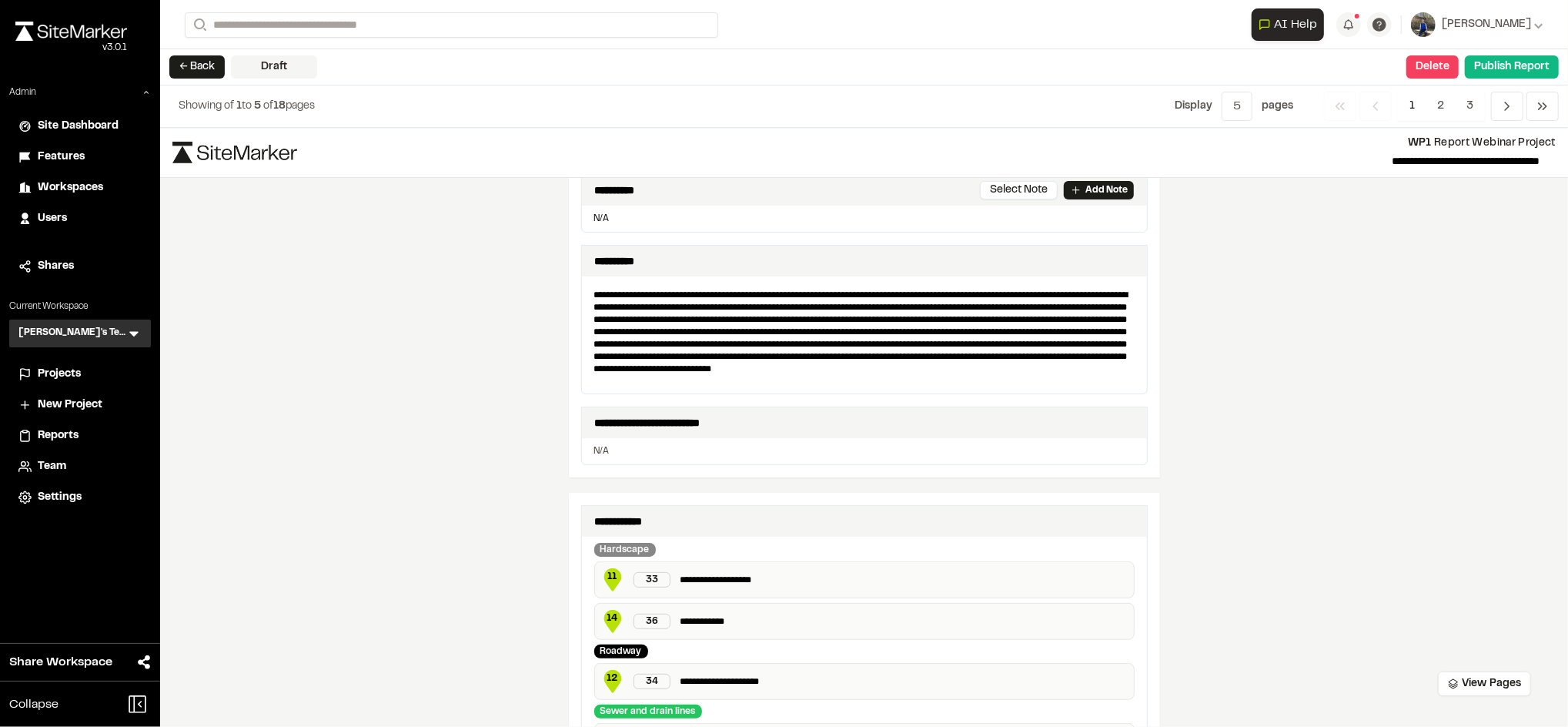
scroll to position [364, 0]
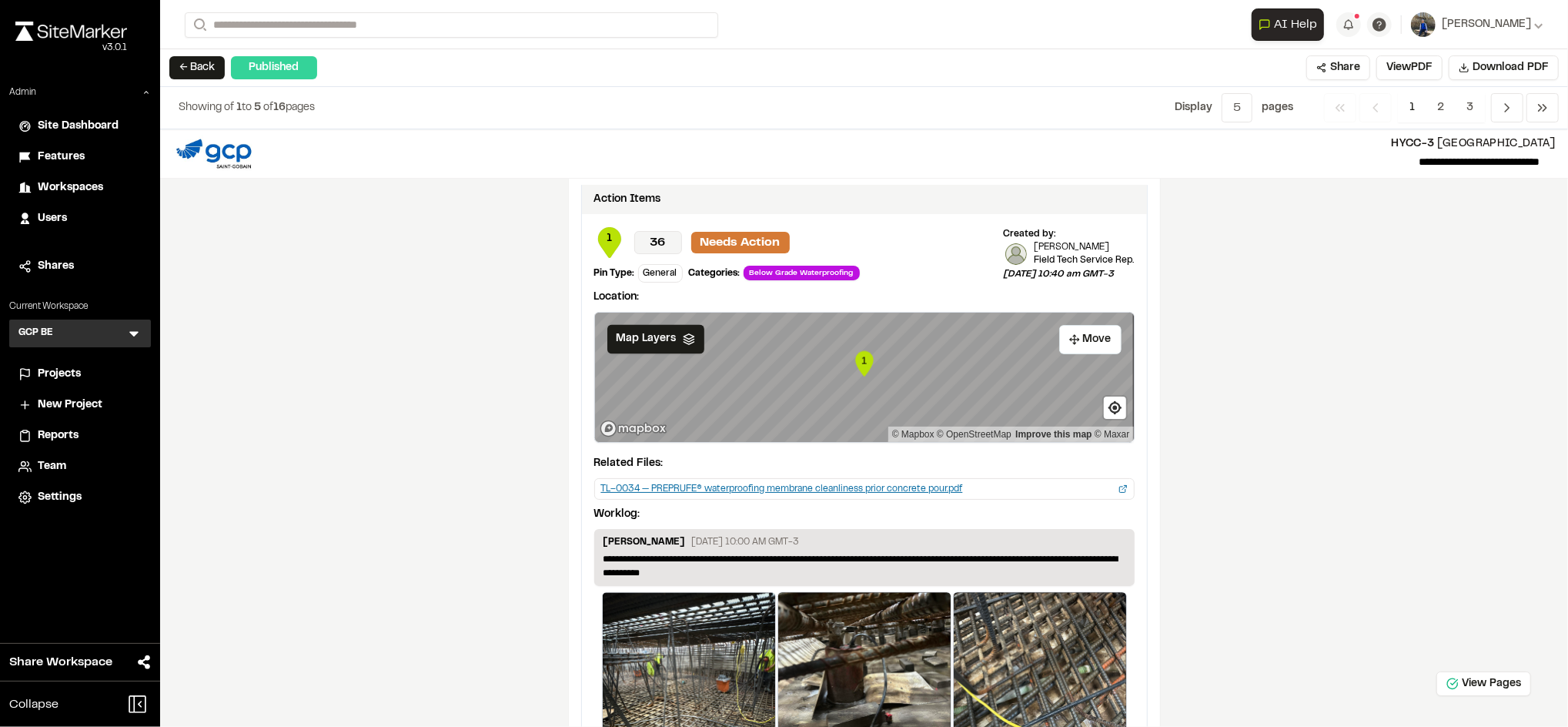
scroll to position [2682, 0]
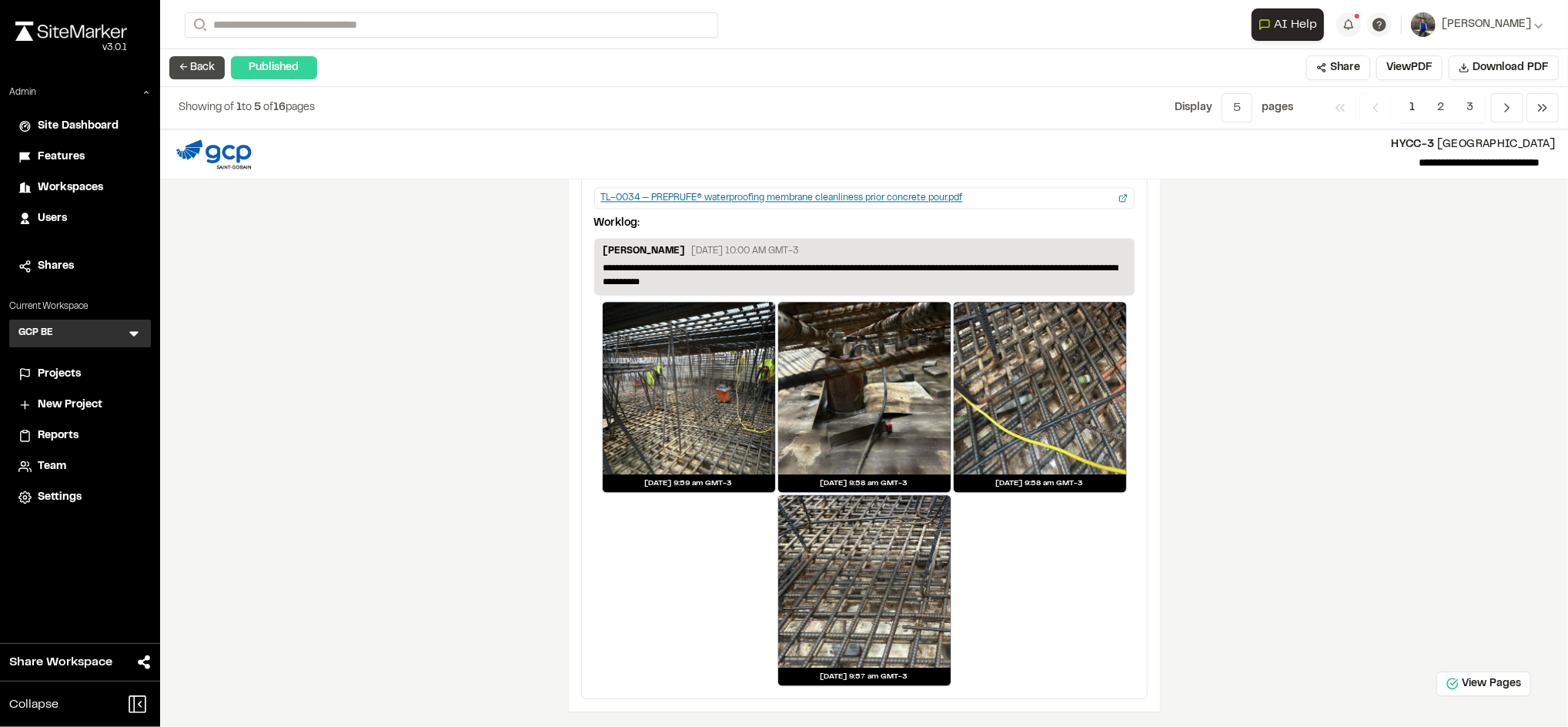
click at [195, 74] on button "← Back" at bounding box center [196, 68] width 55 height 24
